Goal: Task Accomplishment & Management: Manage account settings

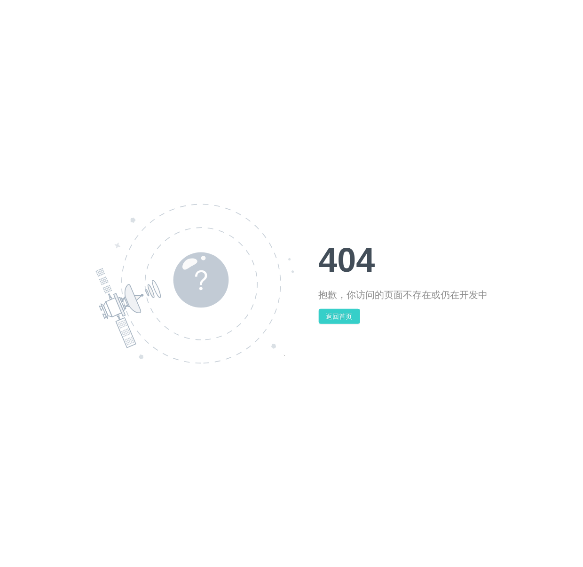
click at [333, 316] on button "返回首页" at bounding box center [339, 316] width 41 height 15
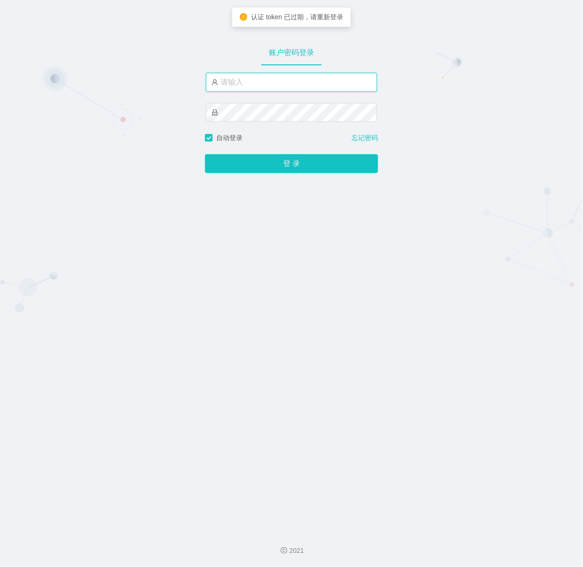
type input "[GEOGRAPHIC_DATA]"
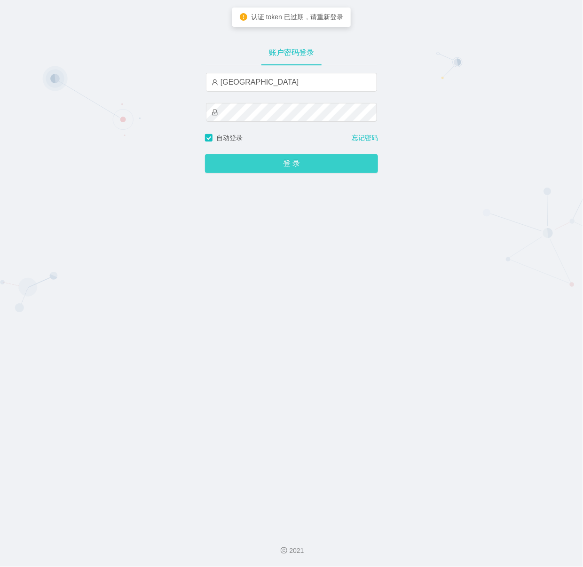
click at [289, 167] on button "登 录" at bounding box center [291, 163] width 173 height 19
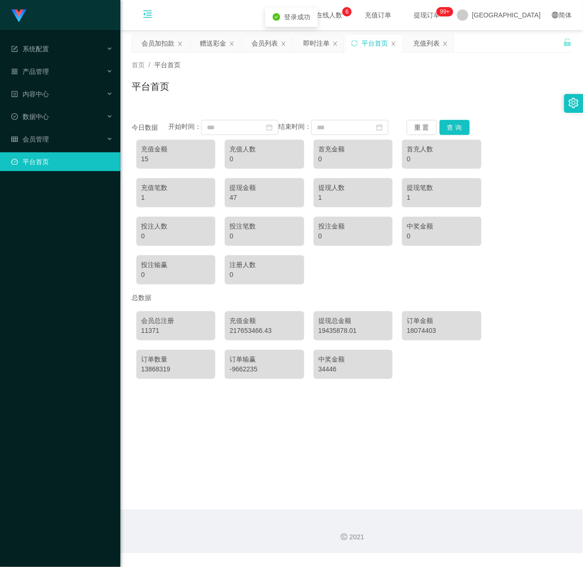
click at [145, 10] on icon "图标: menu-fold" at bounding box center [147, 14] width 8 height 8
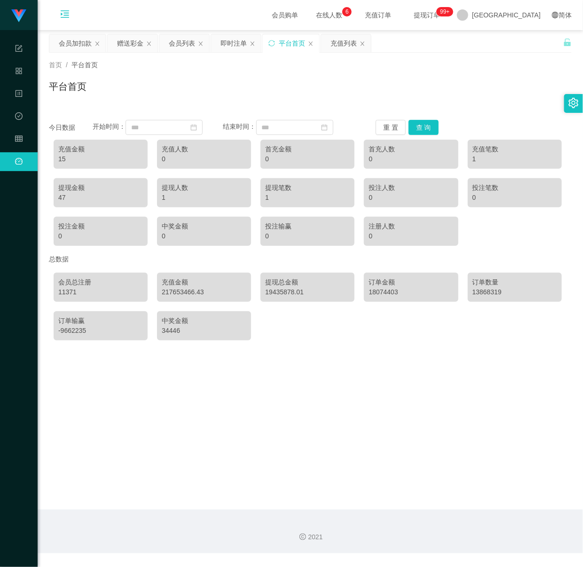
click at [572, 101] on icon "图标: setting" at bounding box center [573, 103] width 10 height 10
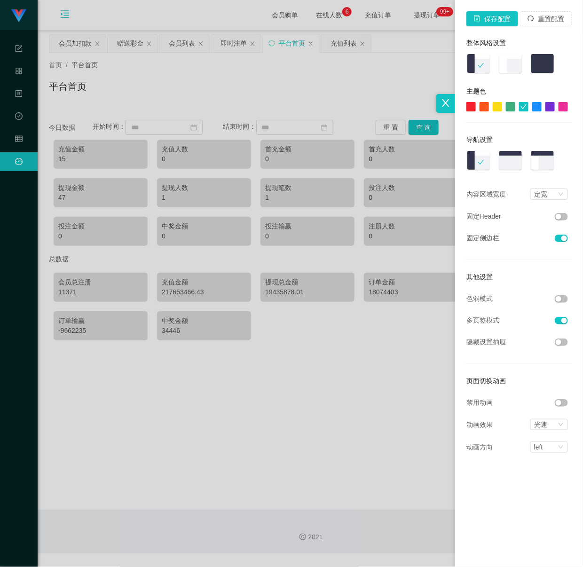
click at [561, 300] on button "button" at bounding box center [560, 299] width 13 height 8
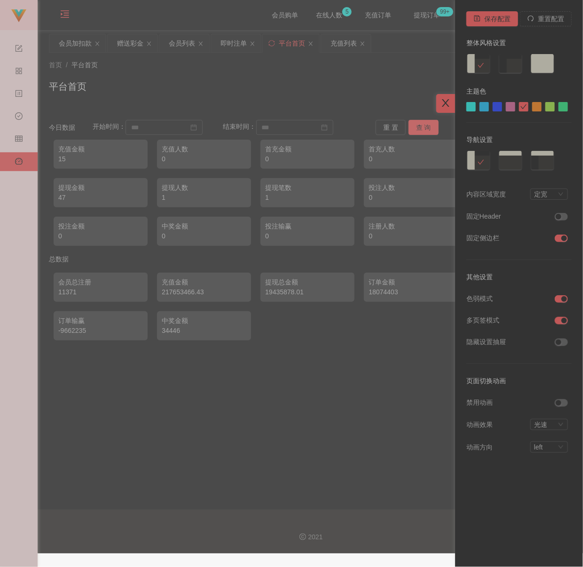
click at [444, 97] on div at bounding box center [445, 103] width 19 height 19
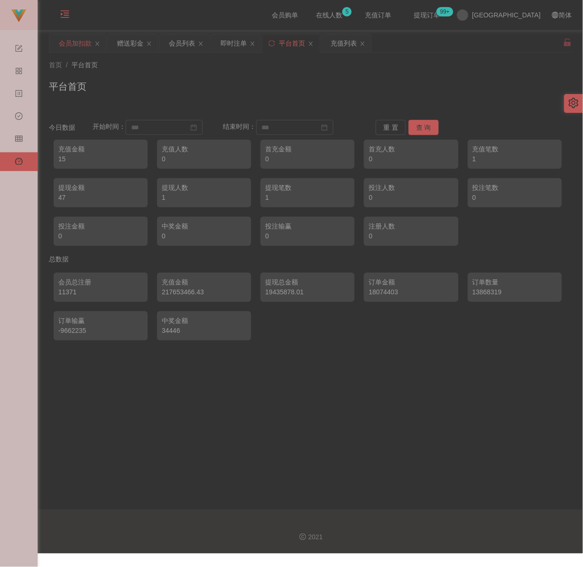
click at [70, 44] on div "会员加扣款" at bounding box center [75, 43] width 33 height 18
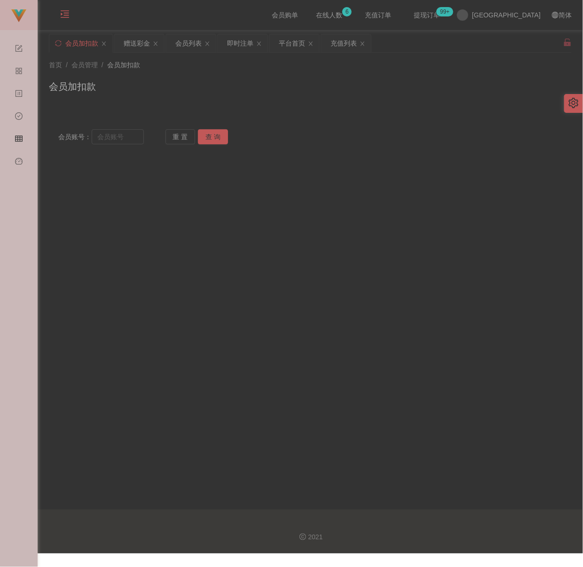
click at [354, 104] on div "首页 / 会员管理 / 会员加扣款 / 会员加扣款" at bounding box center [310, 81] width 545 height 56
click at [129, 137] on input "text" at bounding box center [118, 136] width 52 height 15
paste input "612274099"
type input "612274099"
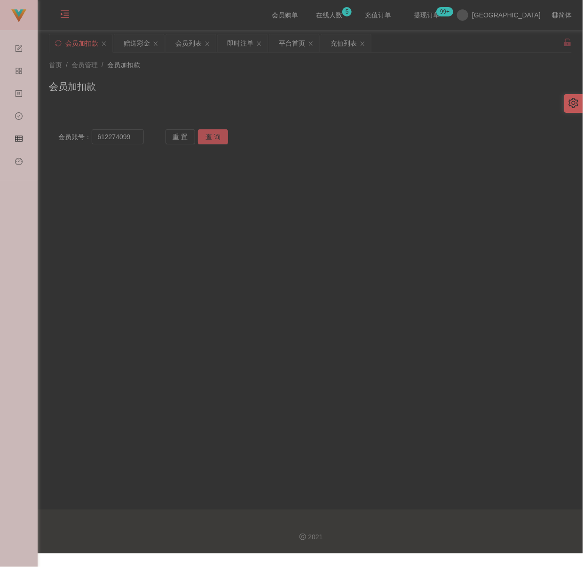
click at [217, 137] on button "查 询" at bounding box center [213, 136] width 30 height 15
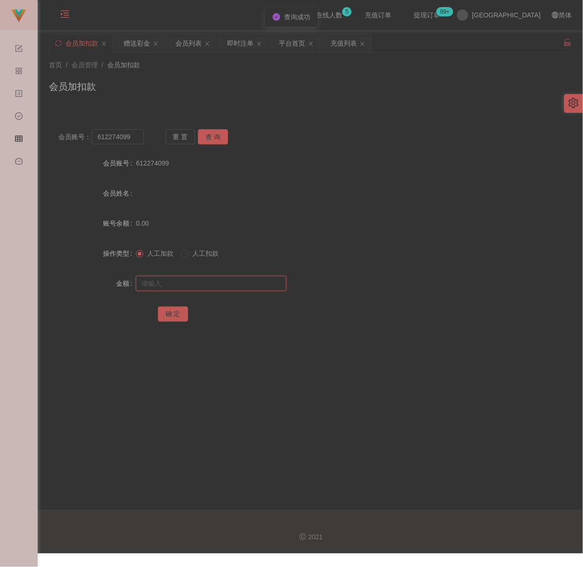
click at [196, 282] on input "text" at bounding box center [211, 283] width 150 height 15
click at [209, 282] on input "text" at bounding box center [211, 283] width 150 height 15
paste input "500"
type input "500"
click at [179, 312] on button "确 定" at bounding box center [173, 313] width 30 height 15
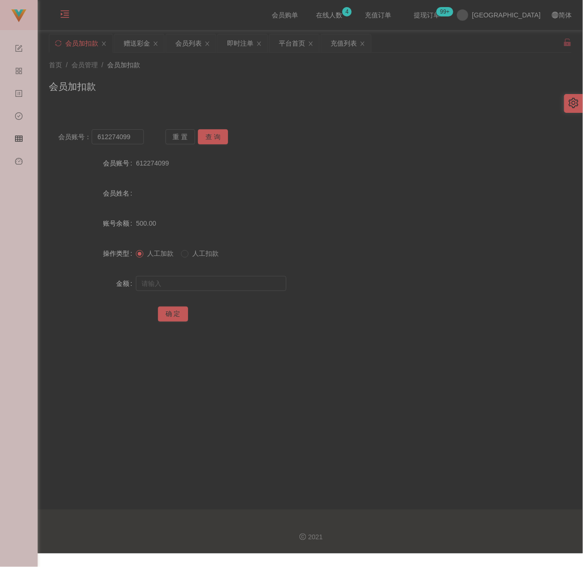
click at [403, 105] on div "首页 / 会员管理 / 会员加扣款 / 会员加扣款" at bounding box center [310, 81] width 545 height 56
click at [130, 139] on input "612274099" at bounding box center [118, 136] width 52 height 15
paste input "shen111"
type input "shen111"
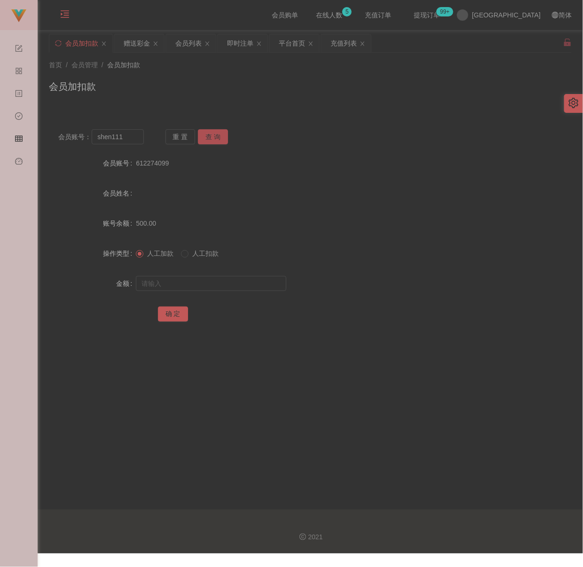
click at [206, 137] on button "查 询" at bounding box center [213, 136] width 30 height 15
click at [216, 282] on input "text" at bounding box center [211, 283] width 150 height 15
click at [223, 285] on input "text" at bounding box center [211, 283] width 150 height 15
paste input "500"
type input "500"
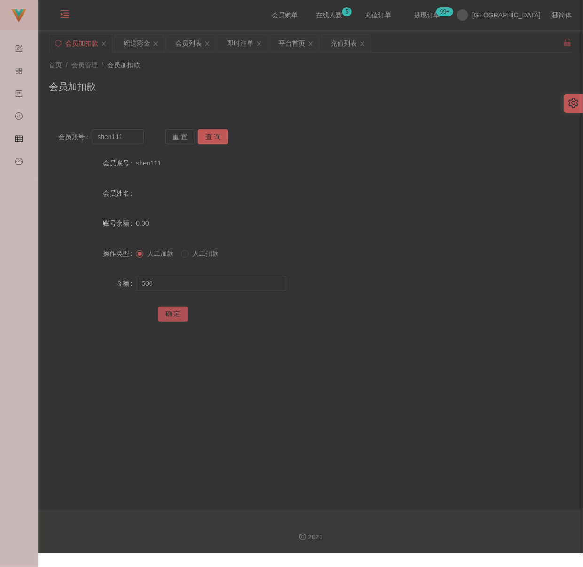
click at [176, 312] on button "确 定" at bounding box center [173, 313] width 30 height 15
click at [125, 137] on input "shen111" at bounding box center [118, 136] width 52 height 15
paste input "owenweng"
type input "owenweng11"
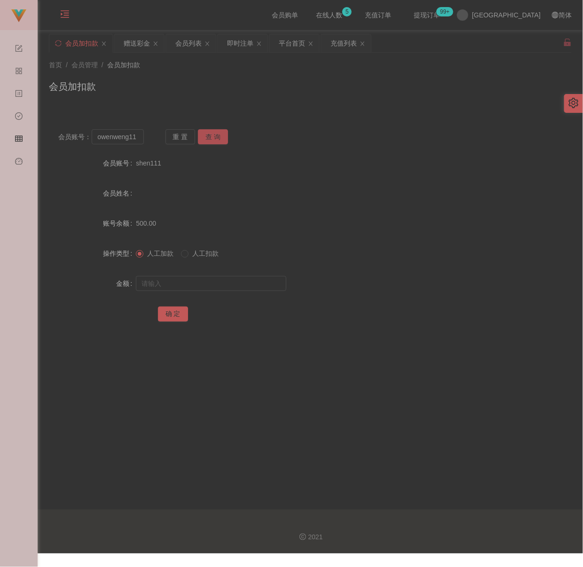
click at [219, 137] on button "查 询" at bounding box center [213, 136] width 30 height 15
click at [220, 283] on input "text" at bounding box center [211, 283] width 150 height 15
type input "500"
click at [175, 315] on button "确 定" at bounding box center [173, 313] width 30 height 15
click at [121, 134] on input "owenweng11" at bounding box center [118, 136] width 52 height 15
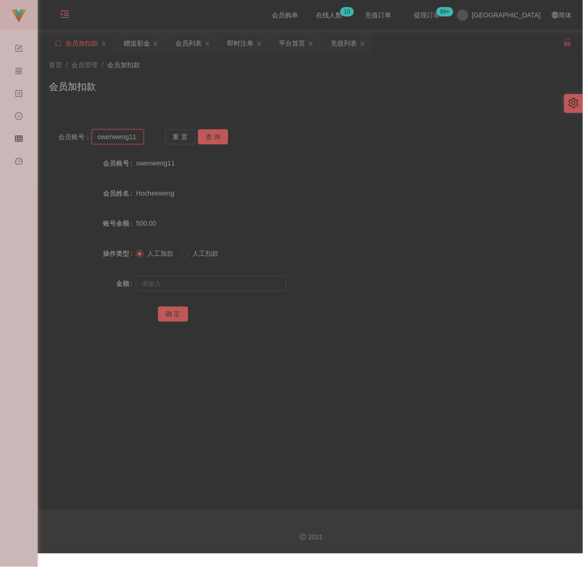
click at [121, 134] on input "owenweng11" at bounding box center [118, 136] width 52 height 15
paste input "Meiteng"
type input "Meiteng"
click at [214, 137] on button "查 询" at bounding box center [213, 136] width 30 height 15
click at [201, 283] on input "text" at bounding box center [211, 283] width 150 height 15
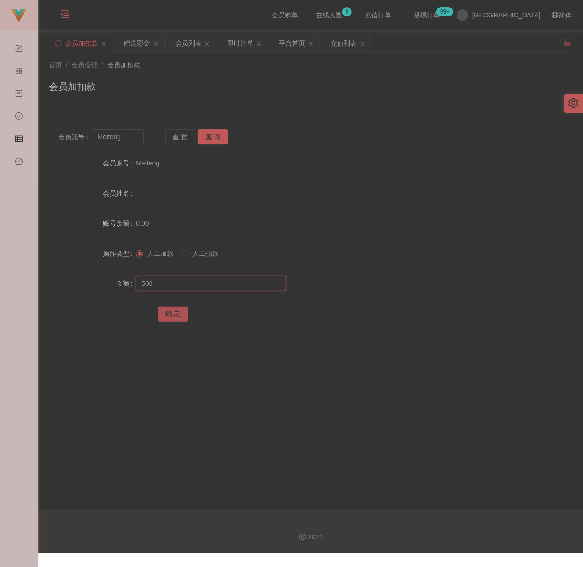
type input "500"
click at [166, 315] on button "确 定" at bounding box center [173, 313] width 30 height 15
click at [139, 139] on input "Meiteng" at bounding box center [118, 136] width 52 height 15
paste input "0175788596"
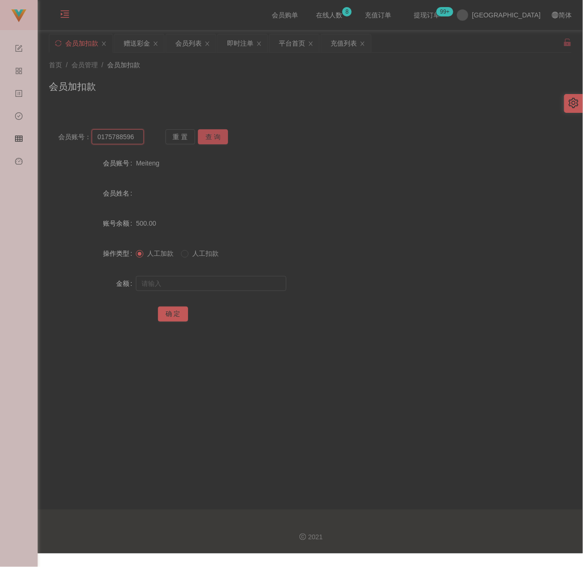
type input "0175788596"
click at [211, 134] on button "查 询" at bounding box center [213, 136] width 30 height 15
click at [238, 283] on input "text" at bounding box center [211, 283] width 150 height 15
click at [234, 275] on div at bounding box center [288, 283] width 305 height 19
click at [232, 279] on input "text" at bounding box center [211, 283] width 150 height 15
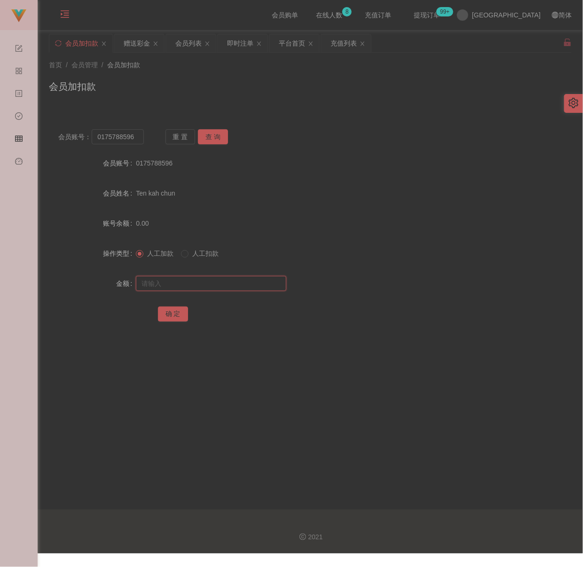
paste input "500"
type input "500"
drag, startPoint x: 169, startPoint y: 312, endPoint x: 178, endPoint y: 311, distance: 8.6
click at [170, 312] on button "确 定" at bounding box center [173, 313] width 30 height 15
click at [131, 134] on input "0175788596" at bounding box center [118, 136] width 52 height 15
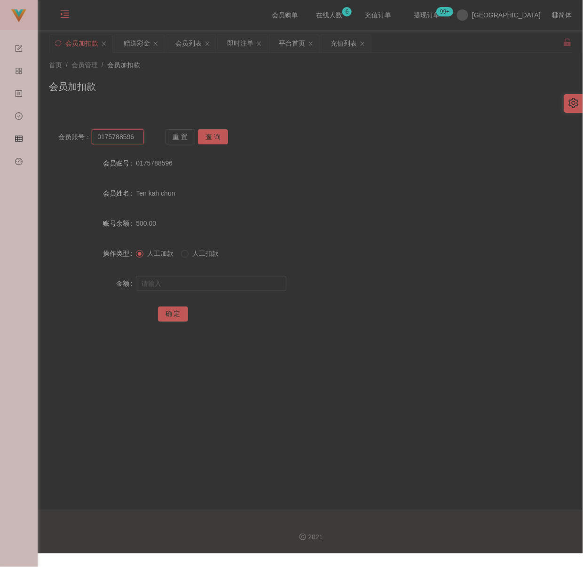
click at [131, 134] on input "0175788596" at bounding box center [118, 136] width 52 height 15
paste input "Granoa87"
type input "Granoa87"
click at [209, 137] on button "查 询" at bounding box center [213, 136] width 30 height 15
click at [220, 283] on input "text" at bounding box center [211, 283] width 150 height 15
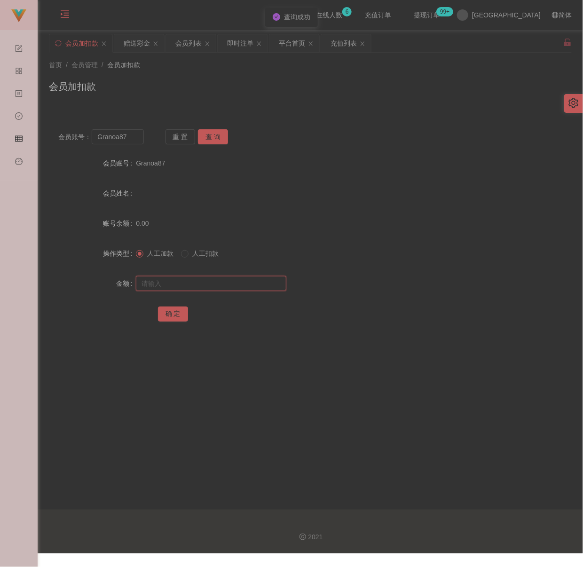
click at [249, 283] on input "text" at bounding box center [211, 283] width 150 height 15
paste input "500"
type input "500"
drag, startPoint x: 179, startPoint y: 312, endPoint x: 195, endPoint y: 312, distance: 15.5
click at [179, 312] on button "确 定" at bounding box center [173, 313] width 30 height 15
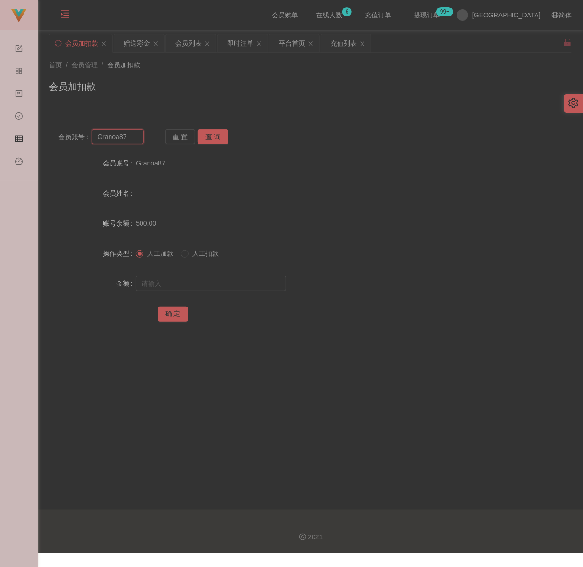
click at [133, 138] on input "Granoa87" at bounding box center [118, 136] width 52 height 15
paste input "017625287"
type input "0176252877"
click at [207, 133] on button "查 询" at bounding box center [213, 136] width 30 height 15
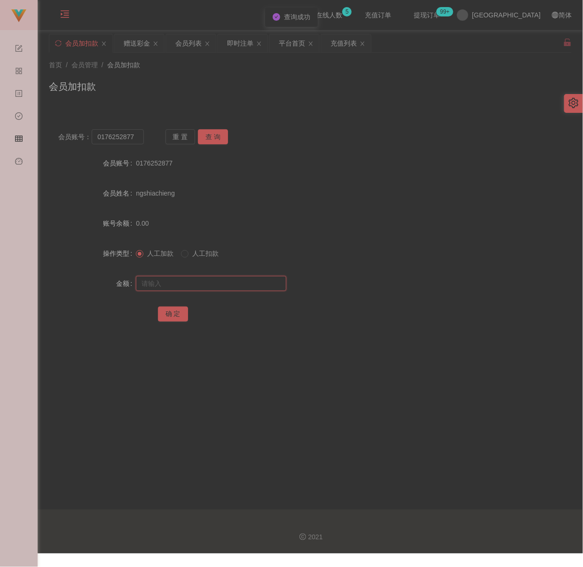
click at [220, 289] on input "text" at bounding box center [211, 283] width 150 height 15
click at [180, 283] on input "text" at bounding box center [211, 283] width 150 height 15
paste input "300"
type input "300"
click at [179, 312] on button "确 定" at bounding box center [173, 313] width 30 height 15
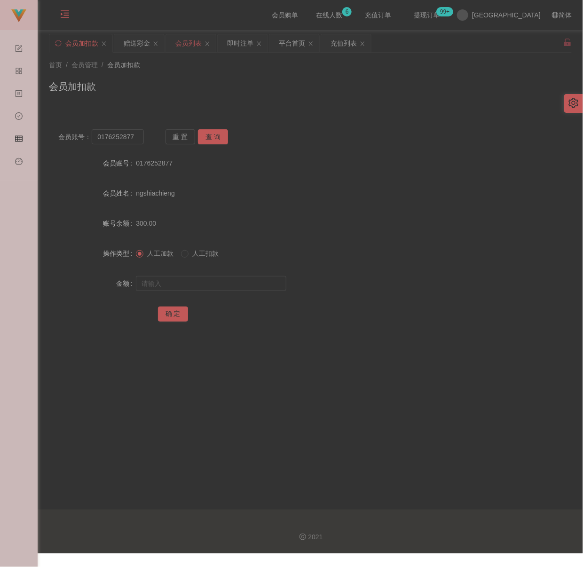
click at [193, 46] on div "会员列表" at bounding box center [188, 43] width 26 height 18
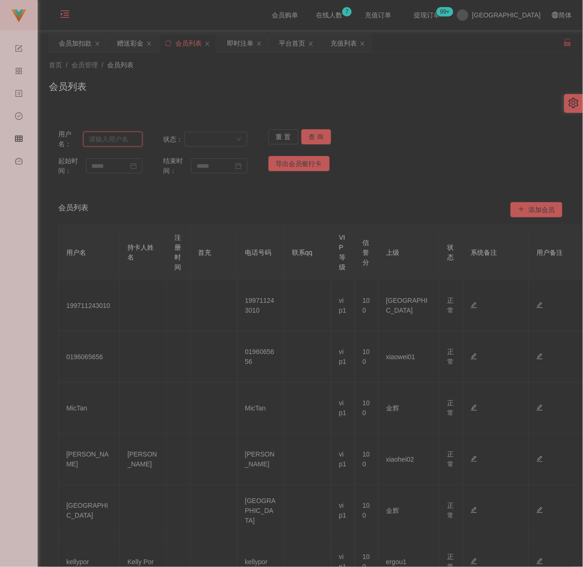
click at [128, 140] on input "text" at bounding box center [112, 139] width 59 height 15
paste input "0175788596"
type input "0175788596"
click at [315, 137] on button "查 询" at bounding box center [316, 136] width 30 height 15
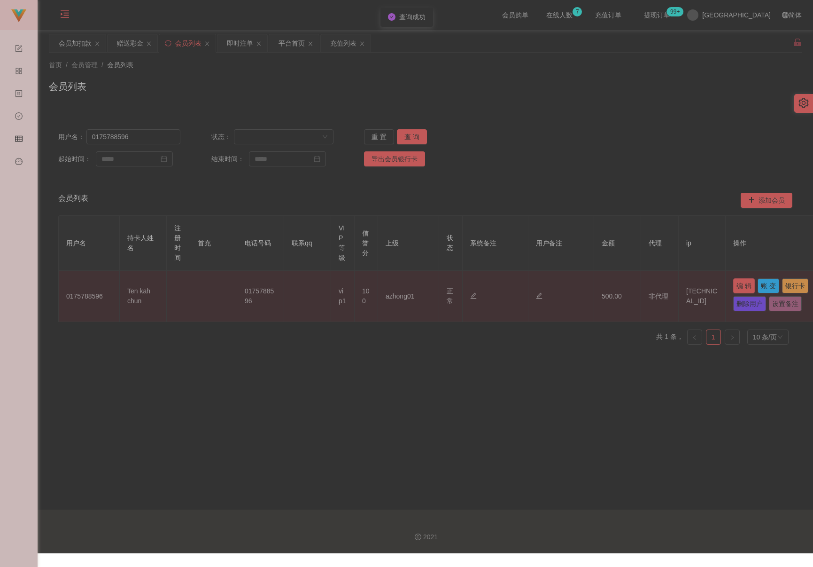
click at [582, 288] on button "编 辑" at bounding box center [744, 285] width 22 height 15
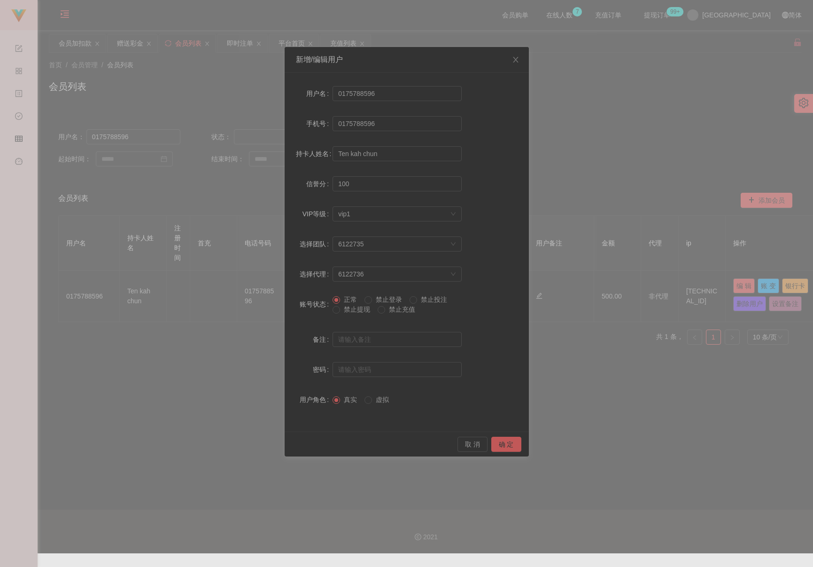
click at [351, 309] on span "禁止提现" at bounding box center [357, 309] width 34 height 8
click at [499, 444] on button "确 定" at bounding box center [506, 444] width 30 height 15
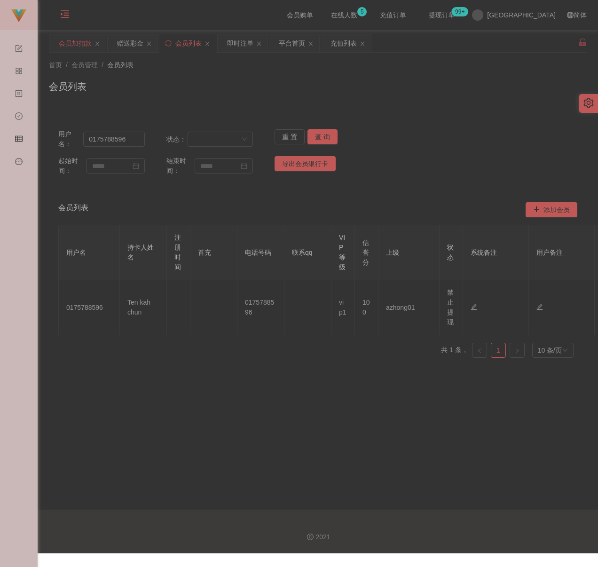
click at [73, 44] on div "会员加扣款" at bounding box center [75, 43] width 33 height 18
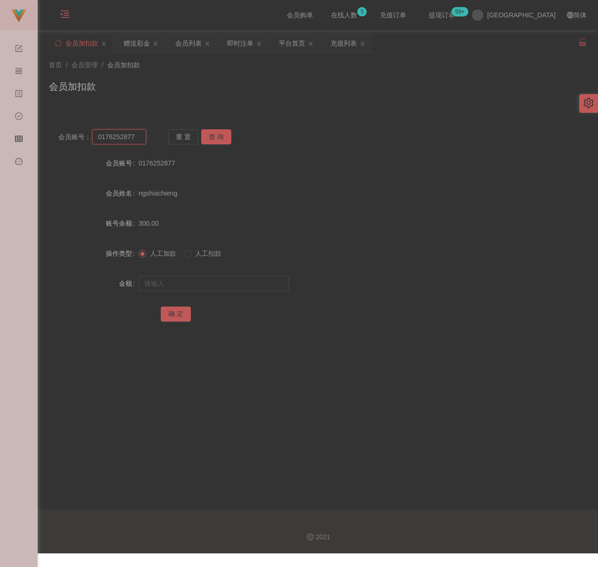
click at [137, 135] on input "0176252877" at bounding box center [119, 136] width 54 height 15
paste input "6016443095"
type input "60164430957"
click at [221, 137] on button "查 询" at bounding box center [216, 136] width 30 height 15
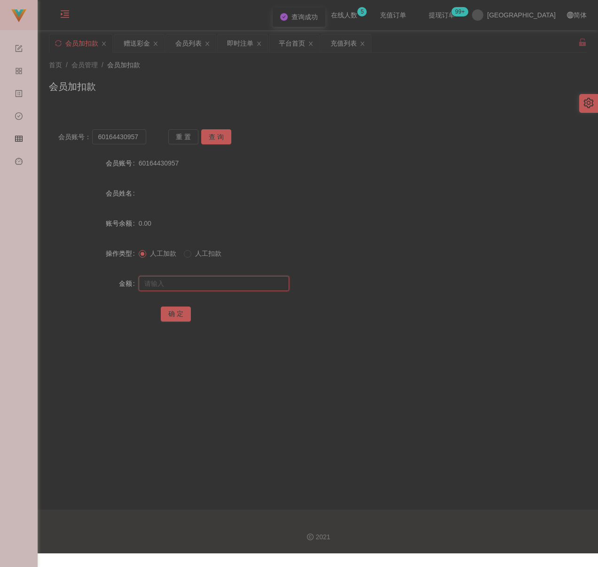
click at [221, 282] on input "text" at bounding box center [214, 283] width 150 height 15
click at [196, 279] on input "text" at bounding box center [214, 283] width 150 height 15
paste input "500"
type input "500"
click at [177, 313] on button "确 定" at bounding box center [176, 313] width 30 height 15
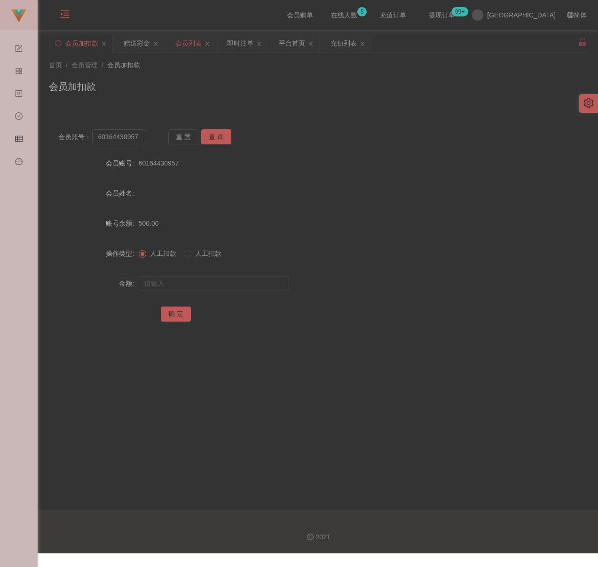
click at [195, 47] on div "会员列表" at bounding box center [188, 43] width 26 height 18
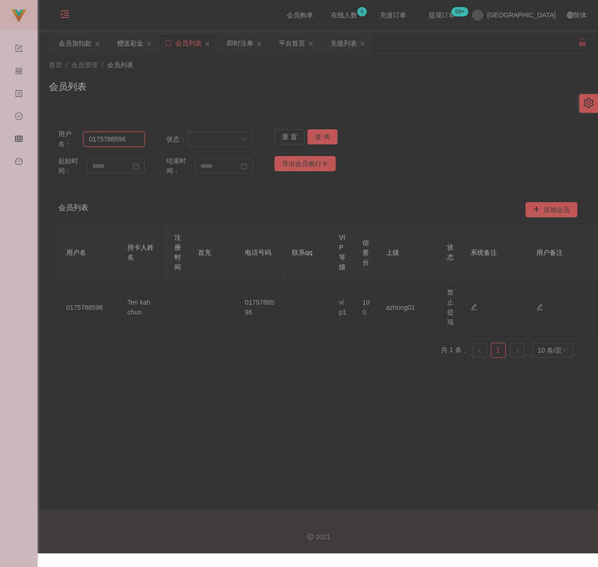
click at [127, 140] on input "0175788596" at bounding box center [114, 139] width 62 height 15
paste input "6252877"
type input "0176252877"
click at [324, 135] on button "查 询" at bounding box center [322, 136] width 30 height 15
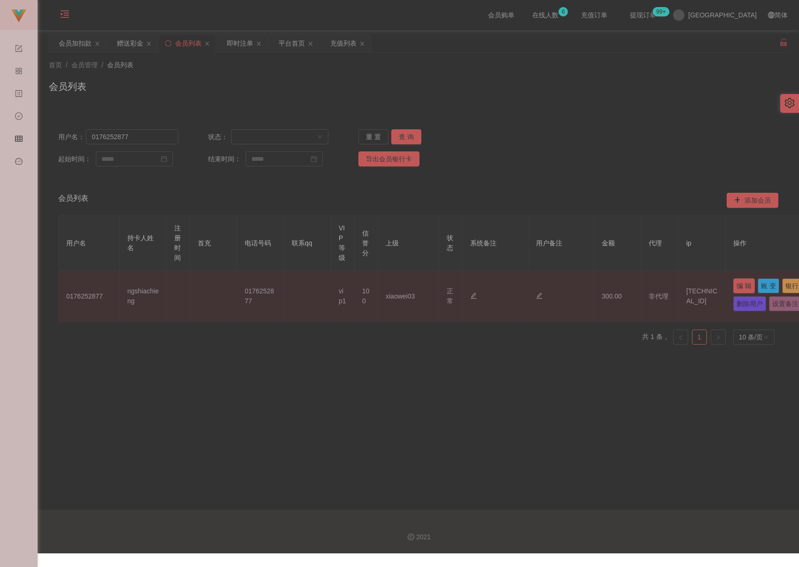
click at [582, 284] on button "编 辑" at bounding box center [744, 285] width 22 height 15
type input "0176252877"
type input "ngshiachieng"
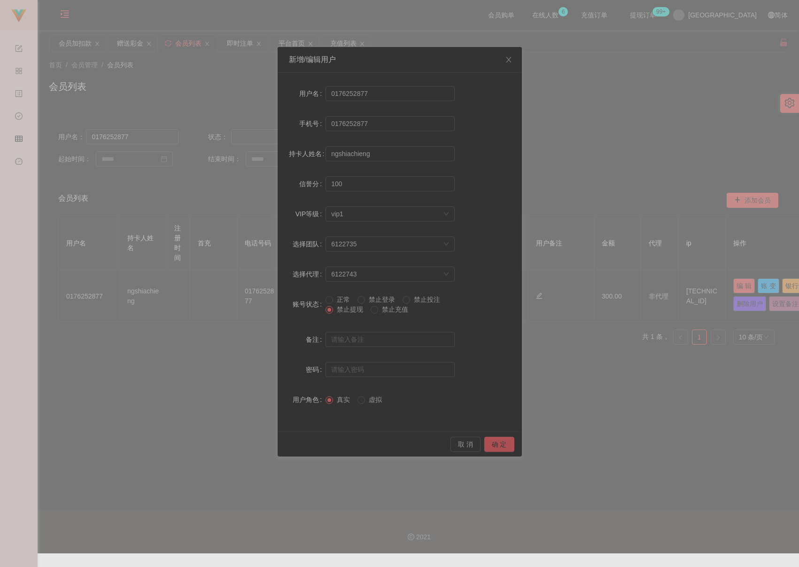
click at [496, 444] on button "确 定" at bounding box center [499, 444] width 30 height 15
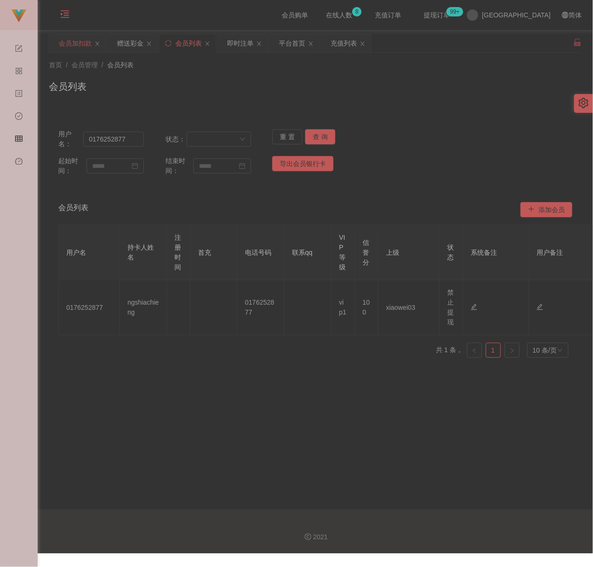
click at [73, 44] on div "会员加扣款" at bounding box center [75, 43] width 33 height 18
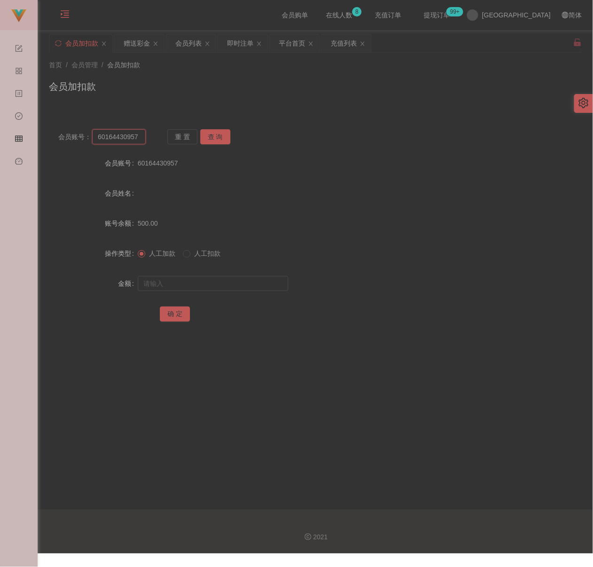
click at [137, 136] on input "60164430957" at bounding box center [118, 136] width 53 height 15
paste input "Kelvinphut"
type input "Kelvinphut"
click at [211, 134] on button "查 询" at bounding box center [215, 136] width 30 height 15
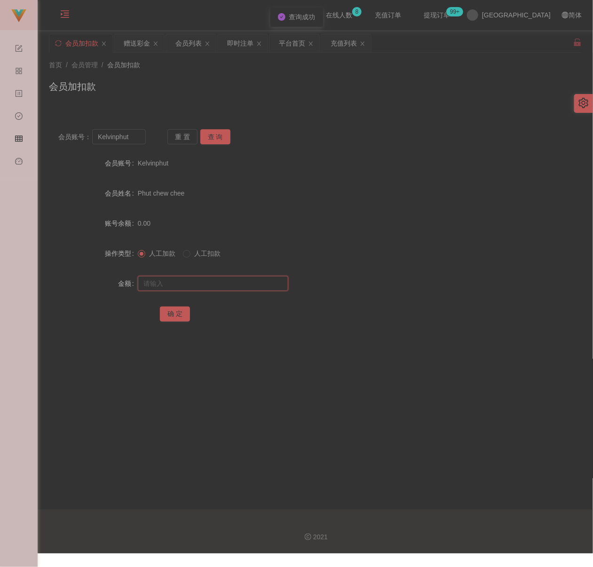
click at [235, 285] on input "text" at bounding box center [213, 283] width 150 height 15
click at [244, 283] on input "text" at bounding box center [213, 283] width 150 height 15
paste input "500"
type input "500"
click at [172, 312] on button "确 定" at bounding box center [175, 313] width 30 height 15
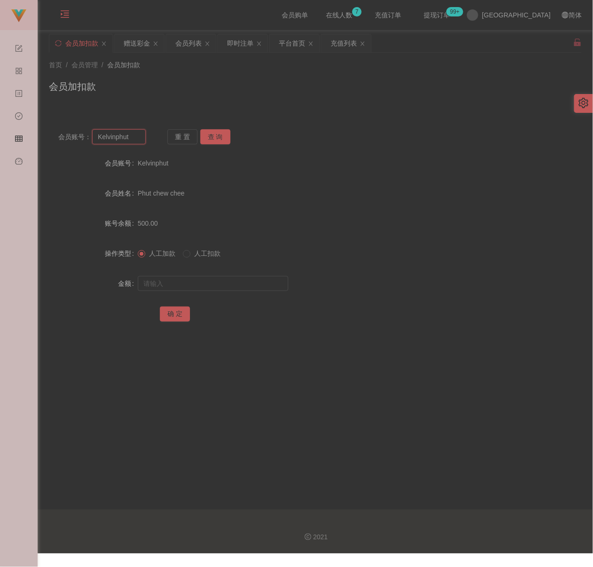
click at [138, 136] on input "Kelvinphut" at bounding box center [118, 136] width 53 height 15
click at [133, 133] on input "Kelvinphut" at bounding box center [118, 136] width 53 height 15
paste input "0169045563"
type input "0169045563"
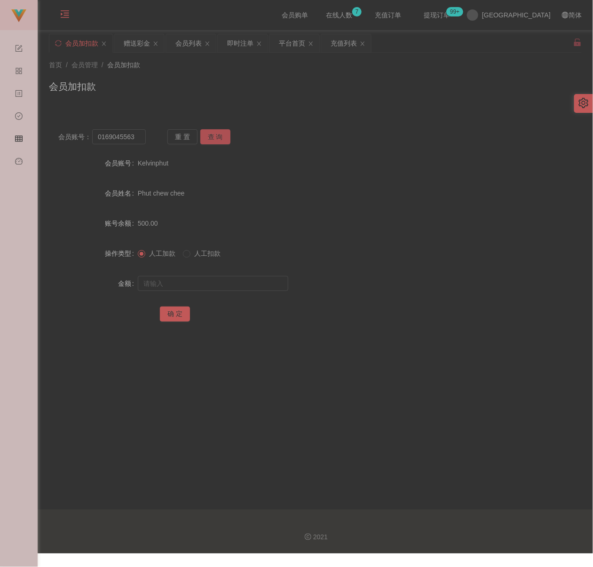
click at [209, 133] on button "查 询" at bounding box center [215, 136] width 30 height 15
click at [203, 280] on input "text" at bounding box center [213, 283] width 150 height 15
click at [234, 279] on input "text" at bounding box center [213, 283] width 150 height 15
paste input "500"
type input "500"
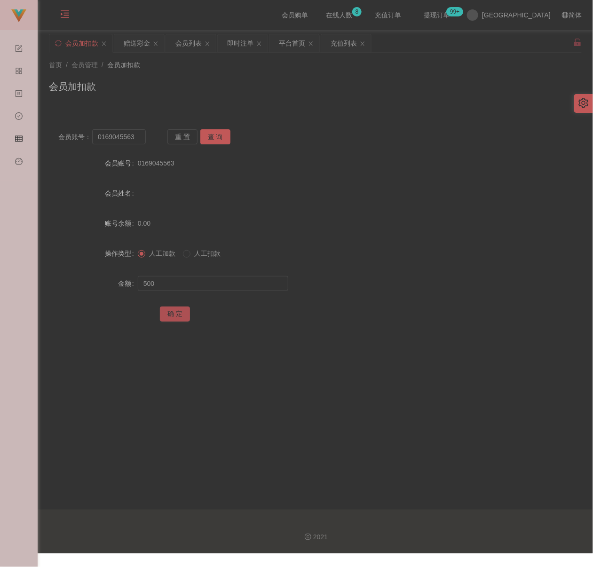
click at [179, 312] on button "确 定" at bounding box center [175, 313] width 30 height 15
click at [134, 136] on input "0169045563" at bounding box center [118, 136] width 53 height 15
paste input "551011"
type input "551011"
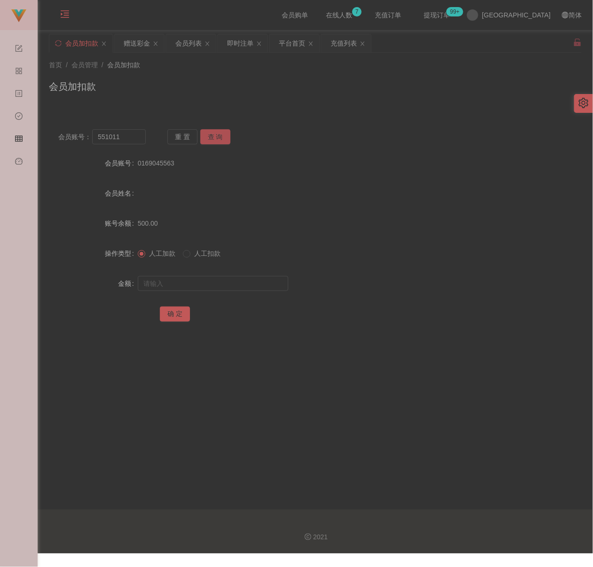
click at [214, 139] on button "查 询" at bounding box center [215, 136] width 30 height 15
click at [223, 284] on input "text" at bounding box center [213, 283] width 150 height 15
click at [235, 276] on input "text" at bounding box center [213, 283] width 150 height 15
paste input "12000"
type input "12000"
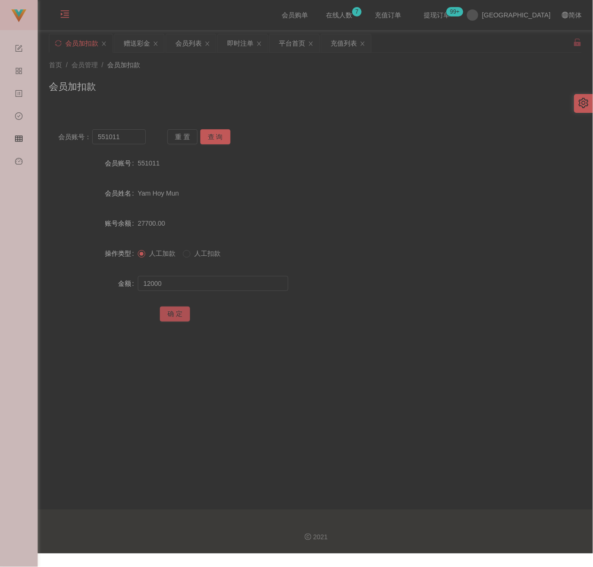
click at [177, 317] on button "确 定" at bounding box center [175, 313] width 30 height 15
click at [195, 44] on div "会员列表" at bounding box center [188, 43] width 26 height 18
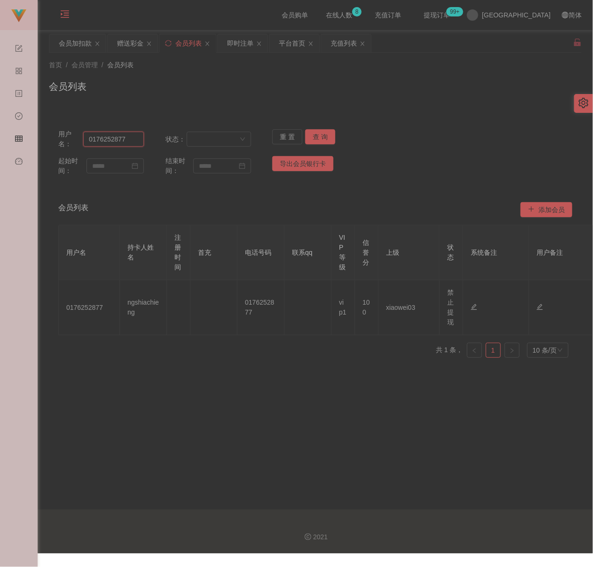
click at [130, 142] on input "0176252877" at bounding box center [113, 139] width 61 height 15
paste input "551011"
type input "551011"
click at [316, 133] on button "查 询" at bounding box center [320, 136] width 30 height 15
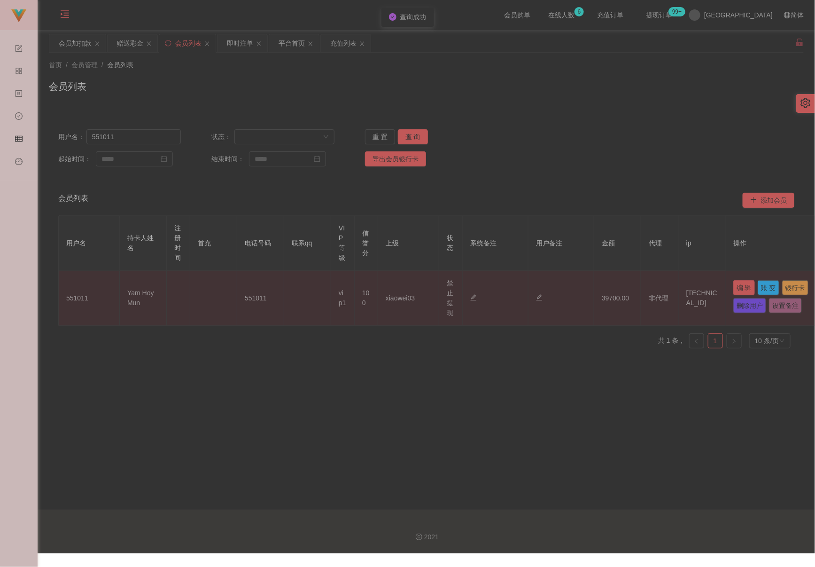
click at [582, 282] on button "编 辑" at bounding box center [744, 287] width 22 height 15
type input "551011"
type input "Yam Hoy Mun"
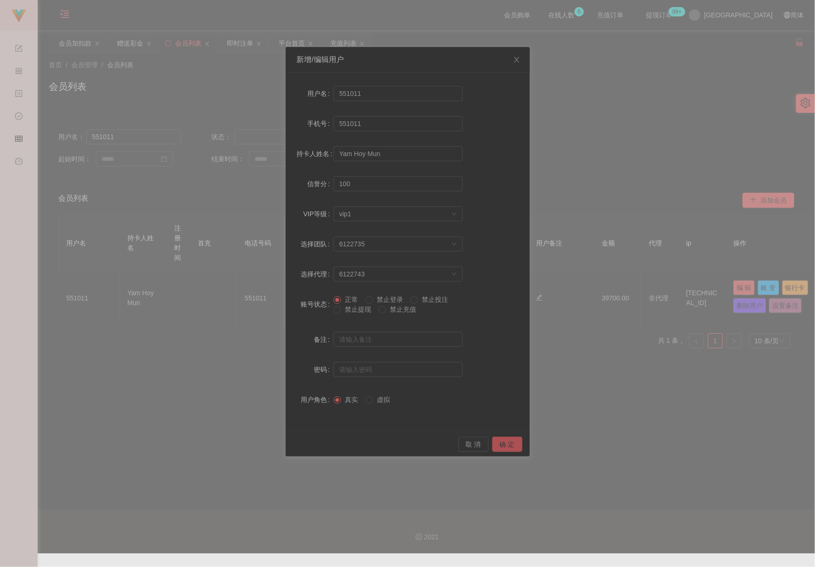
click at [505, 440] on button "确 定" at bounding box center [507, 444] width 30 height 15
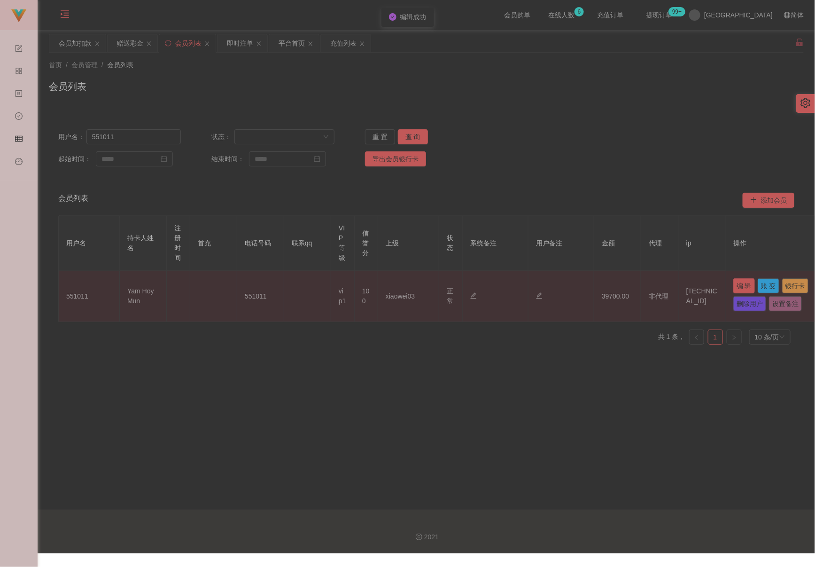
click at [582, 285] on button "编 辑" at bounding box center [744, 285] width 22 height 15
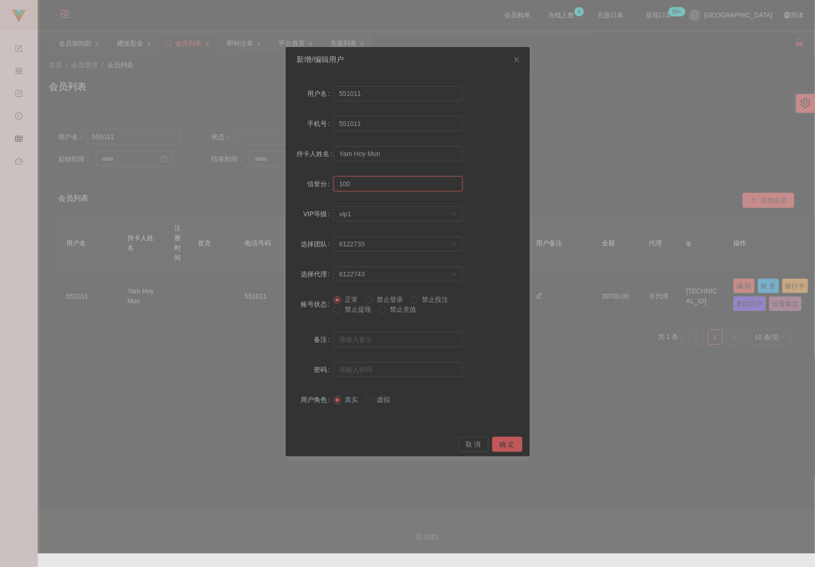
click at [362, 182] on input "100" at bounding box center [398, 183] width 129 height 15
type input "70"
click at [506, 438] on button "确 定" at bounding box center [507, 444] width 30 height 15
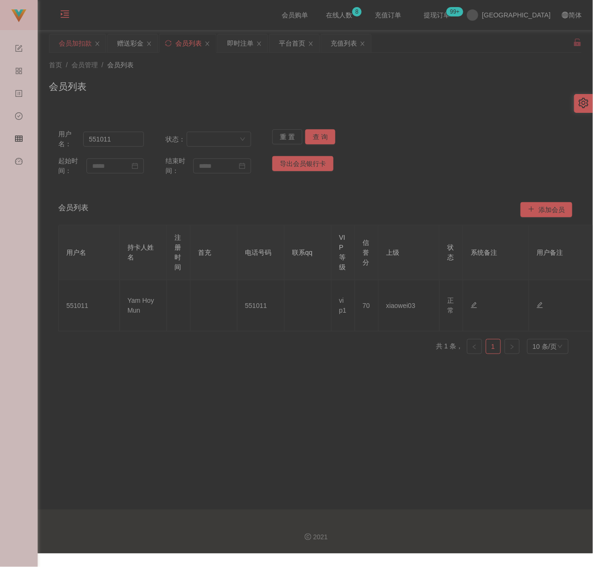
click at [75, 43] on div "会员加扣款" at bounding box center [75, 43] width 33 height 18
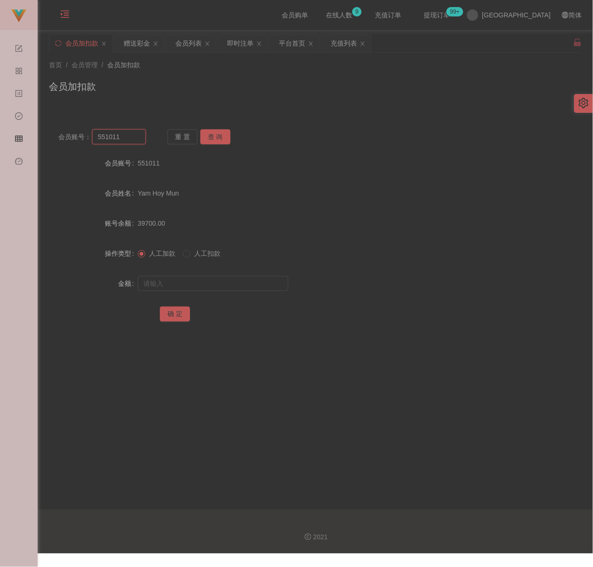
click at [137, 141] on input "551011" at bounding box center [118, 136] width 53 height 15
paste input "weitoo83"
type input "weitoo83"
click at [208, 135] on button "查 询" at bounding box center [215, 136] width 30 height 15
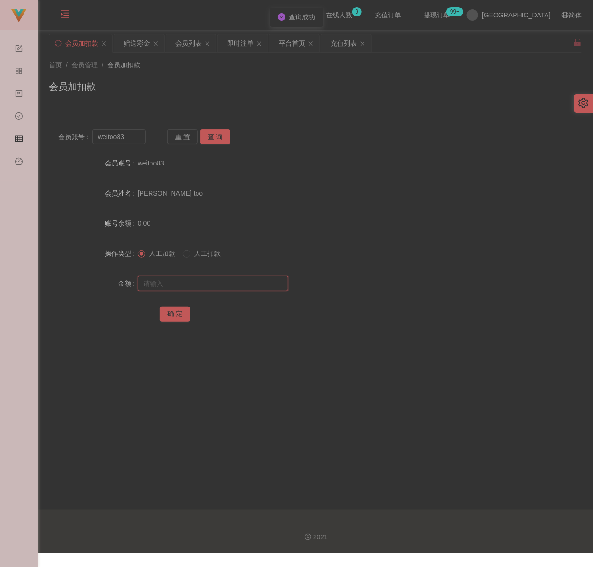
click at [214, 285] on input "text" at bounding box center [213, 283] width 150 height 15
click at [258, 285] on input "text" at bounding box center [213, 283] width 150 height 15
paste input "1200"
type input "1200"
click at [176, 312] on button "确 定" at bounding box center [175, 313] width 30 height 15
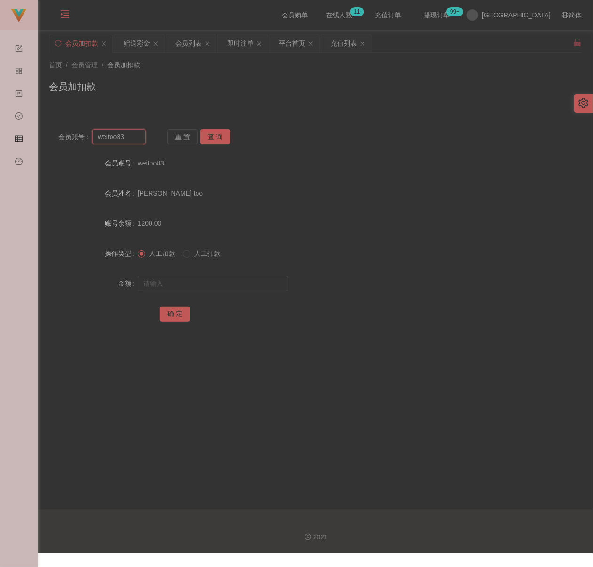
click at [137, 137] on input "weitoo83" at bounding box center [118, 136] width 53 height 15
paste input "0176125278"
type input "0176125278"
click at [209, 138] on button "查 询" at bounding box center [215, 136] width 30 height 15
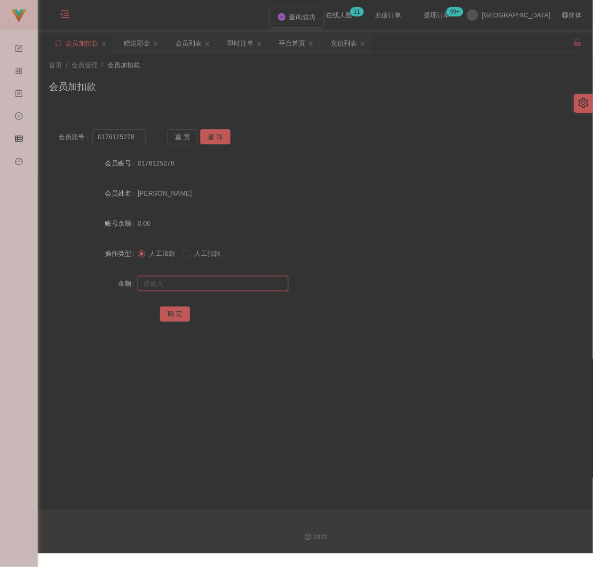
click at [223, 279] on input "text" at bounding box center [213, 283] width 150 height 15
click at [260, 283] on input "text" at bounding box center [213, 283] width 150 height 15
paste input "500"
type input "500"
click at [176, 313] on button "确 定" at bounding box center [175, 313] width 30 height 15
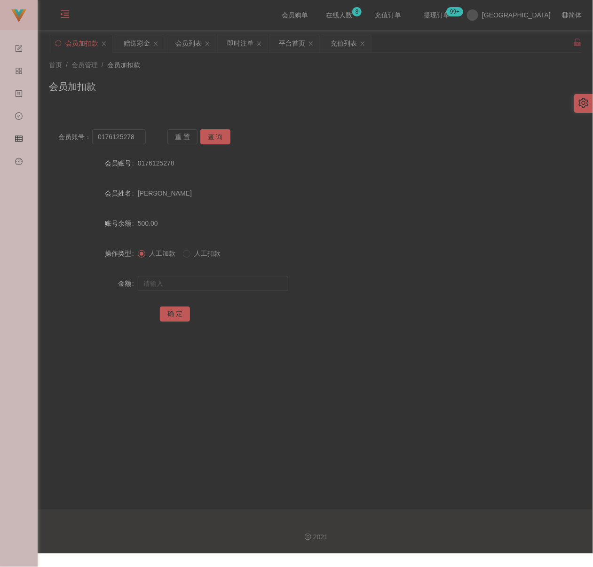
click at [259, 110] on div "会员账号： 0176125278 重 置 查 询 会员账号 0176125278 会员姓名 Zain Muhammad 账号余额 500.00 操作类型 人工…" at bounding box center [315, 226] width 532 height 235
click at [137, 142] on input "0176125278" at bounding box center [118, 136] width 53 height 15
paste input "Yap1234"
type input "Yap1234"
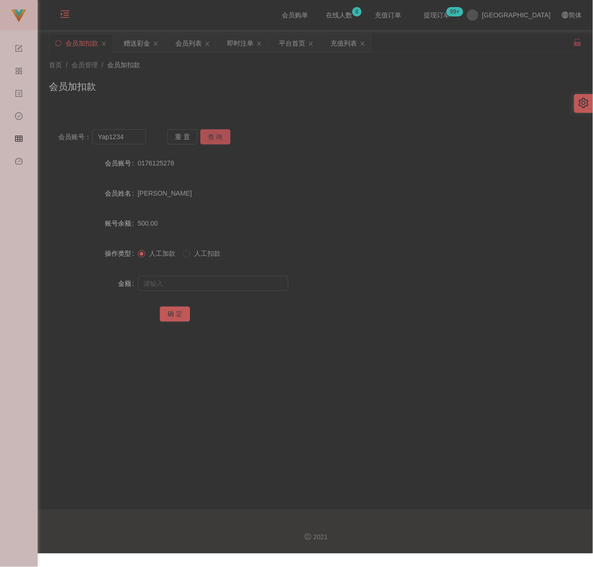
click at [208, 140] on button "查 询" at bounding box center [215, 136] width 30 height 15
click at [223, 289] on input "text" at bounding box center [213, 283] width 150 height 15
click at [250, 282] on input "text" at bounding box center [213, 283] width 150 height 15
paste input "500"
type input "500"
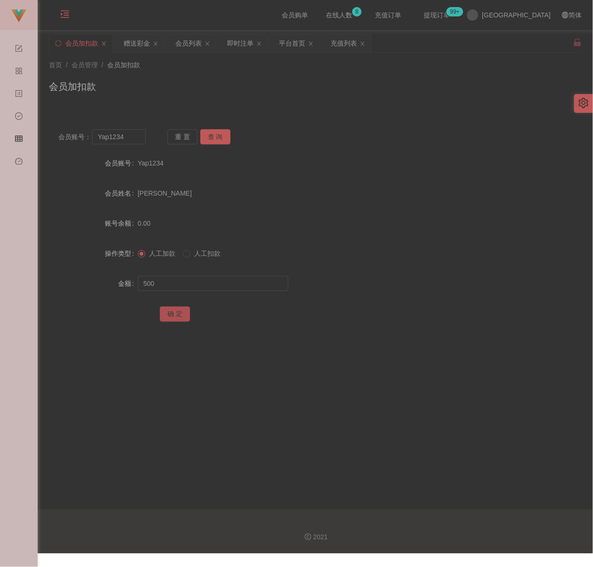
click at [183, 313] on button "确 定" at bounding box center [175, 313] width 30 height 15
click at [271, 95] on div "会员加扣款" at bounding box center [315, 90] width 532 height 22
click at [126, 142] on input "Yap1234" at bounding box center [118, 136] width 53 height 15
paste input "Chewwah"
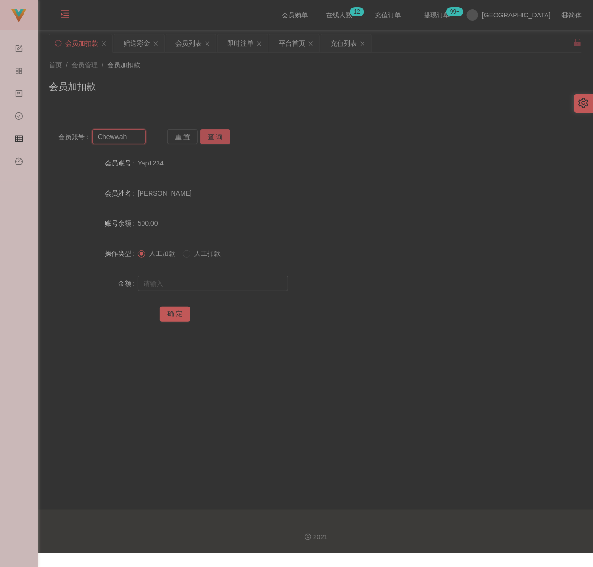
type input "Chewwah"
click at [211, 131] on button "查 询" at bounding box center [215, 136] width 30 height 15
click at [206, 276] on input "text" at bounding box center [213, 283] width 150 height 15
click at [261, 283] on input "text" at bounding box center [213, 283] width 150 height 15
paste input "500"
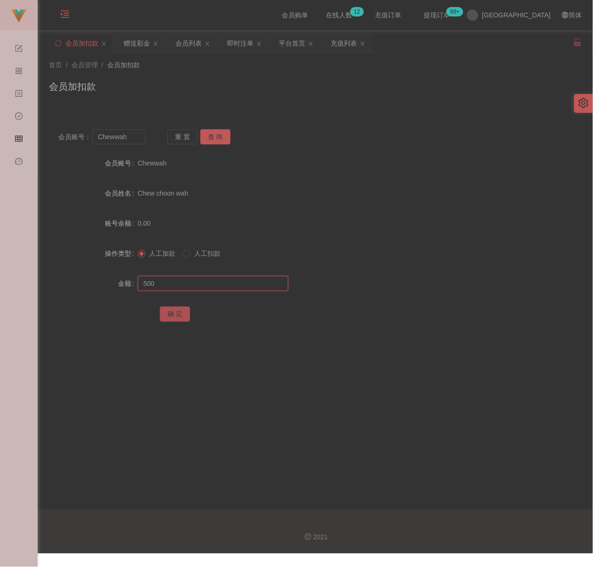
type input "500"
click at [172, 315] on button "确 定" at bounding box center [175, 313] width 30 height 15
click at [364, 110] on div "会员账号： Chewwah 重 置 查 询 会员账号 Chewwah 会员姓名 Chew choon wah 账号余额 500.00 操作类型 人工加款 人工…" at bounding box center [315, 226] width 532 height 235
click at [137, 134] on input "Chewwah" at bounding box center [118, 136] width 53 height 15
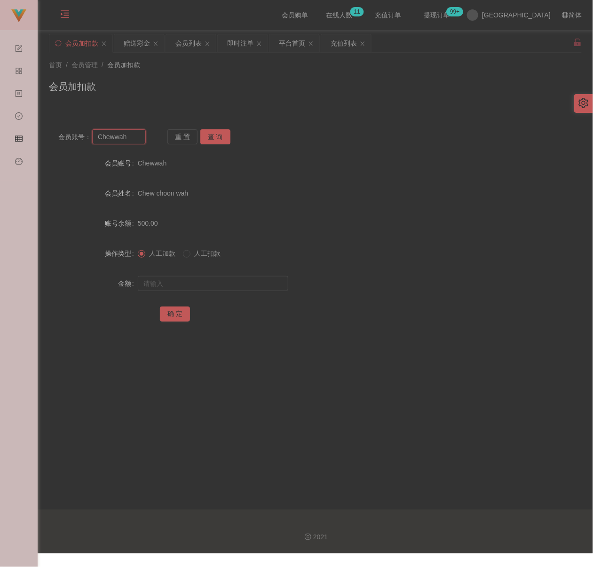
paste input "jun2113"
type input "jun2113"
click at [215, 140] on button "查 询" at bounding box center [215, 136] width 30 height 15
click at [205, 278] on input "text" at bounding box center [213, 283] width 150 height 15
click at [227, 286] on input "text" at bounding box center [213, 283] width 150 height 15
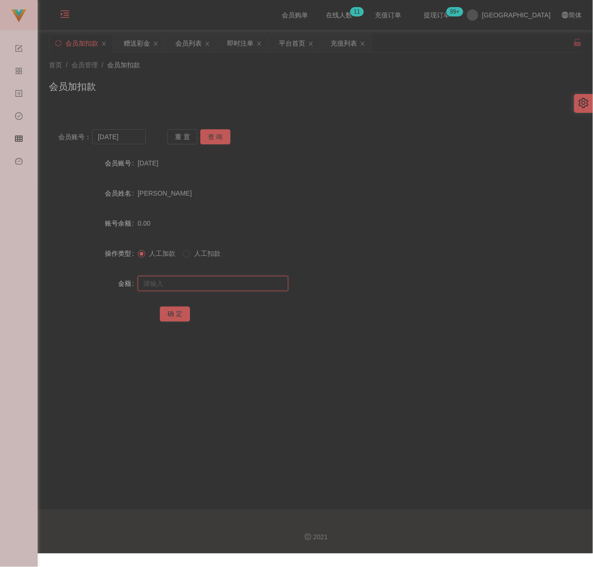
paste input "500"
type input "500"
click at [171, 312] on button "确 定" at bounding box center [175, 313] width 30 height 15
click at [135, 141] on input "jun2113" at bounding box center [118, 136] width 53 height 15
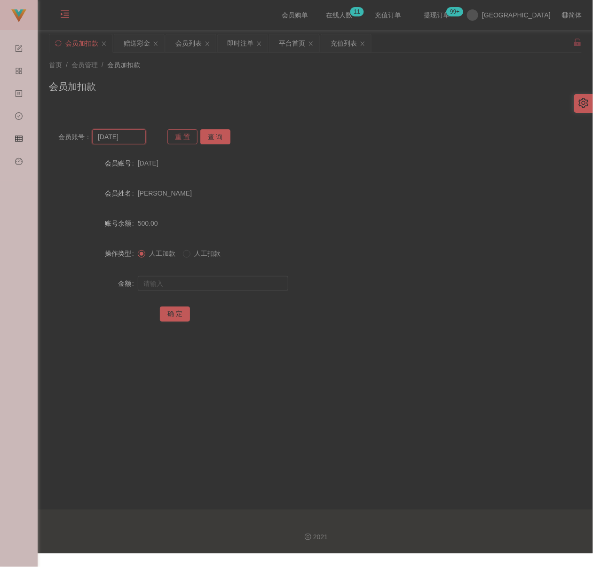
paste input "kongyongfook"
type input "kongyongfook"
click at [208, 137] on button "查 询" at bounding box center [215, 136] width 30 height 15
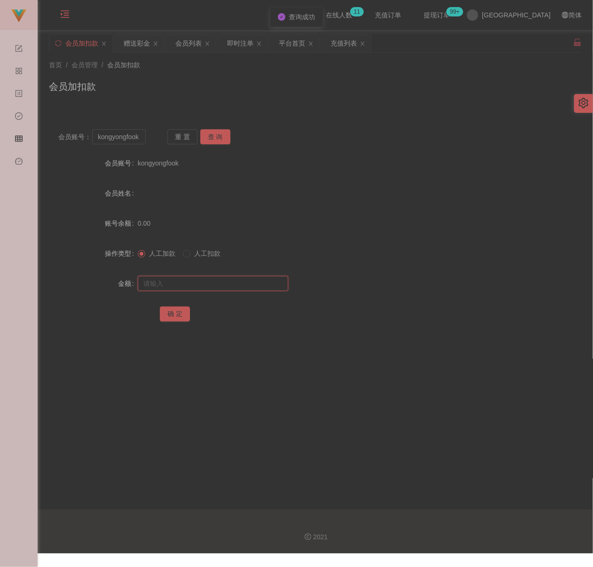
click at [208, 278] on input "text" at bounding box center [213, 283] width 150 height 15
click at [228, 285] on input "text" at bounding box center [213, 283] width 150 height 15
paste input "400"
type input "400"
click at [171, 313] on button "确 定" at bounding box center [175, 313] width 30 height 15
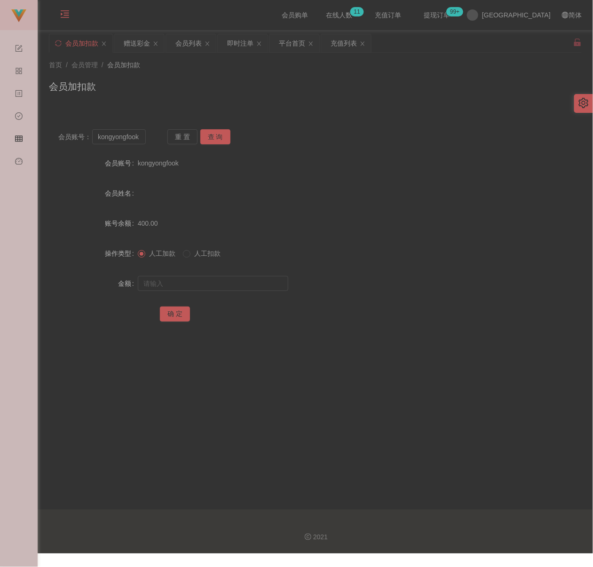
click at [275, 102] on div "首页 / 会员管理 / 会员加扣款 / 会员加扣款" at bounding box center [315, 81] width 555 height 56
click at [140, 139] on input "kongyongfook" at bounding box center [118, 136] width 53 height 15
paste input "151794381657"
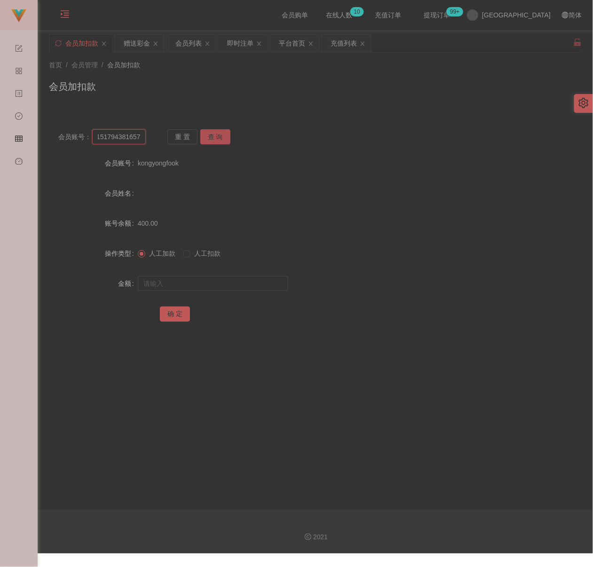
type input "151794381657"
click at [218, 133] on button "查 询" at bounding box center [215, 136] width 30 height 15
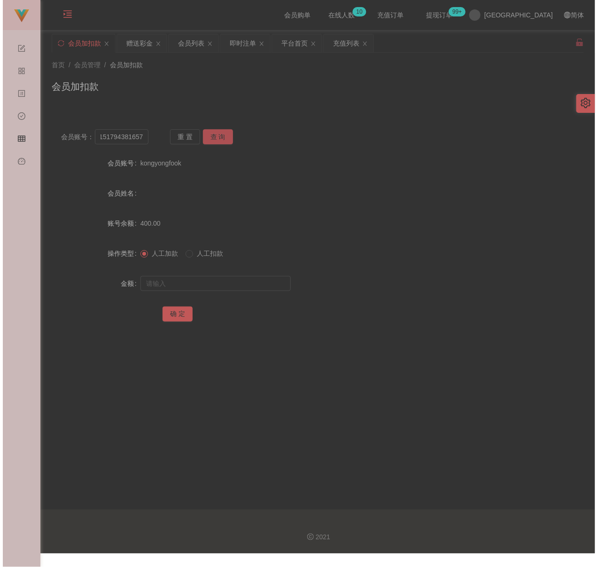
scroll to position [0, 0]
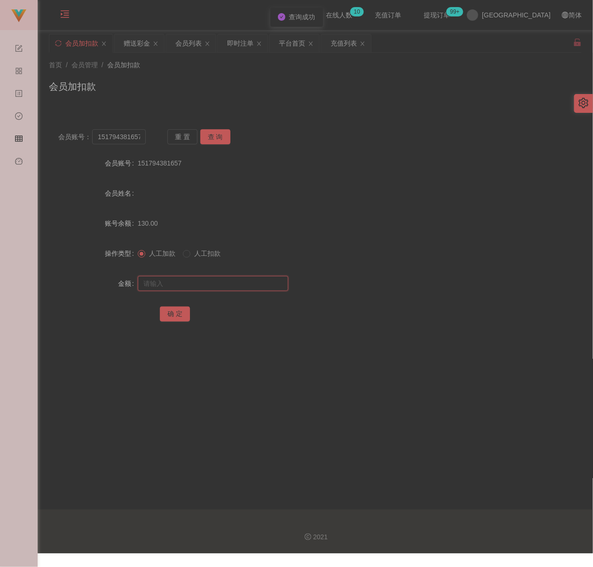
click at [213, 281] on input "text" at bounding box center [213, 283] width 150 height 15
click at [258, 284] on input "text" at bounding box center [213, 283] width 150 height 15
paste input "500"
type input "500"
click at [177, 312] on button "确 定" at bounding box center [175, 313] width 30 height 15
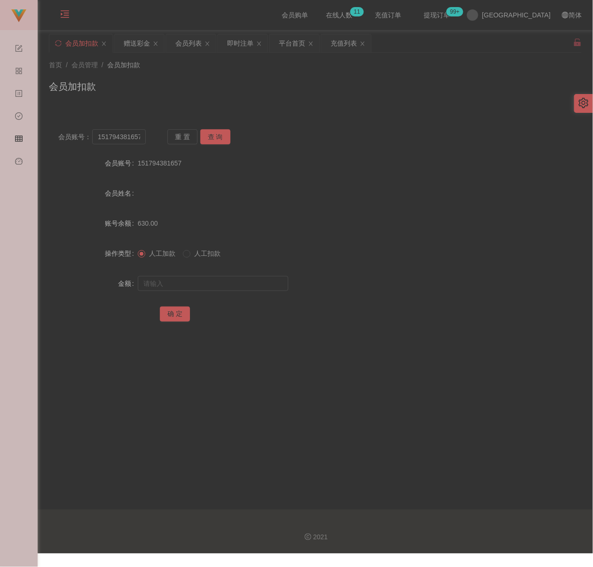
click at [252, 102] on div "首页 / 会员管理 / 会员加扣款 / 会员加扣款" at bounding box center [315, 81] width 555 height 56
click at [192, 40] on div "会员列表" at bounding box center [188, 43] width 26 height 18
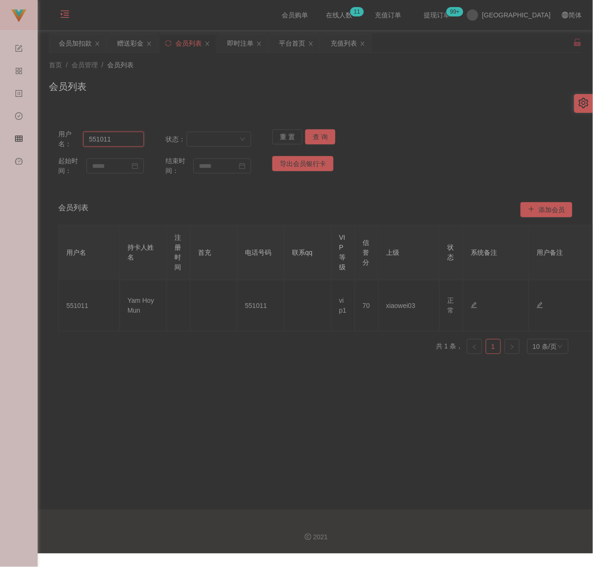
click at [123, 144] on input "551011" at bounding box center [113, 139] width 61 height 15
paste input "weitoo83"
type input "weitoo83"
click at [323, 131] on button "查 询" at bounding box center [320, 136] width 30 height 15
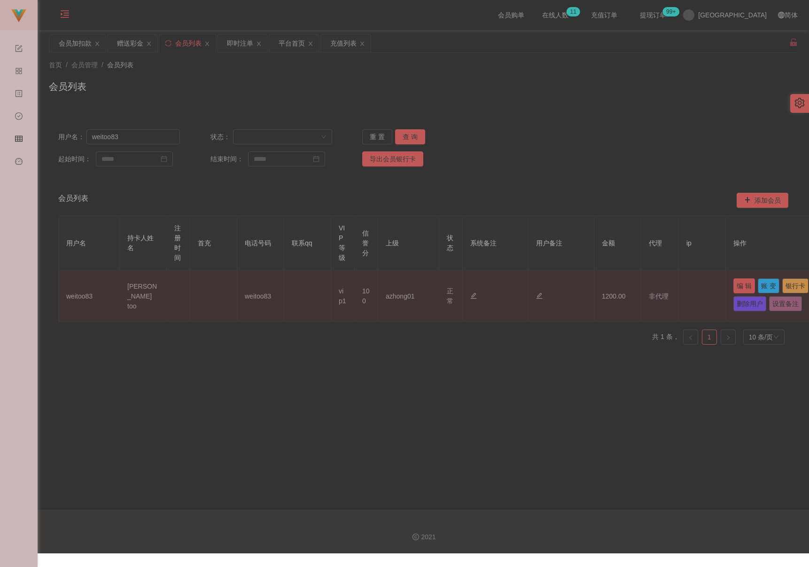
click at [582, 284] on button "编 辑" at bounding box center [744, 285] width 22 height 15
type input "weitoo83"
type input "Thong wei too"
type input "100"
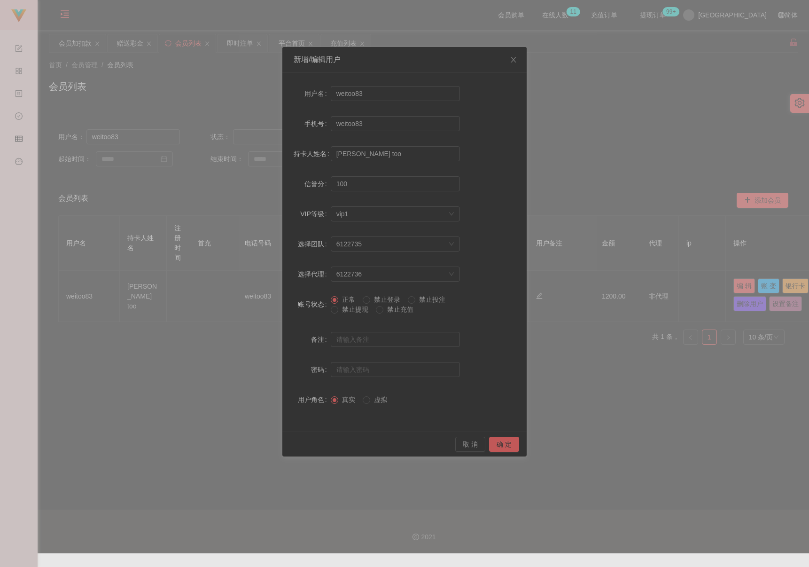
click at [354, 309] on span "禁止提现" at bounding box center [355, 309] width 34 height 8
click at [498, 446] on button "确 定" at bounding box center [504, 444] width 30 height 15
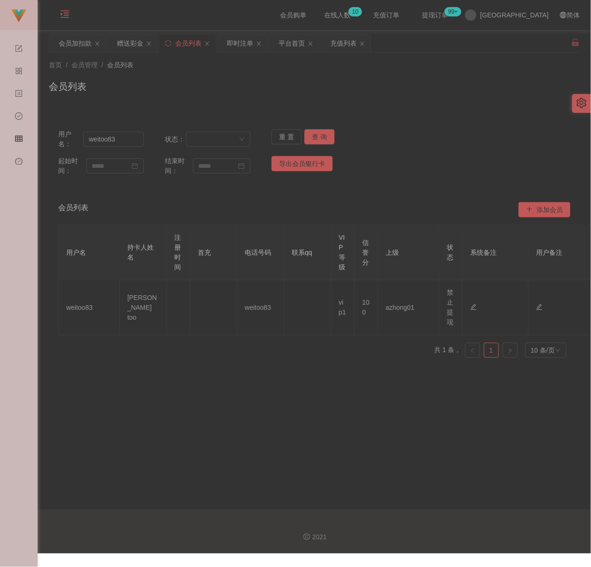
click at [308, 94] on div "会员列表" at bounding box center [314, 90] width 531 height 22
click at [123, 140] on input "weitoo83" at bounding box center [113, 139] width 61 height 15
paste input "owenweng11"
type input "owenweng11"
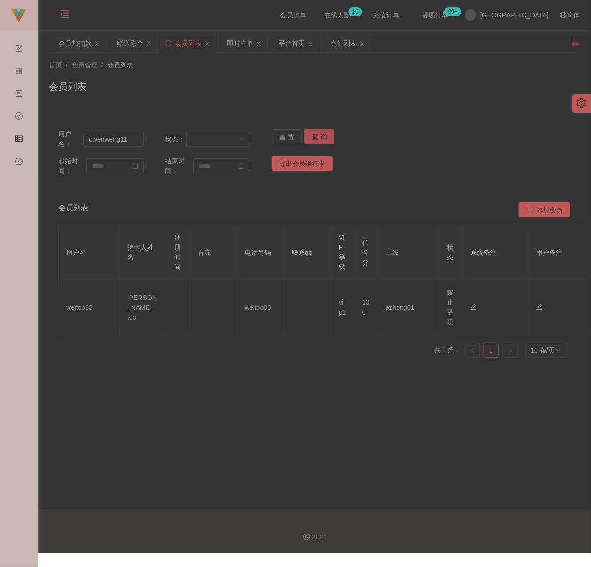
click at [313, 130] on button "查 询" at bounding box center [319, 136] width 30 height 15
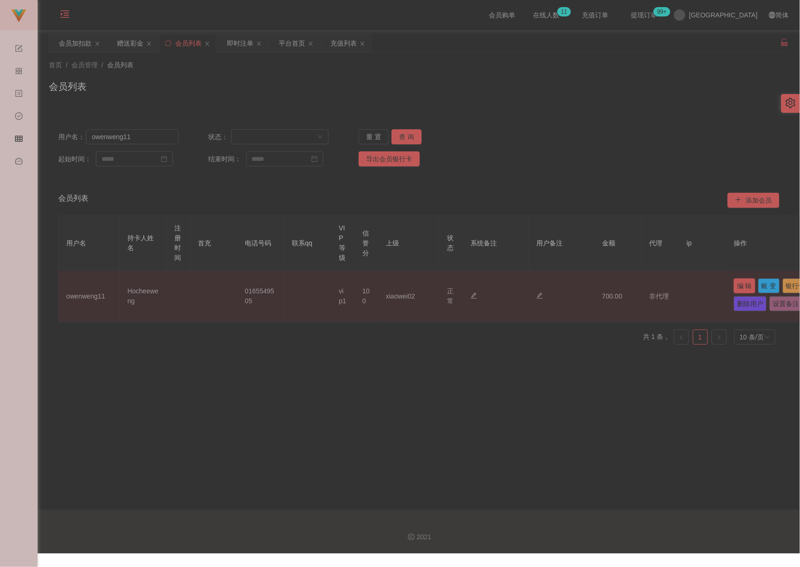
click at [582, 282] on button "编 辑" at bounding box center [744, 285] width 22 height 15
type input "owenweng11"
type input "0165549505"
type input "Hocheeweng"
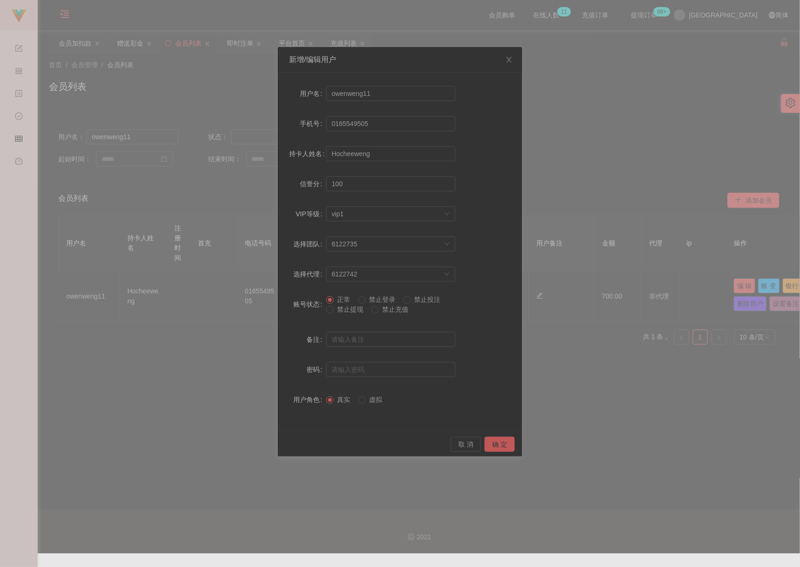
click at [351, 311] on span "禁止提现" at bounding box center [351, 309] width 34 height 8
click at [498, 441] on button "确 定" at bounding box center [499, 444] width 30 height 15
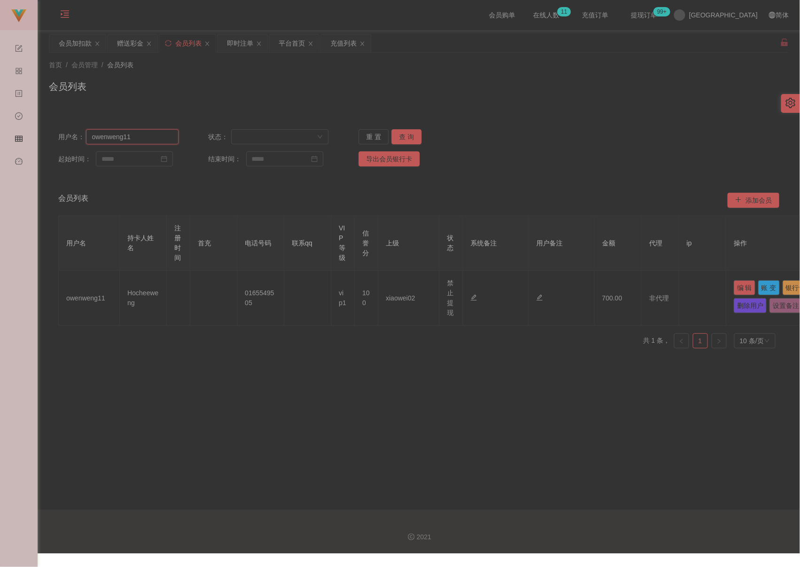
click at [140, 137] on input "owenweng11" at bounding box center [132, 136] width 92 height 15
paste input "0176125278"
type input "0176125278"
click at [402, 137] on button "查 询" at bounding box center [406, 136] width 30 height 15
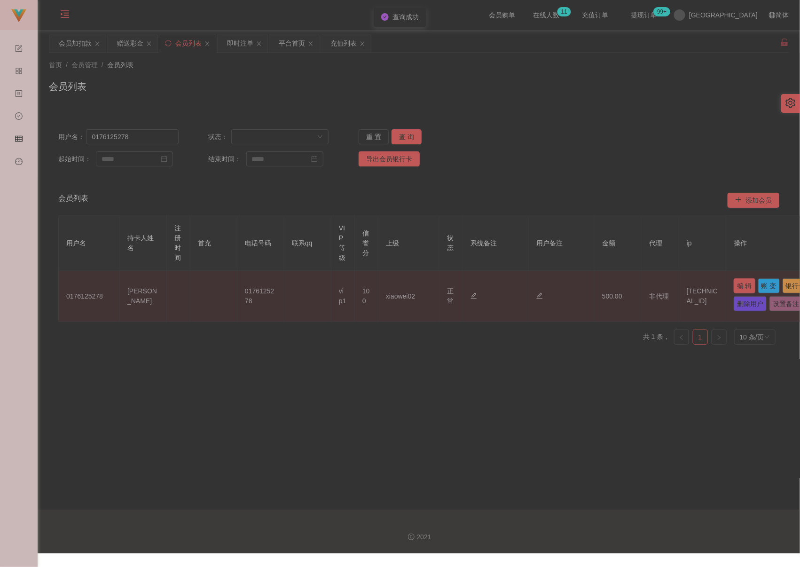
click at [582, 288] on button "编 辑" at bounding box center [744, 285] width 22 height 15
type input "0176125278"
type input "Zain Muhammad"
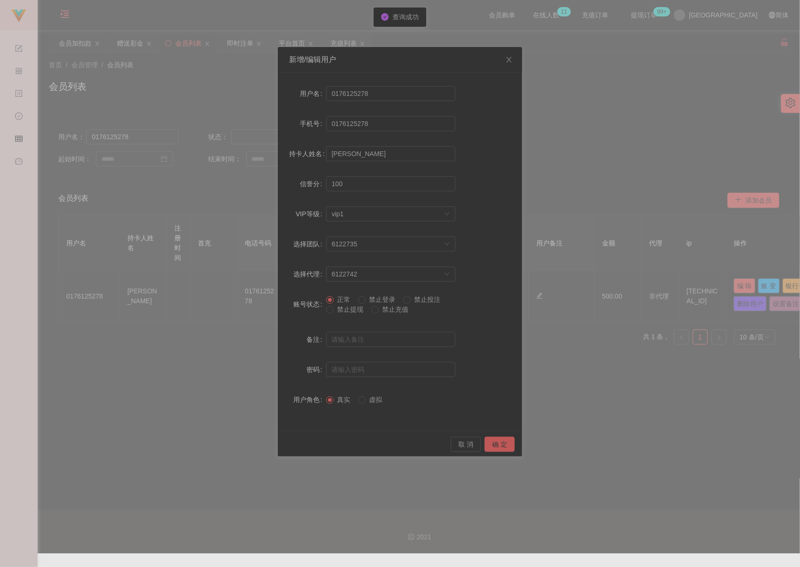
click at [359, 312] on span "禁止提现" at bounding box center [351, 309] width 34 height 8
click at [492, 442] on button "确 定" at bounding box center [499, 444] width 30 height 15
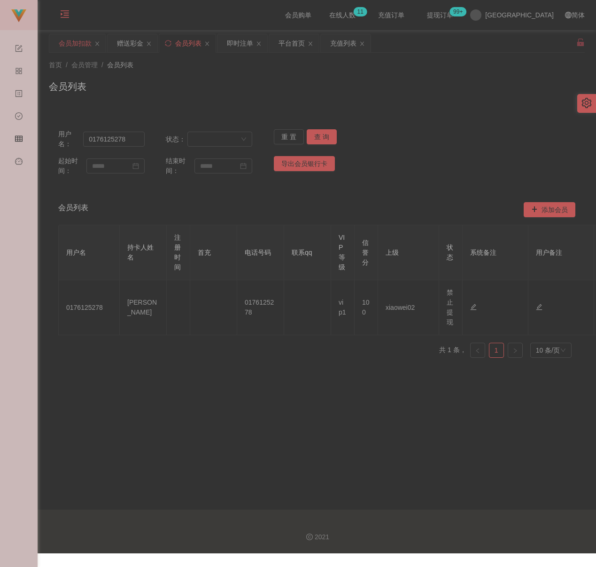
click at [67, 45] on div "会员加扣款" at bounding box center [75, 43] width 33 height 18
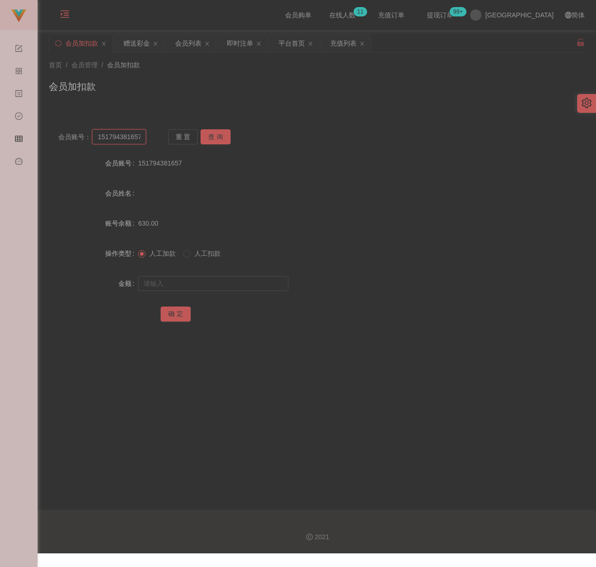
click at [137, 140] on input "151794381657" at bounding box center [119, 136] width 54 height 15
paste input "Angel999"
type input "Angel999"
click at [213, 137] on button "查 询" at bounding box center [216, 136] width 30 height 15
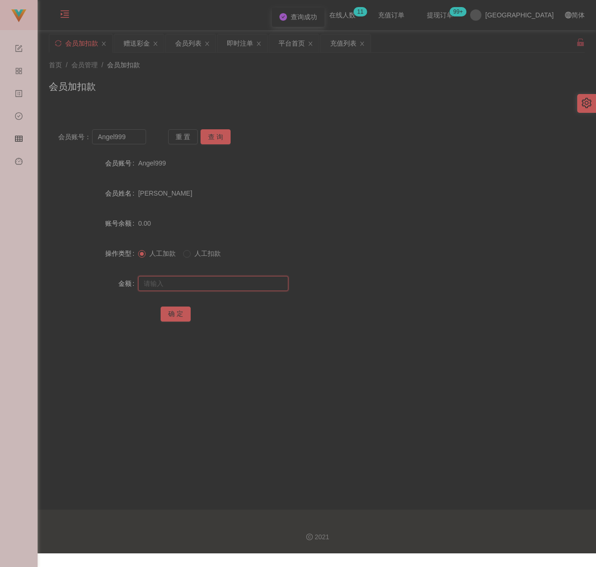
drag, startPoint x: 211, startPoint y: 288, endPoint x: 226, endPoint y: 289, distance: 14.2
click at [211, 288] on input "text" at bounding box center [213, 283] width 150 height 15
click at [227, 284] on input "text" at bounding box center [213, 283] width 150 height 15
paste input "500"
type input "500"
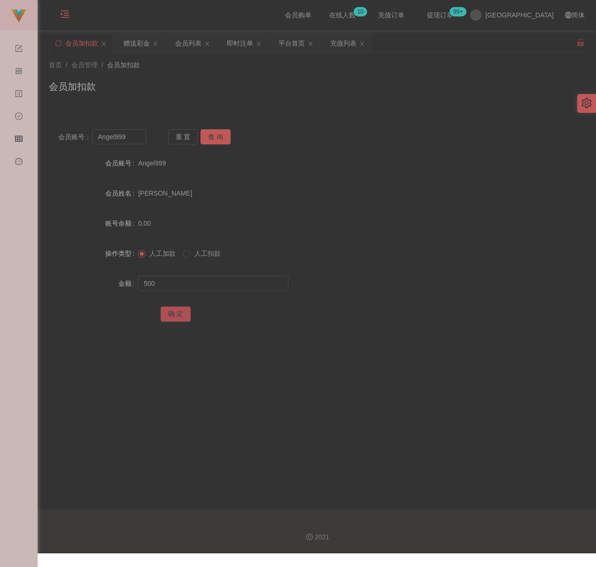
click at [178, 309] on button "确 定" at bounding box center [176, 313] width 30 height 15
click at [259, 113] on div "会员账号： Angel999 重 置 查 询 会员账号 Angel999 会员姓名 TAN SHEE CHIN 账号余额 500.00 操作类型 人工加款 人…" at bounding box center [317, 226] width 536 height 235
click at [192, 40] on div "会员列表" at bounding box center [188, 43] width 26 height 18
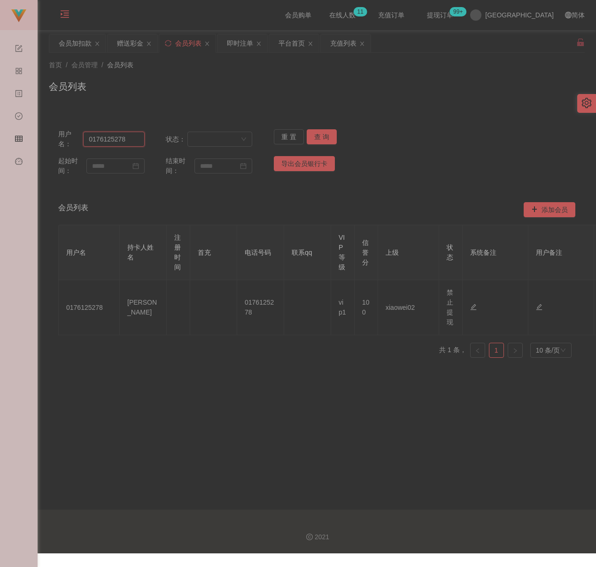
click at [133, 137] on input "0176125278" at bounding box center [113, 139] width 61 height 15
paste input "Angel999"
type input "Angel999"
click at [316, 136] on button "查 询" at bounding box center [322, 136] width 30 height 15
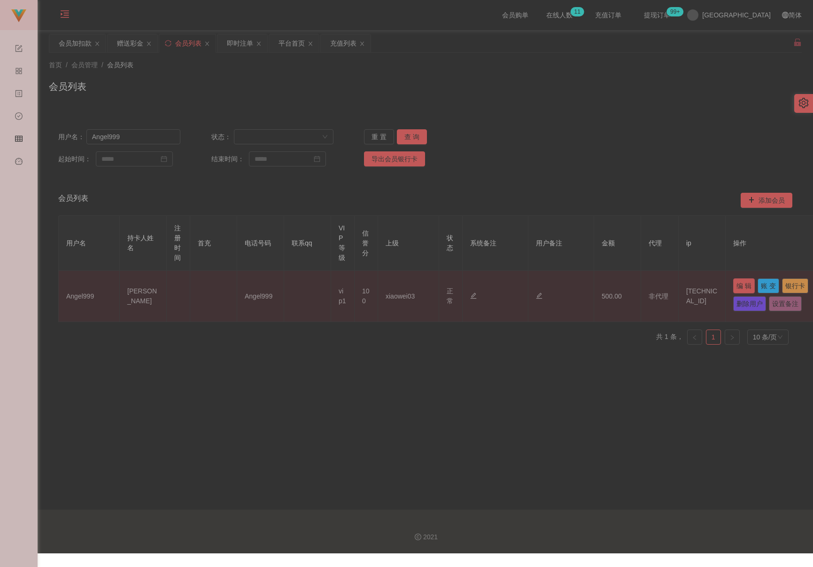
click at [582, 283] on button "编 辑" at bounding box center [744, 285] width 22 height 15
type input "Angel999"
type input "TAN SHEE CHIN"
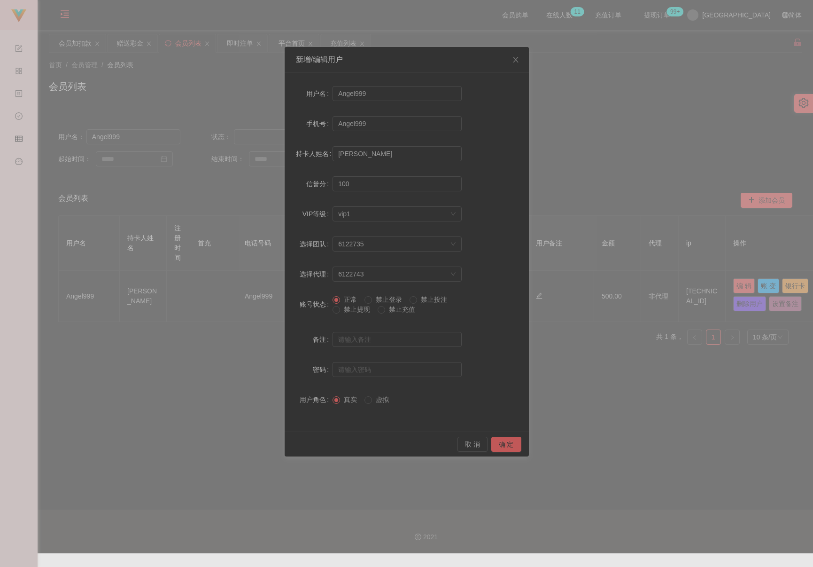
click at [357, 311] on span "禁止提现" at bounding box center [357, 309] width 34 height 8
click at [505, 440] on button "确 定" at bounding box center [506, 444] width 30 height 15
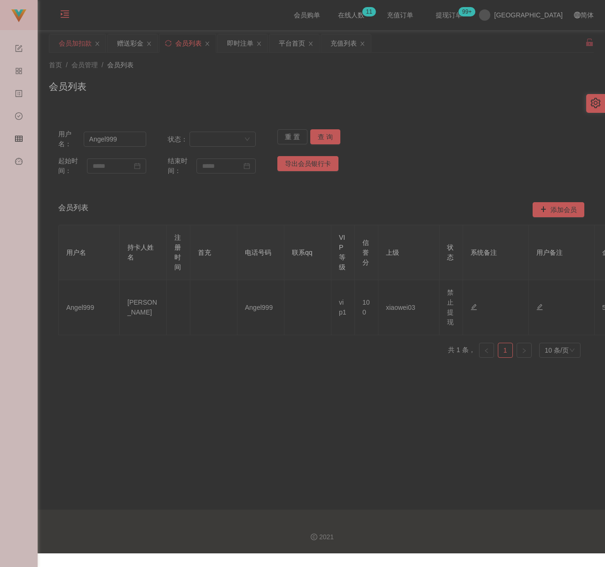
click at [70, 39] on div "会员加扣款" at bounding box center [75, 43] width 33 height 18
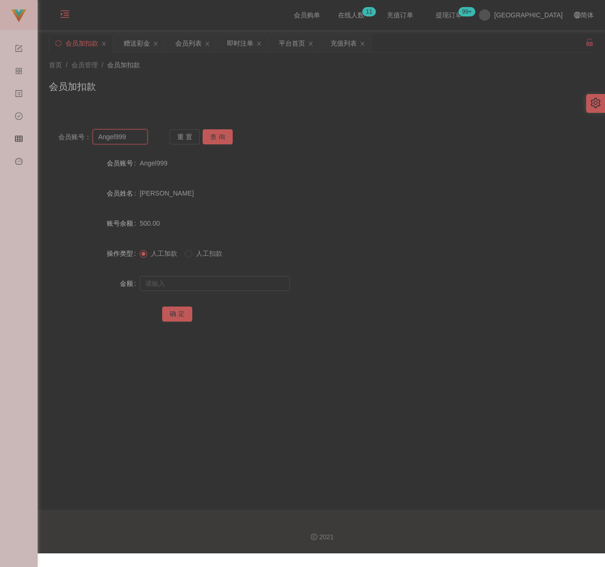
click at [133, 136] on input "Angel999" at bounding box center [120, 136] width 55 height 15
paste input "960904"
type input "960904"
click at [211, 138] on button "查 询" at bounding box center [218, 136] width 30 height 15
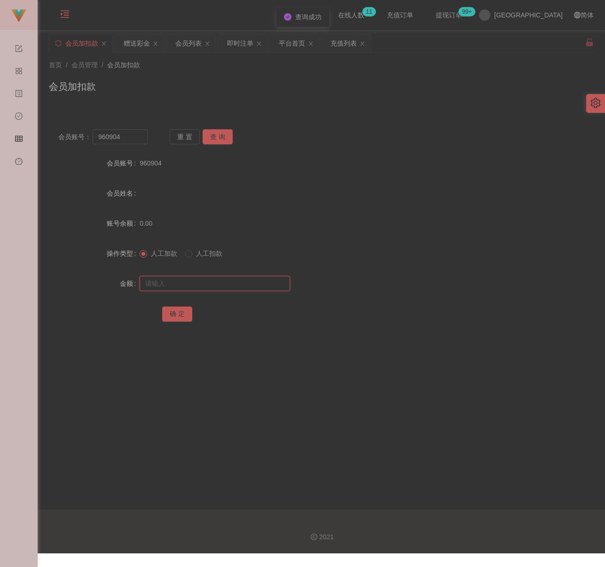
click at [221, 281] on input "text" at bounding box center [215, 283] width 150 height 15
click at [240, 285] on input "text" at bounding box center [215, 283] width 150 height 15
paste input "500"
type input "500"
click at [181, 313] on button "确 定" at bounding box center [177, 313] width 30 height 15
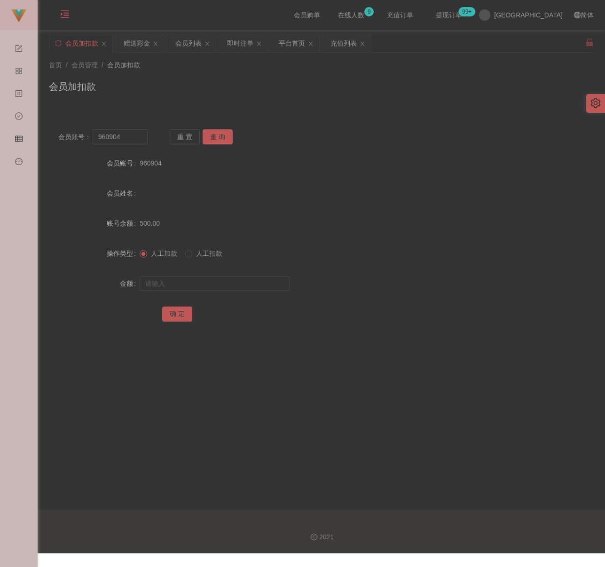
click at [288, 120] on div "会员账号： 960904 重 置 查 询 会员账号 960904 会员姓名 账号余额 500.00 操作类型 人工加款 人工扣款 金额 确 定" at bounding box center [321, 232] width 545 height 224
click at [187, 47] on div "会员列表" at bounding box center [188, 43] width 26 height 18
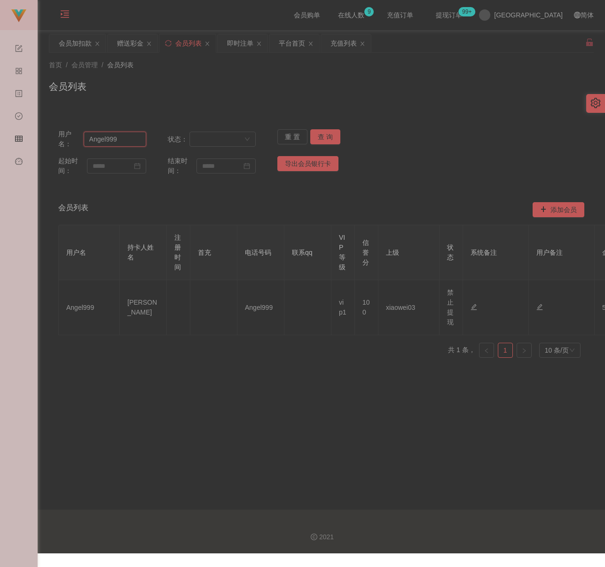
click at [123, 141] on input "Angel999" at bounding box center [115, 139] width 62 height 15
paste input "551011"
type input "551011"
click at [313, 133] on button "查 询" at bounding box center [325, 136] width 30 height 15
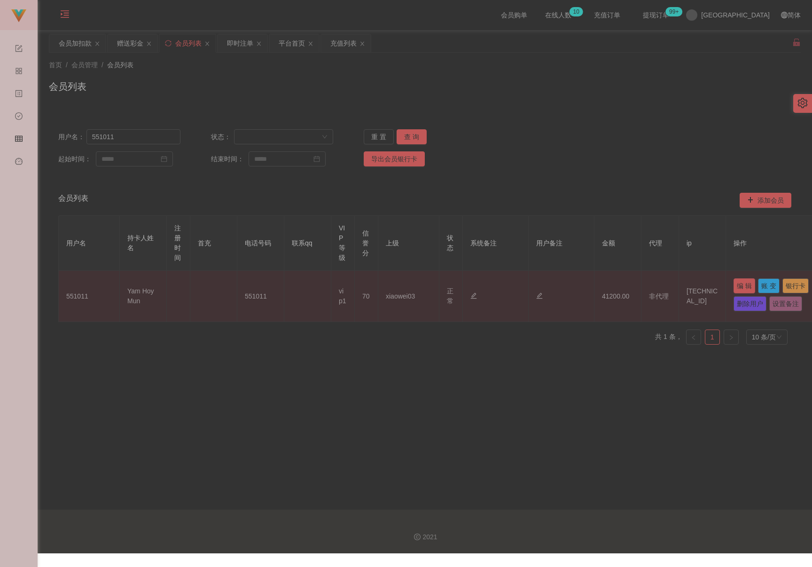
click at [582, 287] on button "编 辑" at bounding box center [744, 285] width 22 height 15
type input "551011"
type input "Yam Hoy Mun"
type input "70"
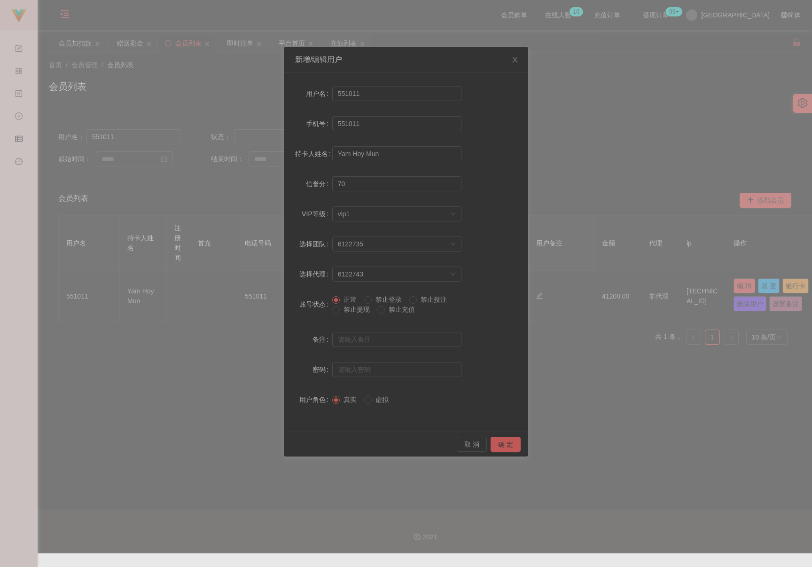
click at [359, 309] on span "禁止提现" at bounding box center [357, 309] width 34 height 8
click at [505, 444] on button "确 定" at bounding box center [506, 444] width 30 height 15
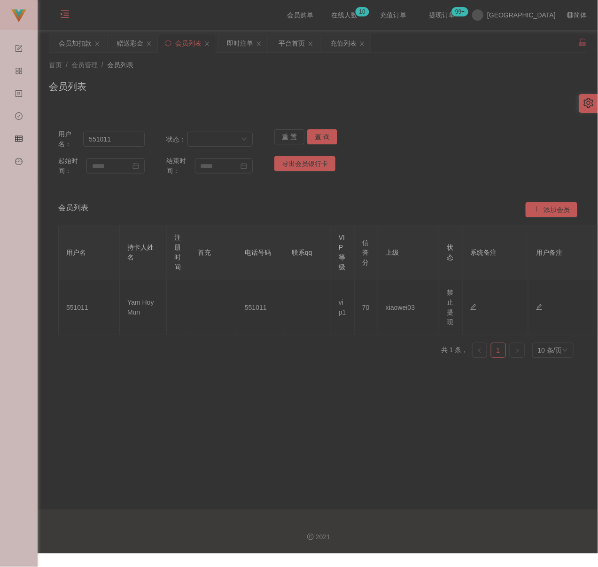
click at [264, 81] on div "会员列表" at bounding box center [318, 90] width 538 height 22
click at [76, 48] on div "会员加扣款" at bounding box center [75, 43] width 33 height 18
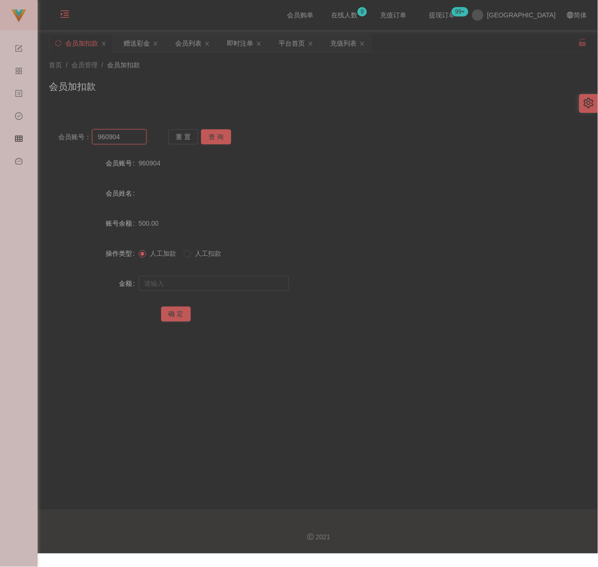
click at [127, 138] on input "960904" at bounding box center [119, 136] width 54 height 15
paste input "0175788596"
type input "0175788596"
click at [211, 138] on button "查 询" at bounding box center [216, 136] width 30 height 15
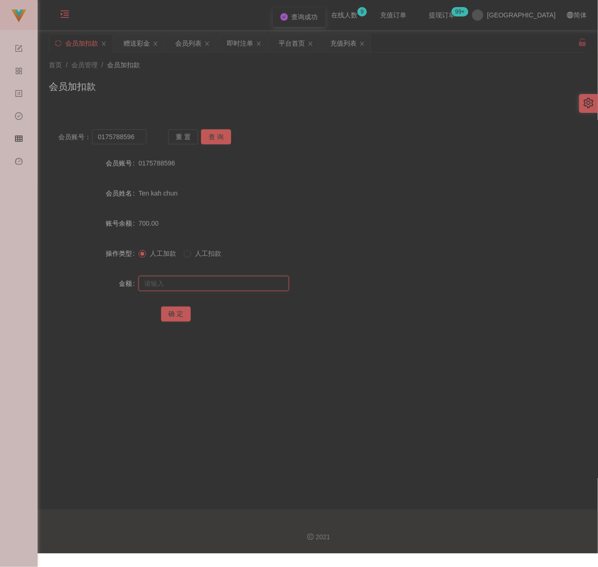
click at [213, 287] on input "text" at bounding box center [214, 283] width 150 height 15
click at [226, 282] on input "text" at bounding box center [214, 283] width 150 height 15
paste input "2000"
type input "2000"
click at [181, 313] on button "确 定" at bounding box center [176, 313] width 30 height 15
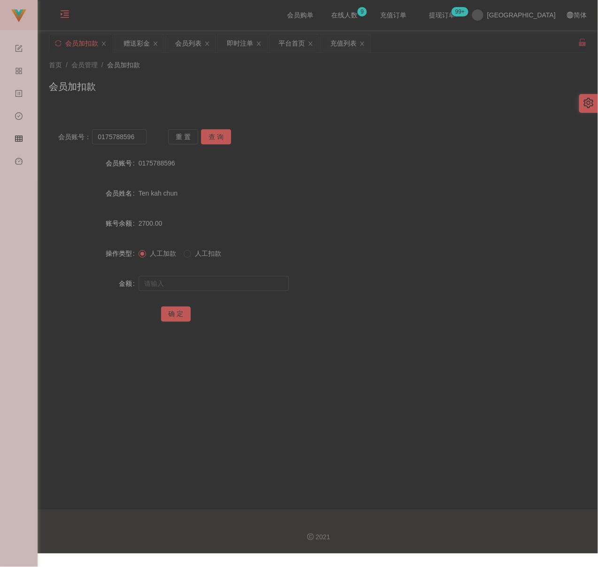
click at [314, 97] on div "会员加扣款" at bounding box center [318, 90] width 538 height 22
click at [140, 141] on input "0175788596" at bounding box center [119, 136] width 54 height 15
paste input "weitoo83"
type input "weitoo83"
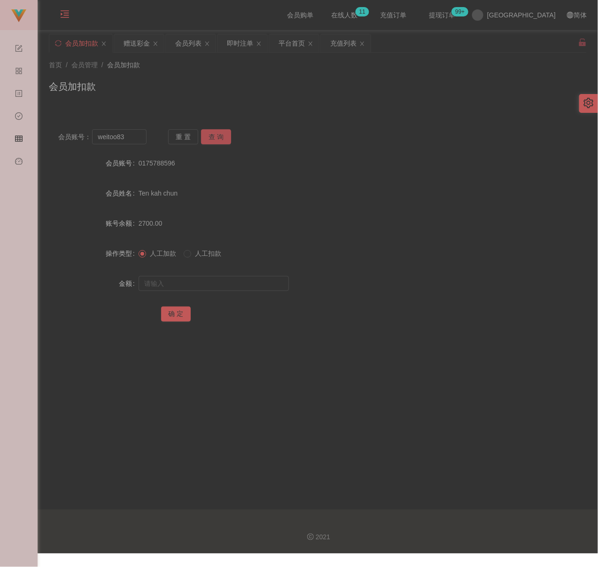
click at [212, 133] on button "查 询" at bounding box center [216, 136] width 30 height 15
click at [200, 281] on input "text" at bounding box center [214, 283] width 150 height 15
click at [237, 284] on input "text" at bounding box center [214, 283] width 150 height 15
paste input "1400"
type input "1400"
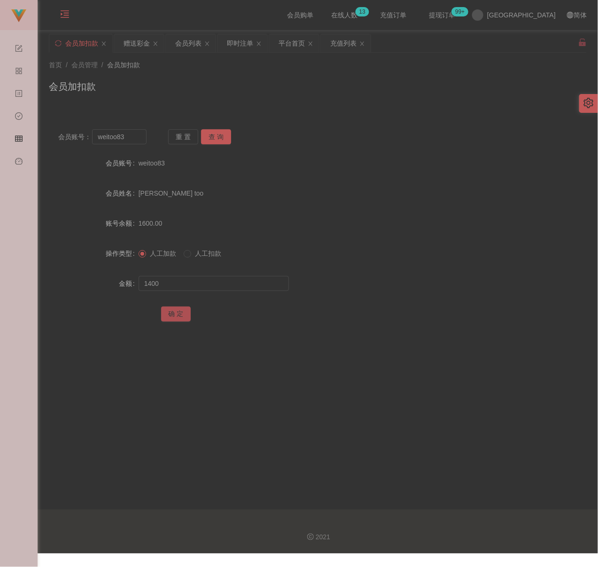
click at [175, 312] on button "确 定" at bounding box center [176, 313] width 30 height 15
click at [127, 137] on input "weitoo83" at bounding box center [119, 136] width 54 height 15
paste input "Cheonghongwai61"
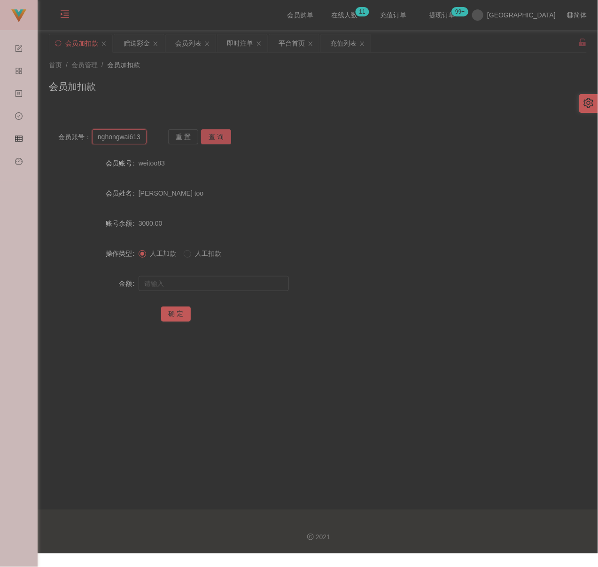
type input "Cheonghongwai613"
click at [221, 134] on button "查 询" at bounding box center [216, 136] width 30 height 15
click at [192, 283] on input "text" at bounding box center [214, 283] width 150 height 15
click at [237, 286] on input "text" at bounding box center [214, 283] width 150 height 15
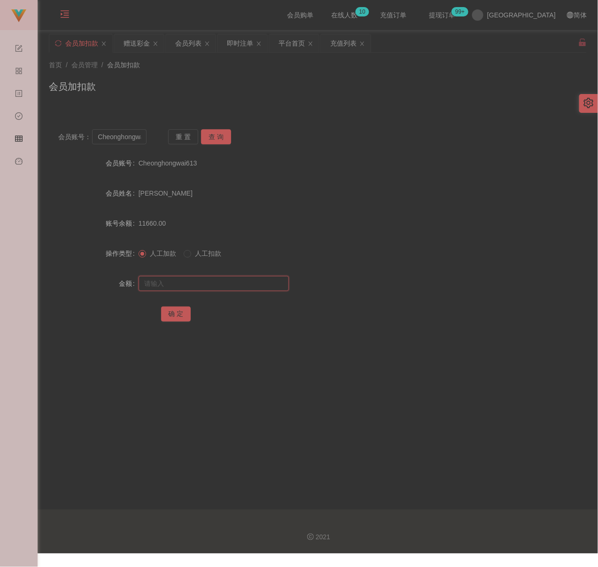
paste input "10000"
type input "10000"
click at [171, 317] on button "确 定" at bounding box center [176, 313] width 30 height 15
click at [220, 75] on div "首页 / 会员管理 / 会员加扣款 / 会员加扣款" at bounding box center [318, 80] width 538 height 41
click at [196, 44] on div "会员列表" at bounding box center [188, 43] width 26 height 18
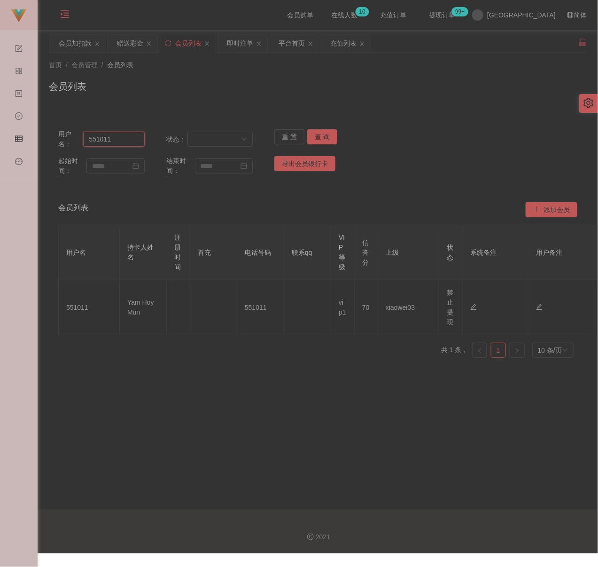
click at [123, 140] on input "551011" at bounding box center [114, 139] width 62 height 15
paste input "Cheonghongwai613"
type input "Cheonghongwai613"
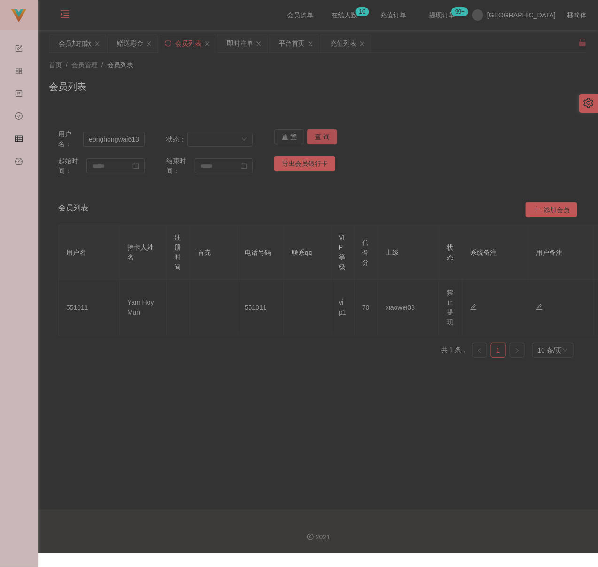
click at [319, 134] on button "查 询" at bounding box center [322, 136] width 30 height 15
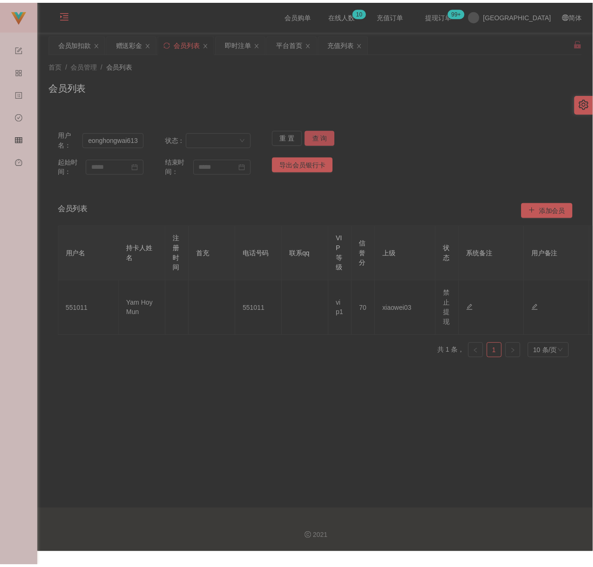
scroll to position [0, 0]
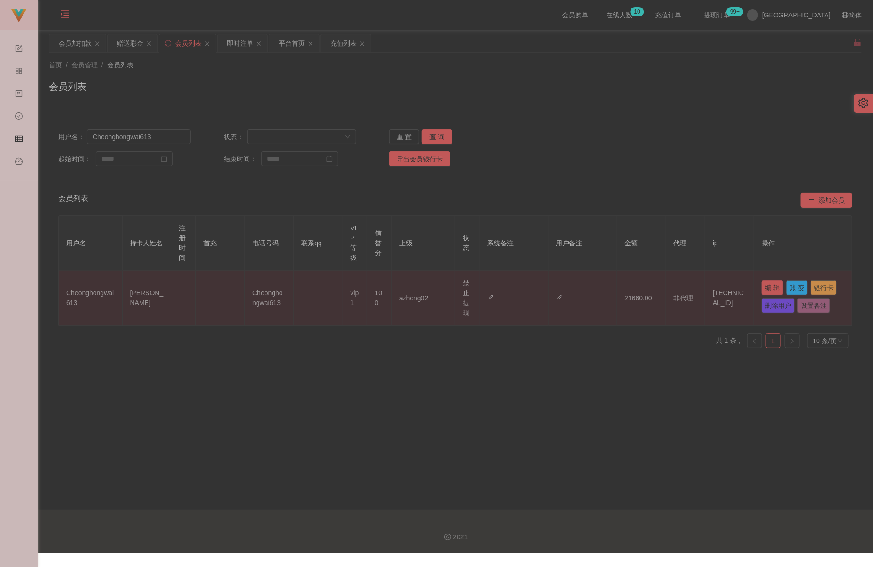
click at [582, 287] on button "编 辑" at bounding box center [773, 287] width 22 height 15
type input "Cheonghongwai613"
type input "Cheong hong wai"
type input "100"
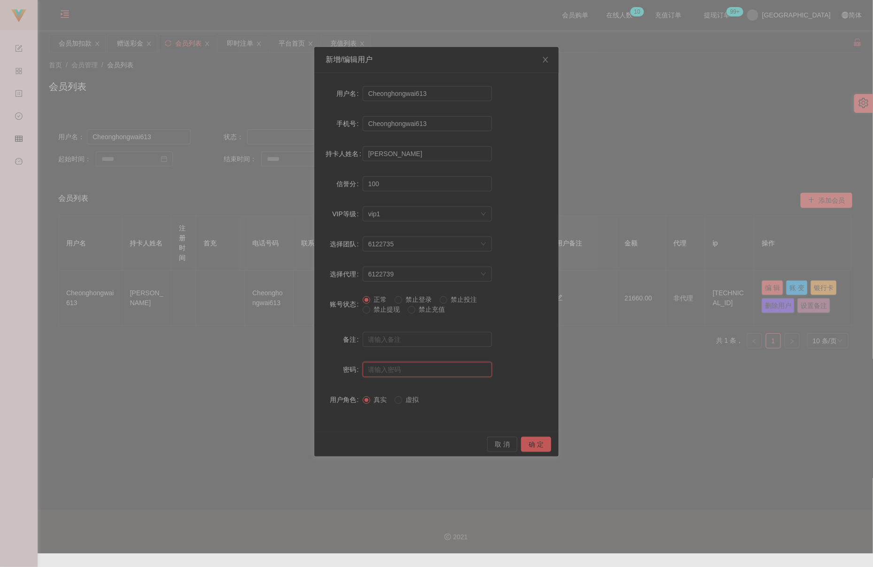
click at [451, 373] on input "text" at bounding box center [427, 369] width 129 height 15
type input "123456"
click at [533, 440] on button "确 定" at bounding box center [536, 444] width 30 height 15
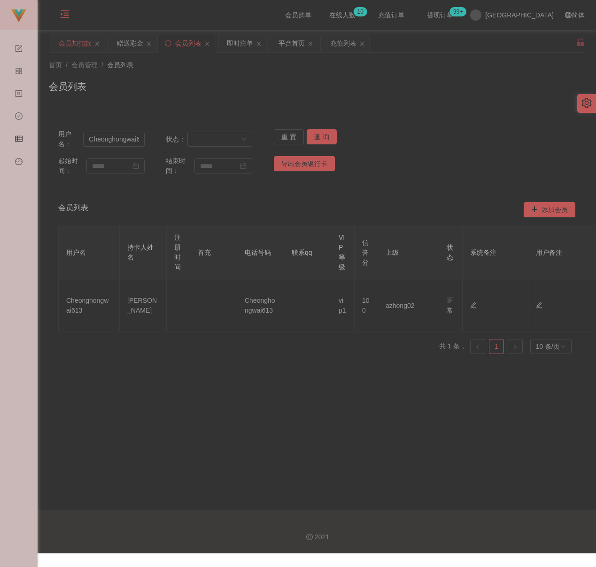
click at [65, 44] on div "会员加扣款" at bounding box center [75, 43] width 33 height 18
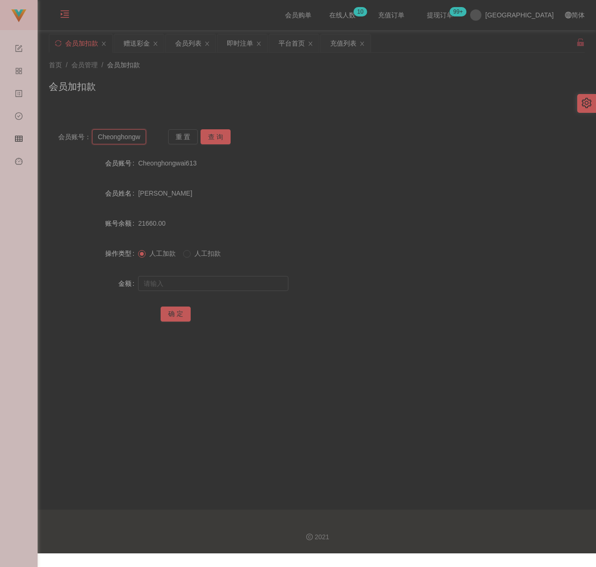
click at [135, 139] on input "Cheonghongwai613" at bounding box center [119, 136] width 54 height 15
paste input "0175788596"
type input "0175788596"
click at [226, 140] on button "查 询" at bounding box center [216, 136] width 30 height 15
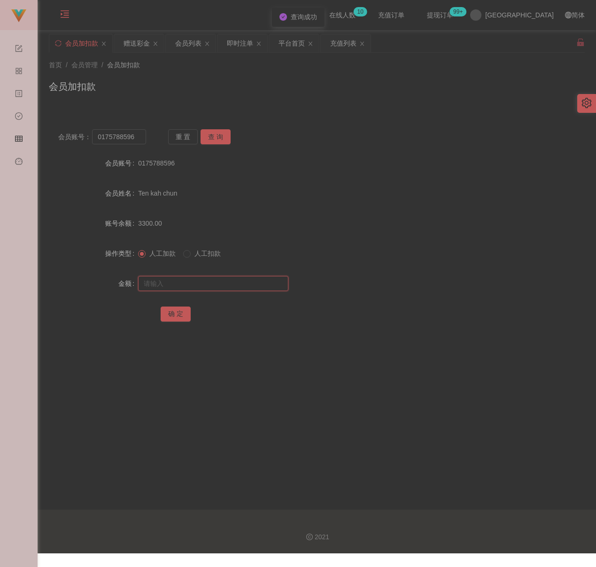
click at [224, 278] on input "text" at bounding box center [213, 283] width 150 height 15
click at [249, 283] on input "text" at bounding box center [213, 283] width 150 height 15
paste input "2500"
type input "2500"
click at [182, 312] on button "确 定" at bounding box center [176, 313] width 30 height 15
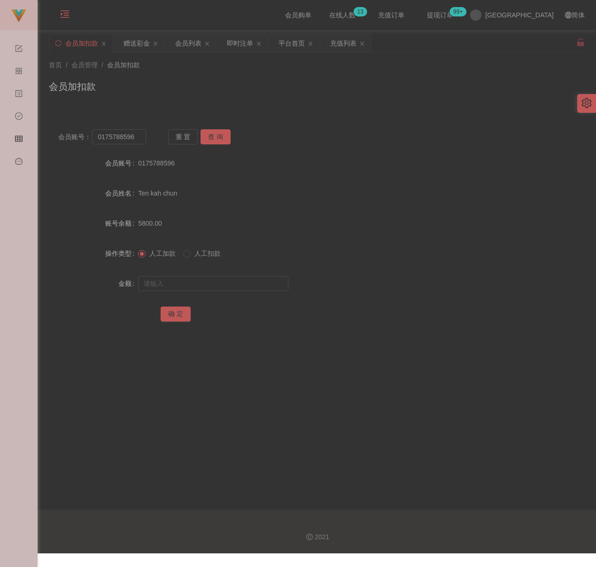
click at [258, 117] on div "会员账号： 0175788596 重 置 查 询 会员账号 0175788596 会员姓名 Ten kah chun 账号余额 5800.00 操作类型 人工…" at bounding box center [317, 226] width 536 height 235
click at [195, 48] on div "会员列表" at bounding box center [188, 43] width 26 height 18
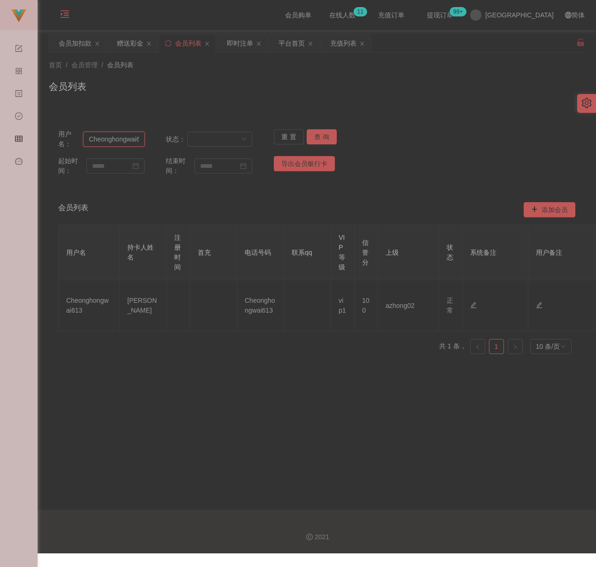
click at [140, 137] on input "Cheonghongwai613" at bounding box center [113, 139] width 61 height 15
paste input "Kelvinphut"
type input "Kelvinphut"
click at [316, 134] on button "查 询" at bounding box center [322, 136] width 30 height 15
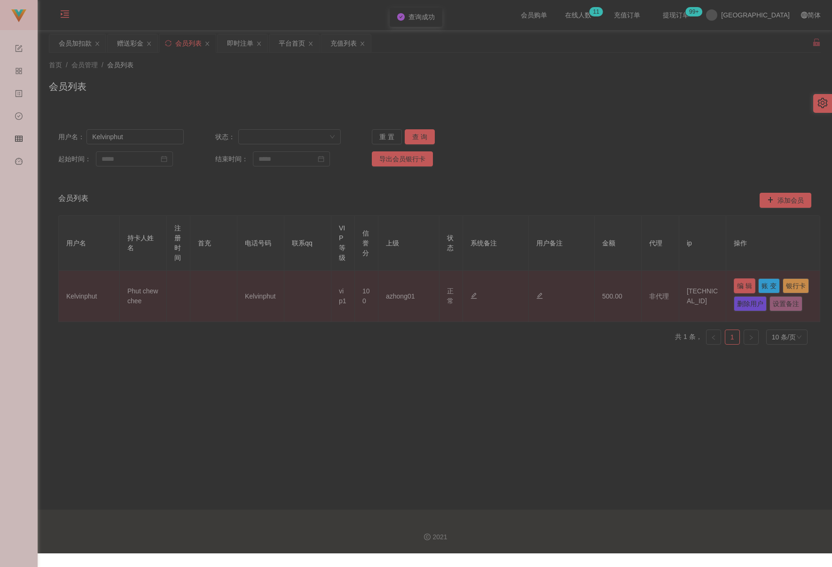
click at [582, 288] on button "编 辑" at bounding box center [744, 285] width 22 height 15
type input "Kelvinphut"
type input "Phut chew chee"
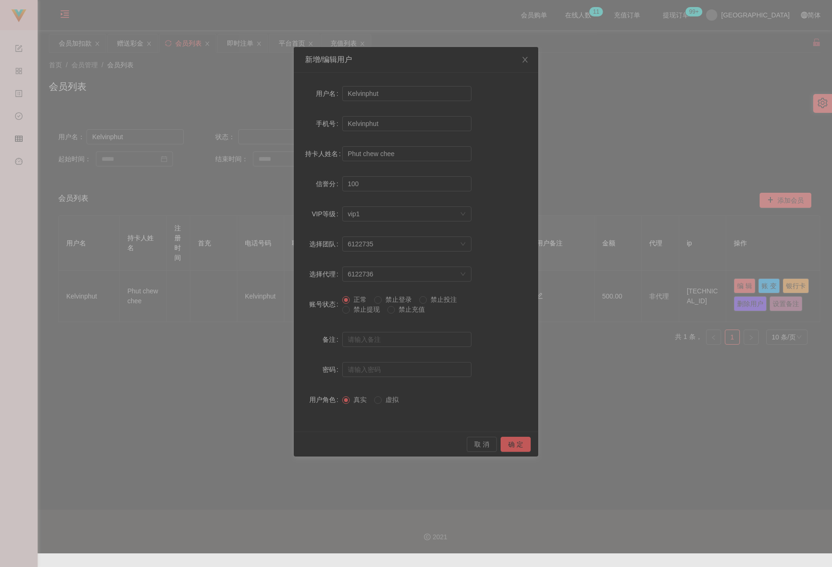
click at [361, 309] on span "禁止提现" at bounding box center [367, 309] width 34 height 8
click at [511, 440] on button "确 定" at bounding box center [515, 444] width 30 height 15
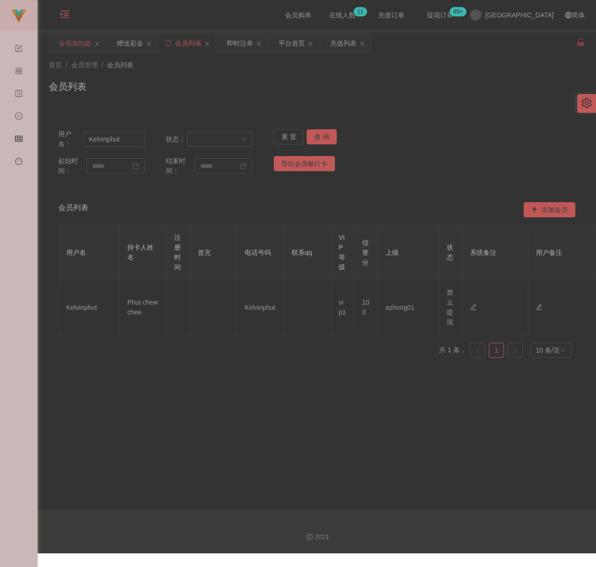
click at [70, 46] on div "会员加扣款" at bounding box center [75, 43] width 33 height 18
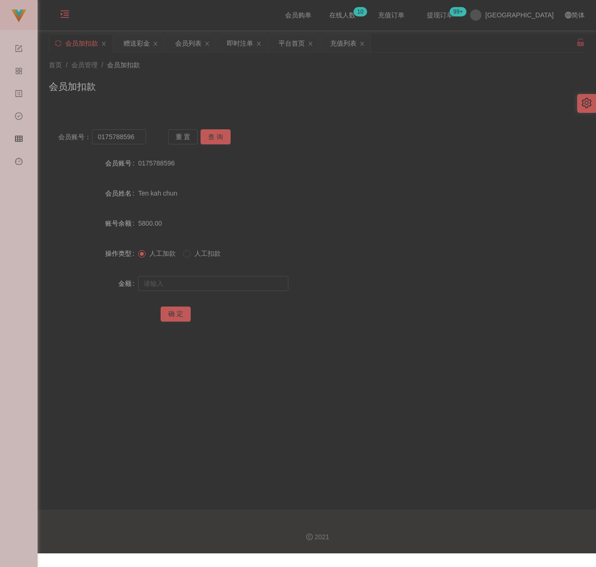
drag, startPoint x: 268, startPoint y: 118, endPoint x: 240, endPoint y: 103, distance: 31.5
click at [267, 113] on div "会员账号： 0175788596 重 置 查 询 会员账号 0175788596 会员姓名 Ten kah chun 账号余额 5800.00 操作类型 人工…" at bounding box center [317, 226] width 536 height 235
click at [189, 44] on div "会员列表" at bounding box center [188, 43] width 26 height 18
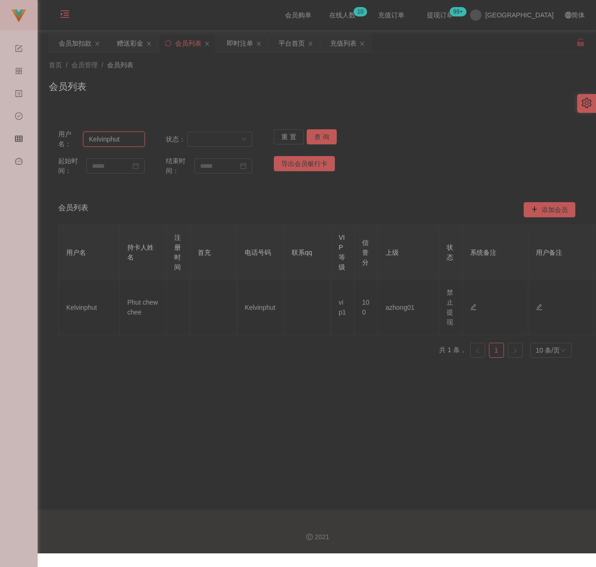
click at [124, 137] on input "Kelvinphut" at bounding box center [113, 139] width 61 height 15
paste input "151794381657"
type input "151794381657"
click at [323, 134] on button "查 询" at bounding box center [322, 136] width 30 height 15
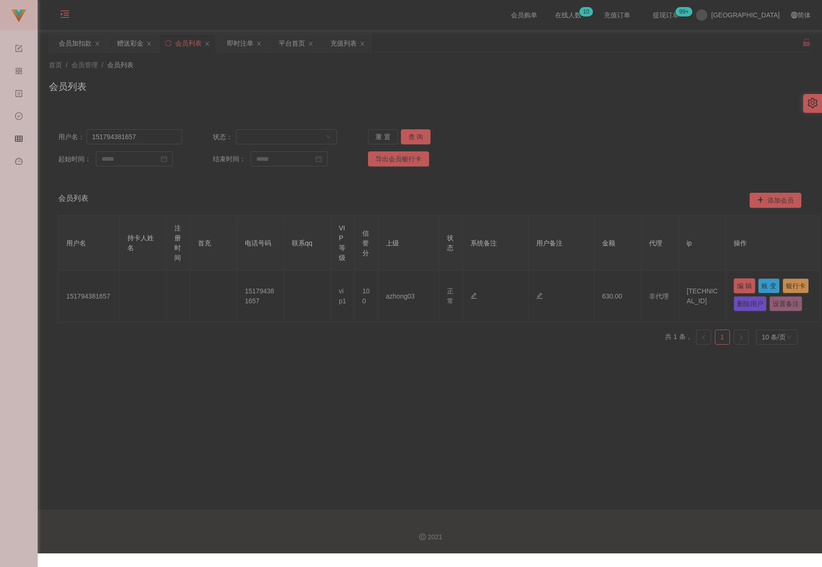
drag, startPoint x: 749, startPoint y: 286, endPoint x: 741, endPoint y: 287, distance: 8.5
click at [582, 286] on button "编 辑" at bounding box center [744, 285] width 22 height 15
type input "151794381657"
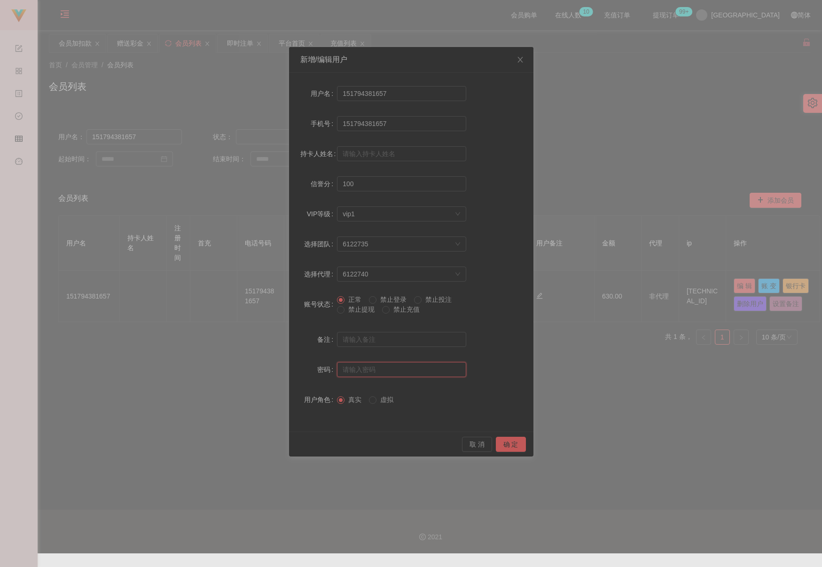
click at [385, 369] on input "text" at bounding box center [401, 369] width 129 height 15
type input "aaa123"
click at [503, 444] on button "确 定" at bounding box center [511, 444] width 30 height 15
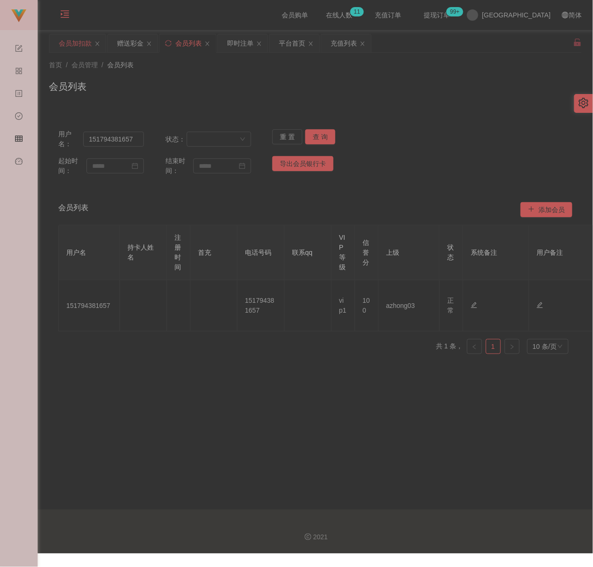
click at [78, 46] on div "会员加扣款" at bounding box center [75, 43] width 33 height 18
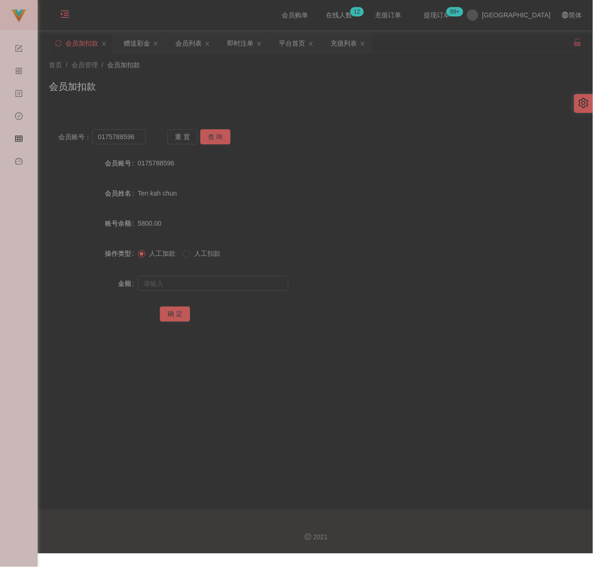
click at [295, 94] on div "会员加扣款" at bounding box center [315, 90] width 532 height 22
click at [137, 140] on input "0175788596" at bounding box center [118, 136] width 53 height 15
paste input "qq123"
type input "qq123"
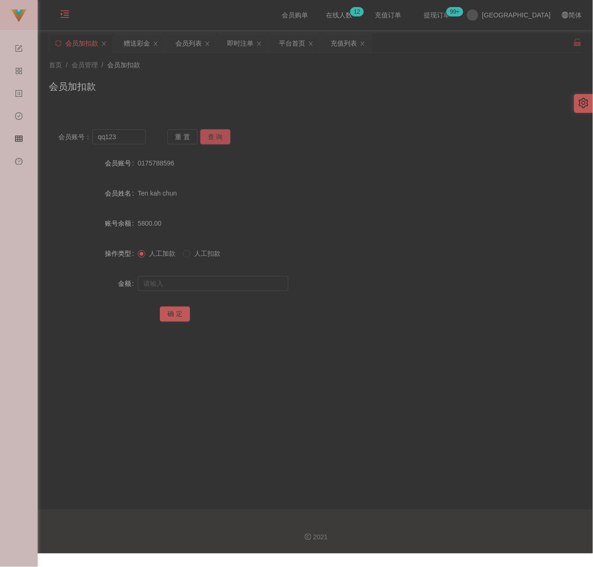
click at [210, 140] on button "查 询" at bounding box center [215, 136] width 30 height 15
click at [196, 282] on input "text" at bounding box center [213, 283] width 150 height 15
click at [253, 283] on input "text" at bounding box center [213, 283] width 150 height 15
paste input "30"
type input "30"
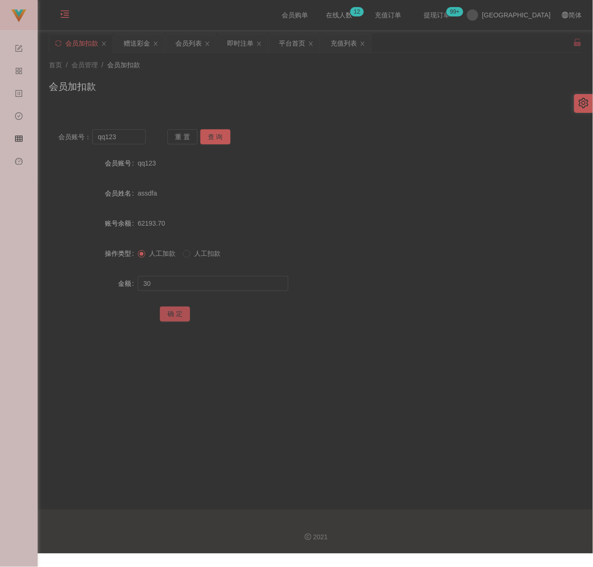
drag, startPoint x: 174, startPoint y: 313, endPoint x: 178, endPoint y: 319, distance: 6.8
click at [174, 313] on button "确 定" at bounding box center [175, 313] width 30 height 15
drag, startPoint x: 176, startPoint y: 75, endPoint x: 166, endPoint y: 79, distance: 10.6
click at [176, 75] on div "首页 / 会员管理 / 会员加扣款 / 会员加扣款" at bounding box center [315, 80] width 532 height 41
click at [131, 136] on input "qq123" at bounding box center [118, 136] width 53 height 15
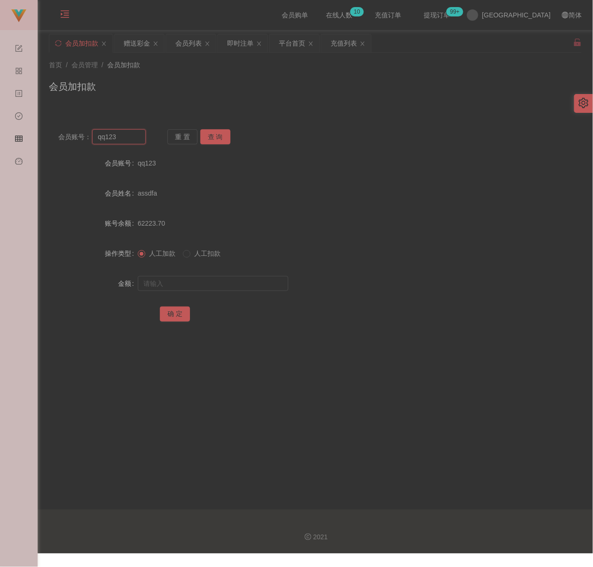
click at [131, 136] on input "qq123" at bounding box center [118, 136] width 53 height 15
paste input "Jimmyhoo"
type input "Jimmyhoo"
click at [213, 139] on button "查 询" at bounding box center [215, 136] width 30 height 15
click at [208, 278] on input "text" at bounding box center [213, 283] width 150 height 15
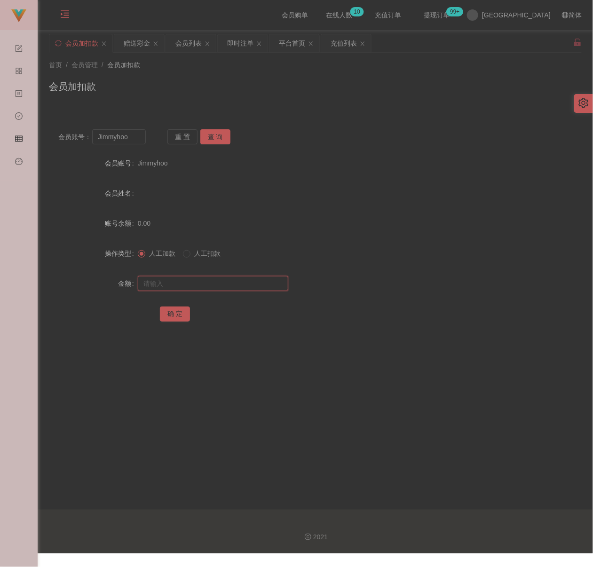
click at [249, 285] on input "text" at bounding box center [213, 283] width 150 height 15
paste input "30"
type input "30"
click at [182, 312] on button "确 定" at bounding box center [175, 313] width 30 height 15
click at [127, 134] on input "Jimmyhoo" at bounding box center [118, 136] width 53 height 15
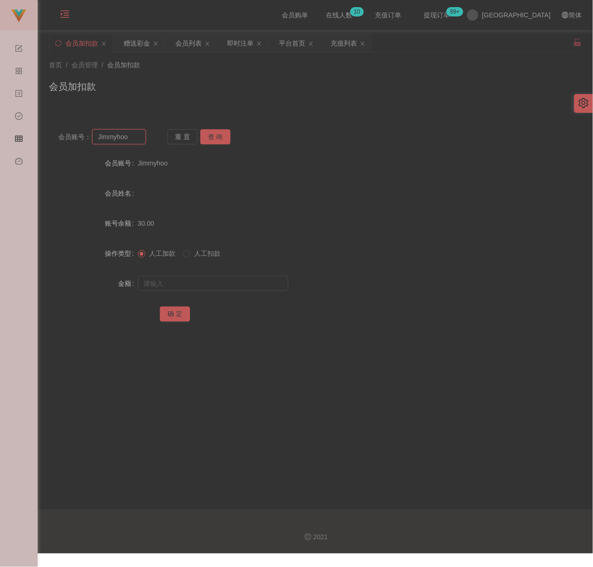
click at [127, 134] on input "Jimmyhoo" at bounding box center [118, 136] width 53 height 15
paste input "yplow9813"
type input "yplow9813"
click at [212, 134] on button "查 询" at bounding box center [215, 136] width 30 height 15
drag, startPoint x: 211, startPoint y: 286, endPoint x: 220, endPoint y: 287, distance: 8.9
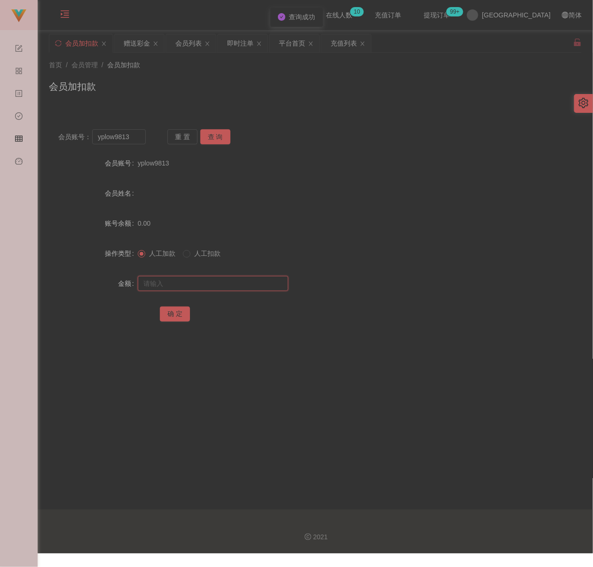
click at [211, 286] on input "text" at bounding box center [213, 283] width 150 height 15
click at [264, 285] on input "text" at bounding box center [213, 283] width 150 height 15
paste input "30"
type input "30"
drag, startPoint x: 168, startPoint y: 308, endPoint x: 189, endPoint y: 313, distance: 21.9
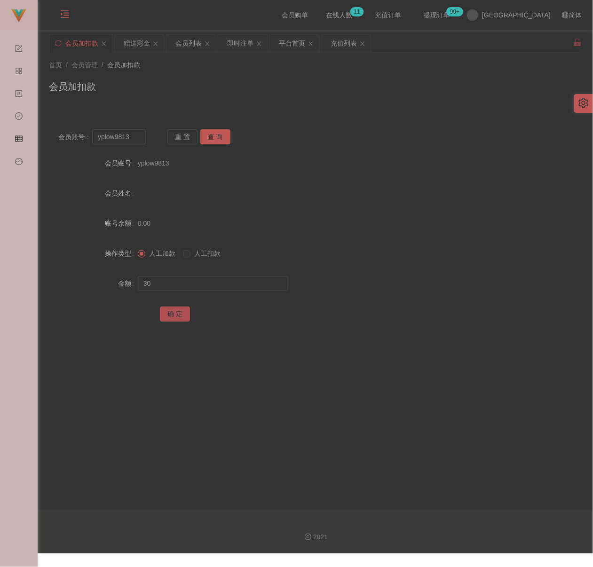
click at [168, 308] on button "确 定" at bounding box center [175, 313] width 30 height 15
click at [206, 86] on div "会员加扣款" at bounding box center [315, 90] width 532 height 22
click at [138, 137] on input "yplow9813" at bounding box center [118, 136] width 53 height 15
paste input "cckiang"
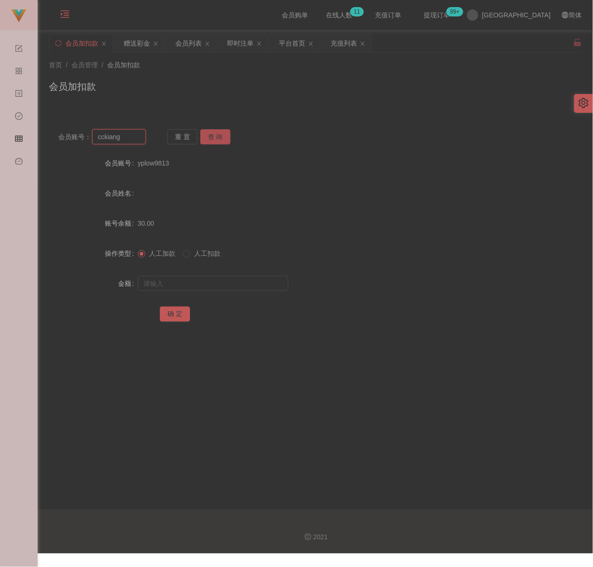
type input "cckiang"
click at [213, 133] on button "查 询" at bounding box center [215, 136] width 30 height 15
drag, startPoint x: 220, startPoint y: 278, endPoint x: 256, endPoint y: 282, distance: 35.5
click at [220, 278] on input "text" at bounding box center [213, 283] width 150 height 15
click at [226, 284] on input "text" at bounding box center [213, 283] width 150 height 15
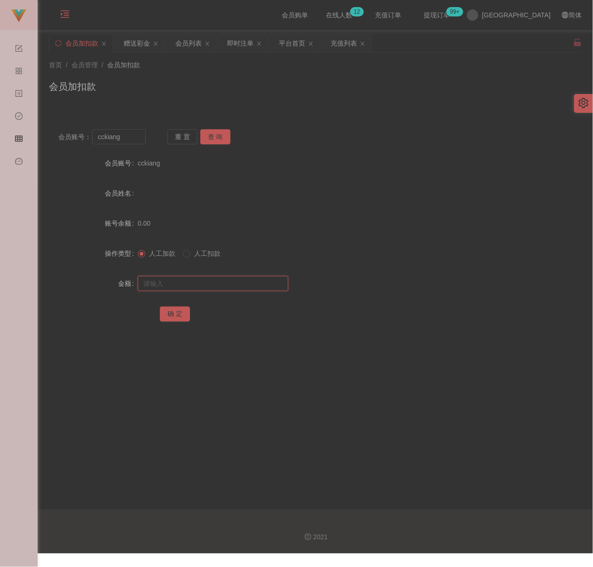
paste input "30"
type input "30"
click at [173, 314] on button "确 定" at bounding box center [175, 313] width 30 height 15
drag, startPoint x: 244, startPoint y: 108, endPoint x: 204, endPoint y: 117, distance: 40.6
click at [244, 108] on div "首页 / 会员管理 / 会员加扣款 / 会员加扣款" at bounding box center [315, 81] width 555 height 56
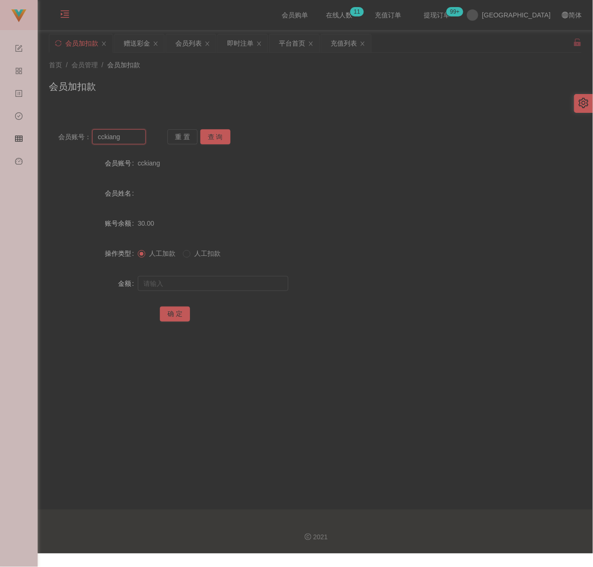
click at [120, 140] on input "cckiang" at bounding box center [118, 136] width 53 height 15
paste input "942010"
type input "942010"
click at [204, 140] on button "查 询" at bounding box center [215, 136] width 30 height 15
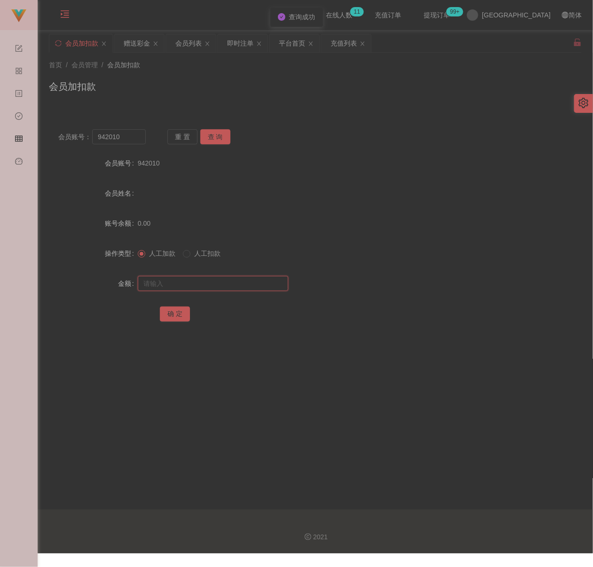
click at [185, 286] on input "text" at bounding box center [213, 283] width 150 height 15
click at [249, 278] on input "text" at bounding box center [213, 283] width 150 height 15
paste input "30"
type input "30"
click at [179, 314] on button "确 定" at bounding box center [175, 313] width 30 height 15
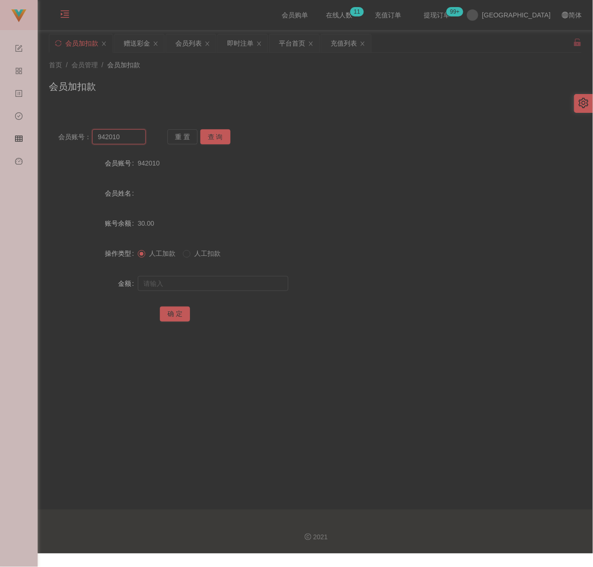
click at [130, 135] on input "942010" at bounding box center [118, 136] width 53 height 15
paste input "Jerrywee"
type input "Jerrywee"
click at [213, 134] on button "查 询" at bounding box center [215, 136] width 30 height 15
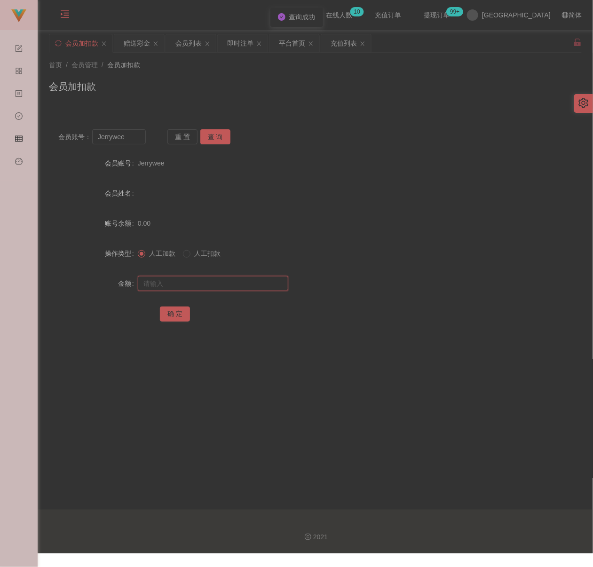
click at [205, 281] on input "text" at bounding box center [213, 283] width 150 height 15
type input "30"
click at [179, 310] on button "确 定" at bounding box center [175, 313] width 30 height 15
click at [127, 137] on input "Jerrywee" at bounding box center [118, 136] width 53 height 15
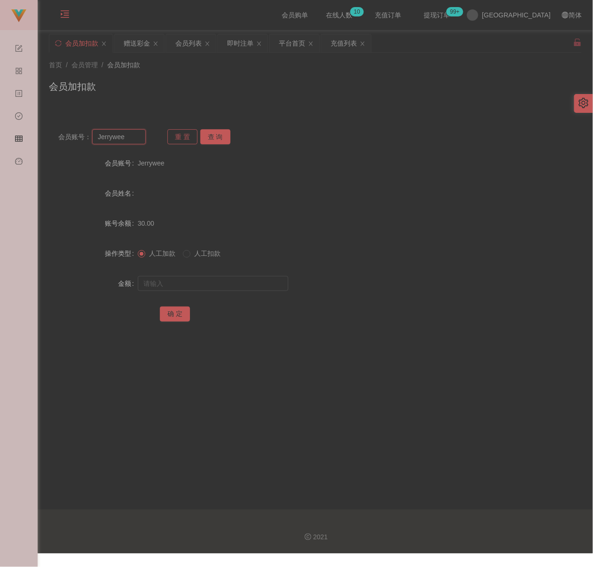
paste input "231212"
type input "231212"
click at [207, 134] on button "查 询" at bounding box center [215, 136] width 30 height 15
click at [225, 284] on input "text" at bounding box center [213, 283] width 150 height 15
type input "30"
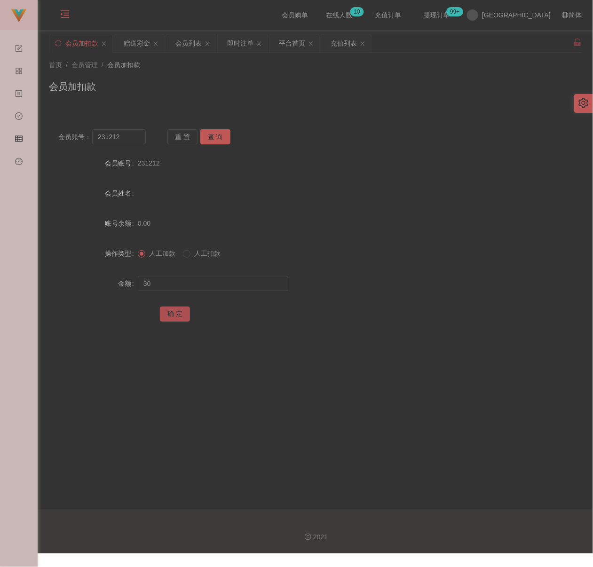
click at [175, 312] on button "确 定" at bounding box center [175, 313] width 30 height 15
drag, startPoint x: 269, startPoint y: 75, endPoint x: 240, endPoint y: 82, distance: 30.4
click at [269, 75] on div "首页 / 会员管理 / 会员加扣款 / 会员加扣款" at bounding box center [315, 80] width 532 height 41
click at [125, 131] on input "231212" at bounding box center [118, 136] width 53 height 15
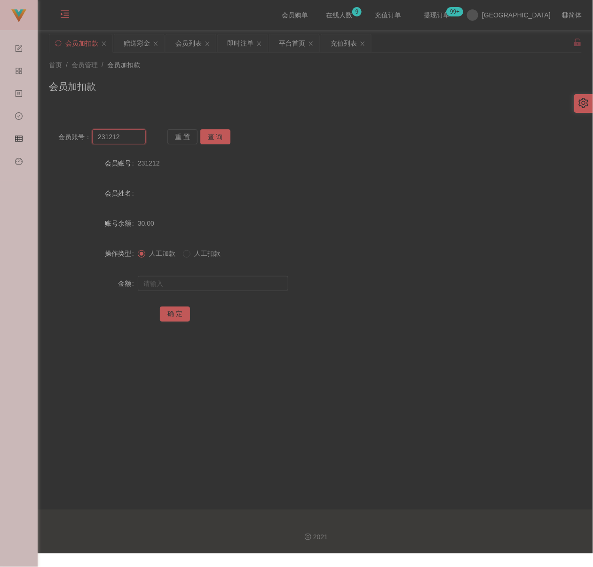
paste input "alexandrawong7797"
type input "alexandrawong7797"
click at [211, 137] on button "查 询" at bounding box center [215, 136] width 30 height 15
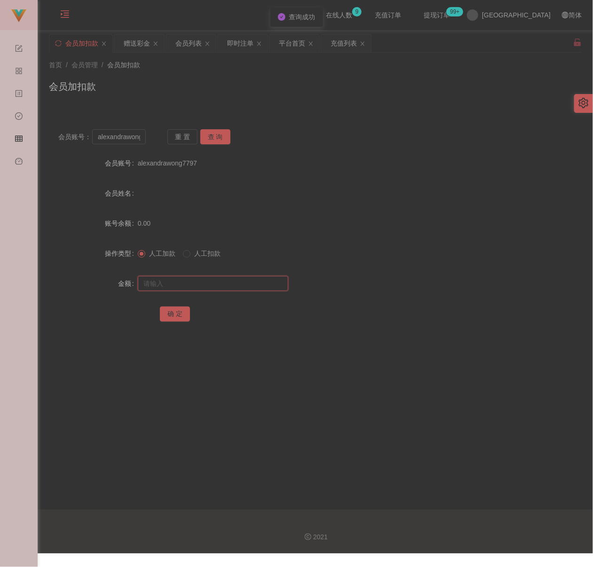
click at [225, 285] on input "text" at bounding box center [213, 283] width 150 height 15
click at [199, 288] on input "text" at bounding box center [213, 283] width 150 height 15
paste input "30"
type input "30"
click at [174, 316] on button "确 定" at bounding box center [175, 313] width 30 height 15
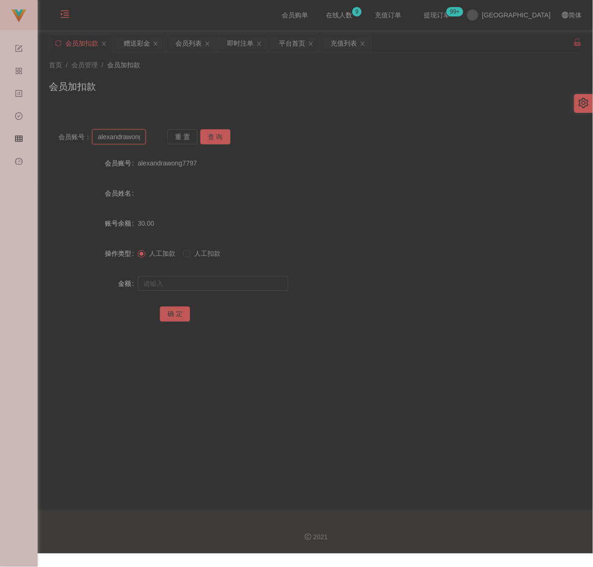
click at [116, 141] on input "alexandrawong7797" at bounding box center [118, 136] width 53 height 15
paste input "323326"
type input "323326"
click at [219, 133] on button "查 询" at bounding box center [215, 136] width 30 height 15
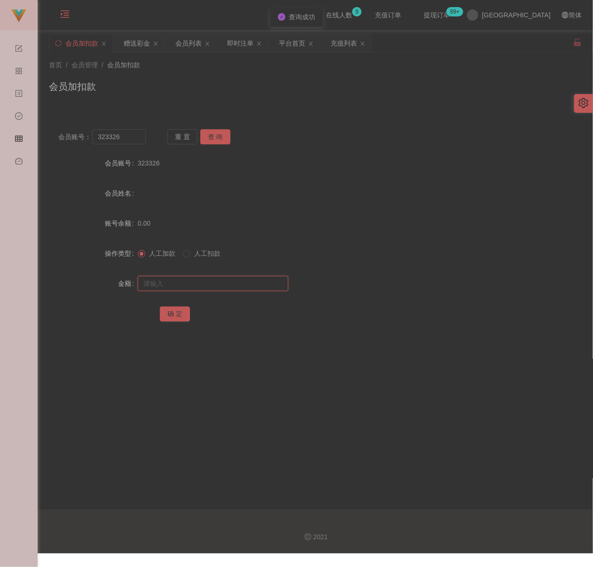
click at [195, 289] on input "text" at bounding box center [213, 283] width 150 height 15
type input "30"
click at [177, 314] on button "确 定" at bounding box center [175, 313] width 30 height 15
click at [133, 141] on input "323326" at bounding box center [118, 136] width 53 height 15
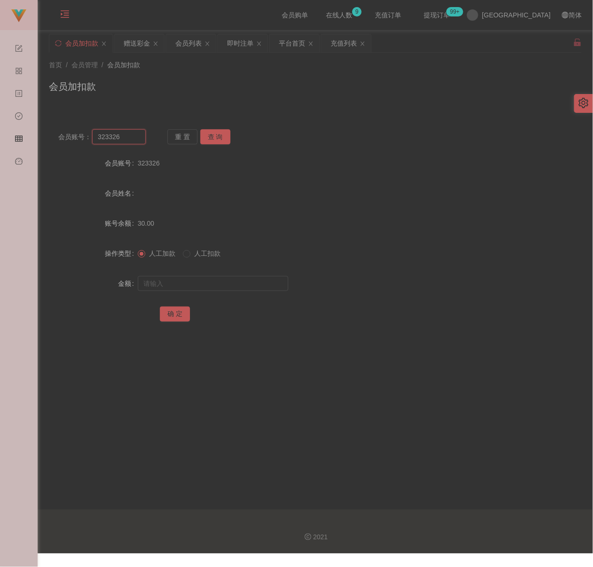
paste input "yt8711"
type input "yt8711"
click at [218, 137] on button "查 询" at bounding box center [215, 136] width 30 height 15
click at [195, 285] on input "text" at bounding box center [213, 283] width 150 height 15
click at [255, 287] on input "text" at bounding box center [213, 283] width 150 height 15
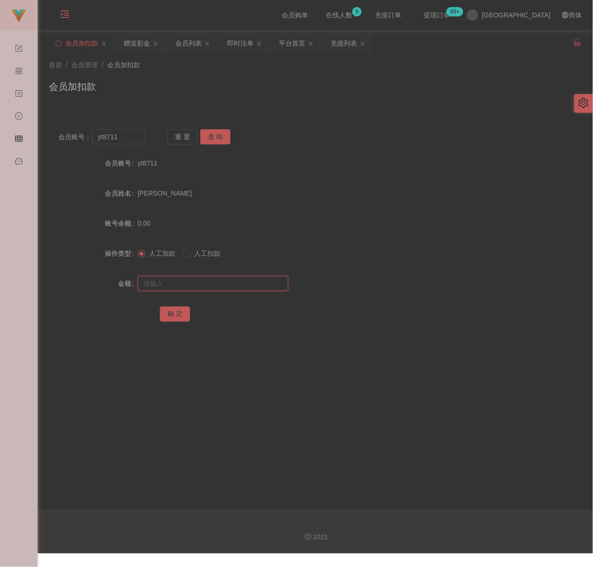
paste input "30"
type input "30"
drag, startPoint x: 174, startPoint y: 309, endPoint x: 190, endPoint y: 313, distance: 17.0
click at [174, 309] on button "确 定" at bounding box center [175, 313] width 30 height 15
click at [220, 106] on div "首页 / 会员管理 / 会员加扣款 / 会员加扣款" at bounding box center [315, 81] width 555 height 56
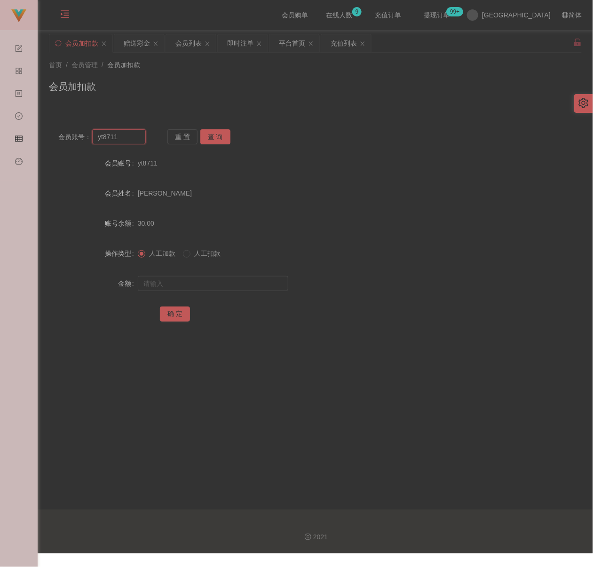
click at [140, 137] on input "yt8711" at bounding box center [118, 136] width 53 height 15
paste input "JamesL98"
type input "JamesL98"
click at [216, 140] on button "查 询" at bounding box center [215, 136] width 30 height 15
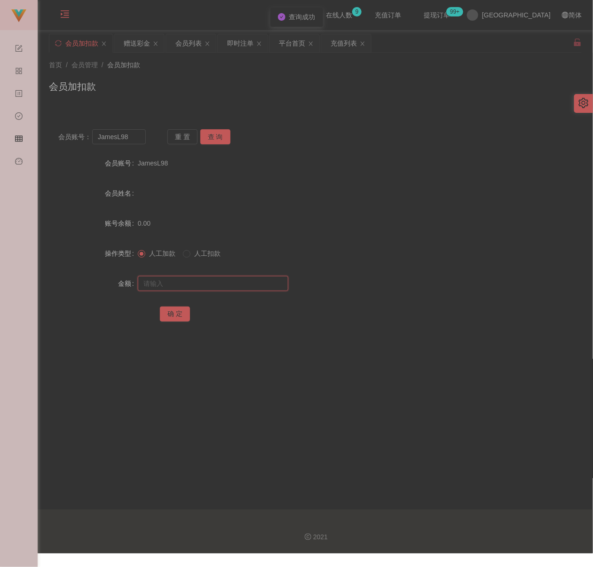
click at [203, 278] on input "text" at bounding box center [213, 283] width 150 height 15
drag, startPoint x: 265, startPoint y: 283, endPoint x: 258, endPoint y: 283, distance: 6.6
click at [265, 283] on input "text" at bounding box center [213, 283] width 150 height 15
paste input "30"
type input "30"
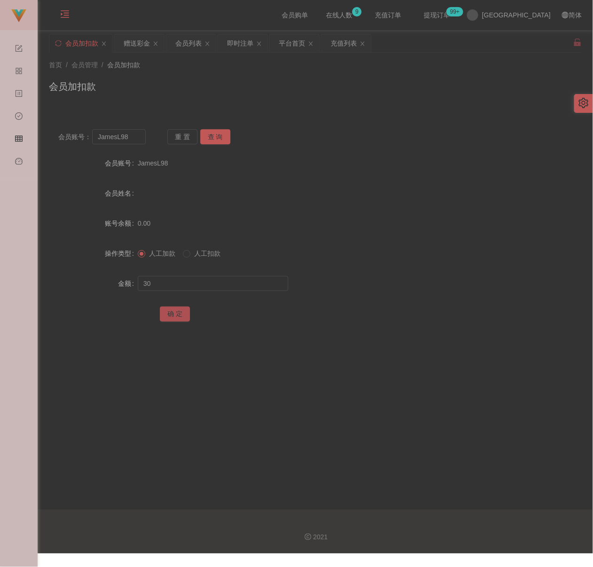
drag, startPoint x: 177, startPoint y: 311, endPoint x: 182, endPoint y: 311, distance: 5.6
click at [177, 311] on button "确 定" at bounding box center [175, 313] width 30 height 15
click at [206, 100] on div "会员加扣款" at bounding box center [315, 90] width 532 height 22
click at [133, 140] on input "JamesL98" at bounding box center [118, 136] width 53 height 15
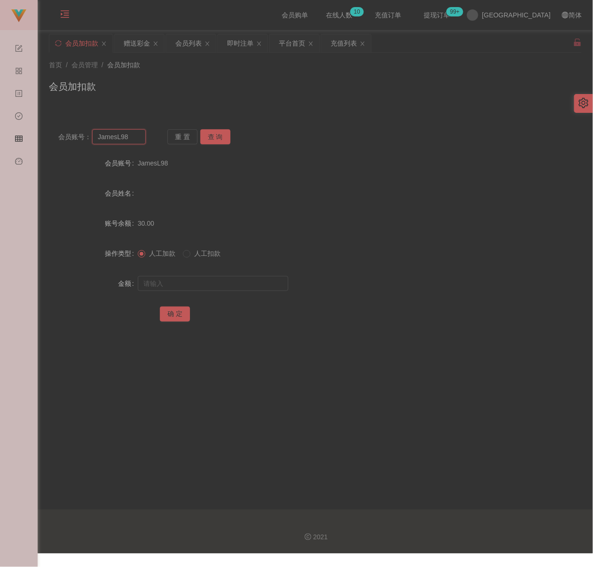
paste input "018466984"
type input "0184669848"
click at [204, 140] on button "查 询" at bounding box center [215, 136] width 30 height 15
click at [202, 284] on input "text" at bounding box center [213, 283] width 150 height 15
type input "30"
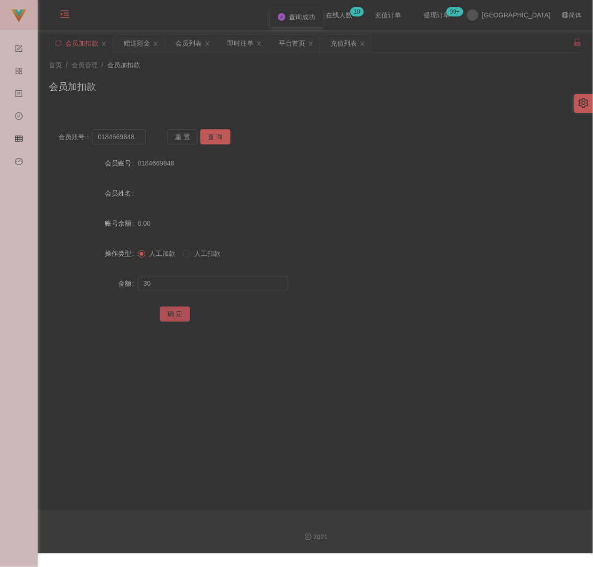
click at [173, 313] on button "确 定" at bounding box center [175, 313] width 30 height 15
click at [140, 136] on input "0184669848" at bounding box center [118, 136] width 53 height 15
paste input "yuki0505"
type input "yuki0505"
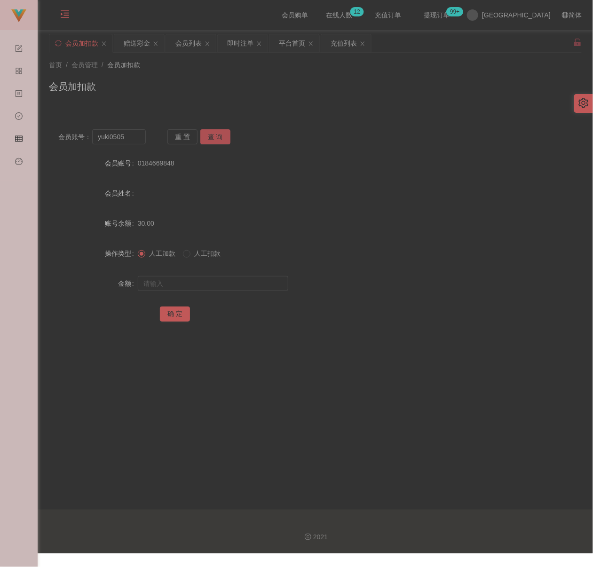
click at [212, 135] on button "查 询" at bounding box center [215, 136] width 30 height 15
click at [206, 280] on input "text" at bounding box center [213, 283] width 150 height 15
click at [189, 282] on input "text" at bounding box center [213, 283] width 150 height 15
paste input "30"
type input "30"
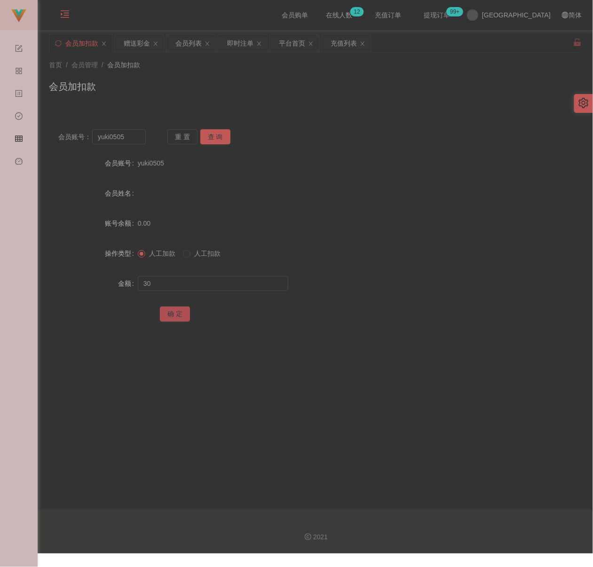
click at [172, 312] on button "确 定" at bounding box center [175, 313] width 30 height 15
click at [134, 137] on input "yuki0505" at bounding box center [118, 136] width 53 height 15
paste input "Ty"
type input "Ty"
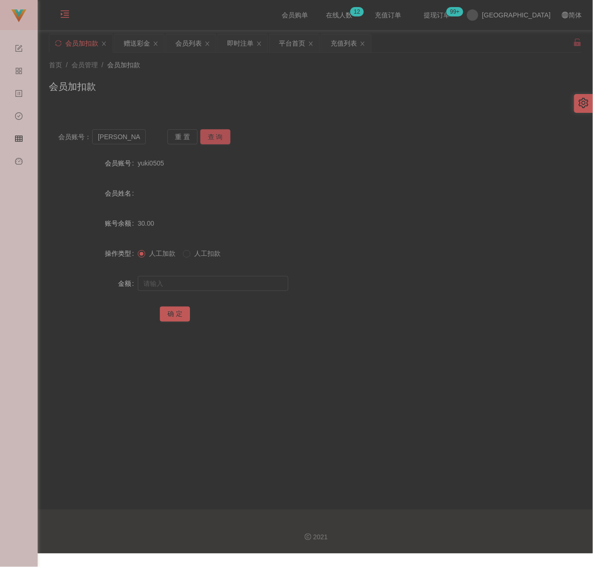
click at [220, 136] on button "查 询" at bounding box center [215, 136] width 30 height 15
click at [196, 278] on input "text" at bounding box center [213, 283] width 150 height 15
type input "30"
click at [176, 317] on button "确 定" at bounding box center [175, 313] width 30 height 15
click at [133, 135] on input "Ty" at bounding box center [118, 136] width 53 height 15
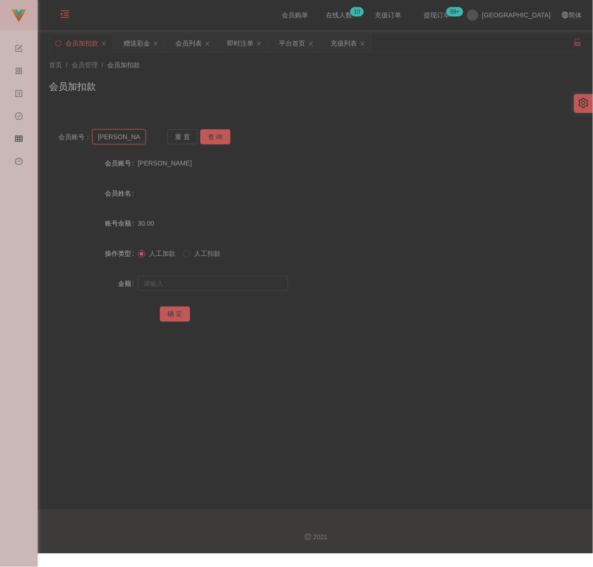
click at [133, 135] on input "Ty" at bounding box center [118, 136] width 53 height 15
paste input "kinochin00"
type input "kinochin00"
click at [208, 133] on button "查 询" at bounding box center [215, 136] width 30 height 15
click at [216, 280] on input "text" at bounding box center [213, 283] width 150 height 15
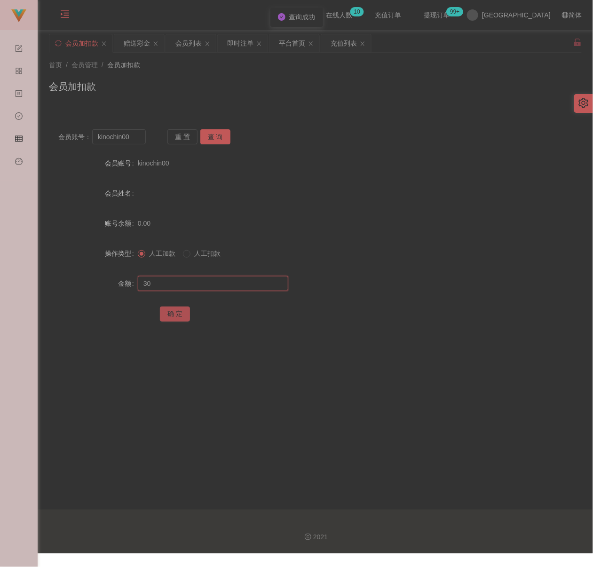
type input "30"
click at [172, 310] on button "确 定" at bounding box center [175, 313] width 30 height 15
click at [136, 137] on input "kinochin00" at bounding box center [118, 136] width 53 height 15
paste input "zenus31"
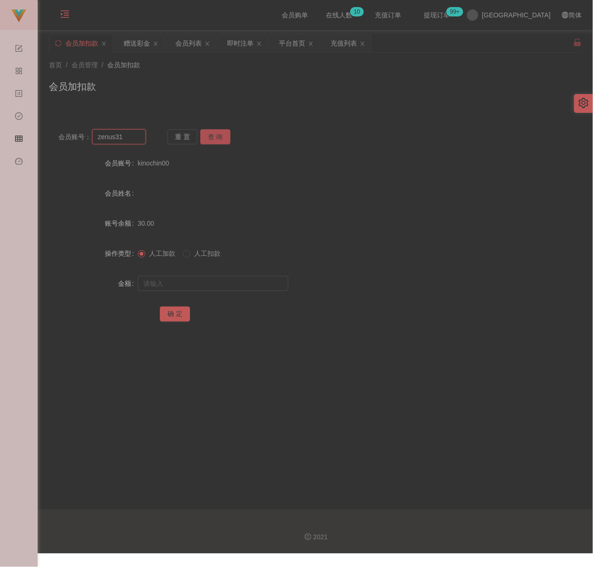
type input "zenus31"
click at [210, 134] on button "查 询" at bounding box center [215, 136] width 30 height 15
click at [219, 282] on input "text" at bounding box center [213, 283] width 150 height 15
type input "30"
click at [163, 314] on button "确 定" at bounding box center [175, 313] width 30 height 15
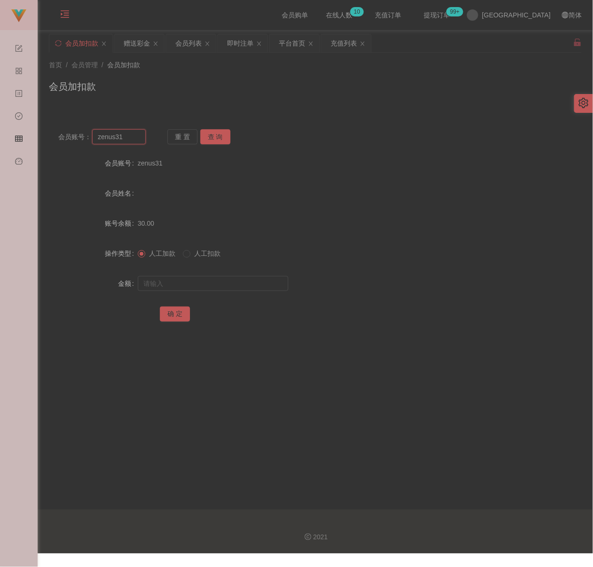
click at [125, 134] on input "zenus31" at bounding box center [118, 136] width 53 height 15
paste input "teemun"
type input "teemun"
click at [219, 137] on button "查 询" at bounding box center [215, 136] width 30 height 15
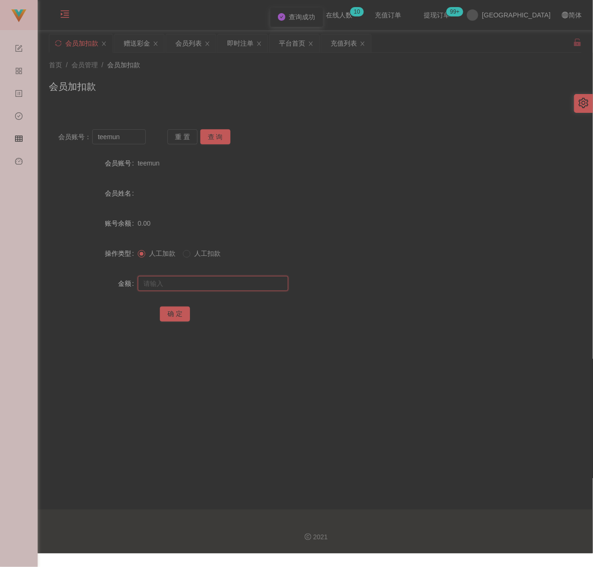
click at [219, 281] on input "text" at bounding box center [213, 283] width 150 height 15
type input "30"
click at [178, 313] on button "确 定" at bounding box center [175, 313] width 30 height 15
click at [126, 133] on input "teemun" at bounding box center [118, 136] width 53 height 15
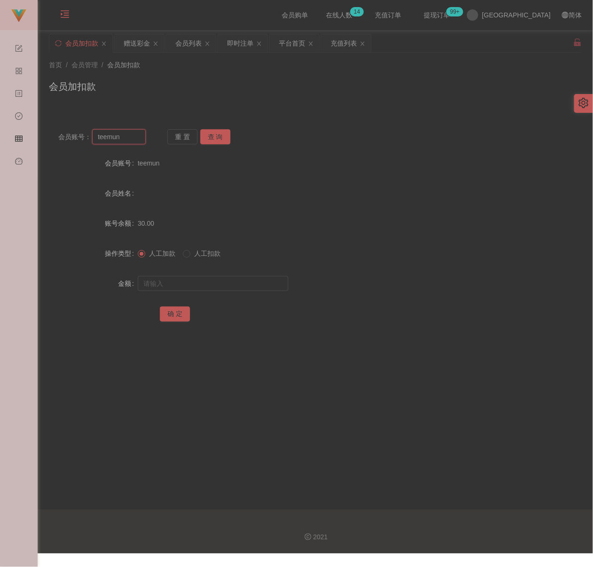
paste input "0136629933"
type input "0136629933"
drag, startPoint x: 209, startPoint y: 137, endPoint x: 207, endPoint y: 144, distance: 7.3
click at [209, 137] on button "查 询" at bounding box center [215, 136] width 30 height 15
drag, startPoint x: 200, startPoint y: 283, endPoint x: 206, endPoint y: 281, distance: 6.5
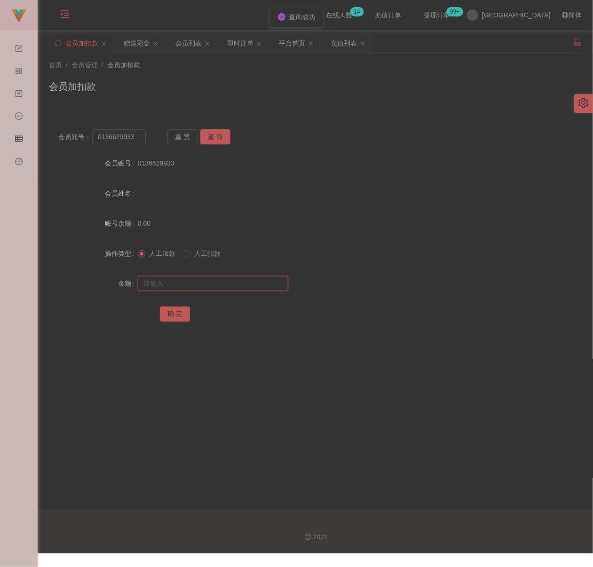
click at [200, 283] on input "text" at bounding box center [213, 283] width 150 height 15
click at [246, 287] on input "text" at bounding box center [213, 283] width 150 height 15
paste input "30"
type input "30"
click at [169, 314] on button "确 定" at bounding box center [175, 313] width 30 height 15
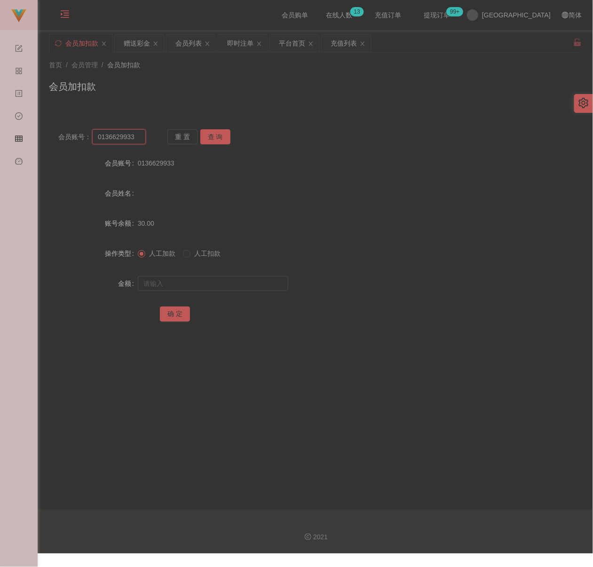
click at [135, 138] on input "0136629933" at bounding box center [118, 136] width 53 height 15
paste input "yaya2635"
type input "yaya2635"
click at [216, 135] on button "查 询" at bounding box center [215, 136] width 30 height 15
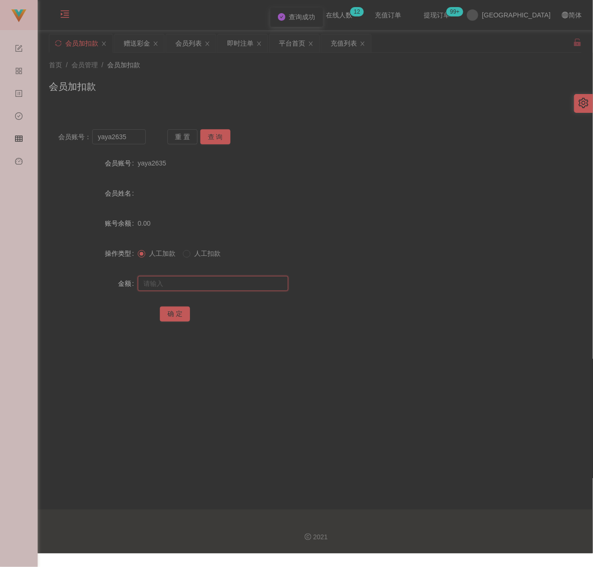
click at [198, 283] on input "text" at bounding box center [213, 283] width 150 height 15
click at [192, 281] on input "text" at bounding box center [213, 283] width 150 height 15
paste input "30"
type input "30"
click at [171, 313] on button "确 定" at bounding box center [175, 313] width 30 height 15
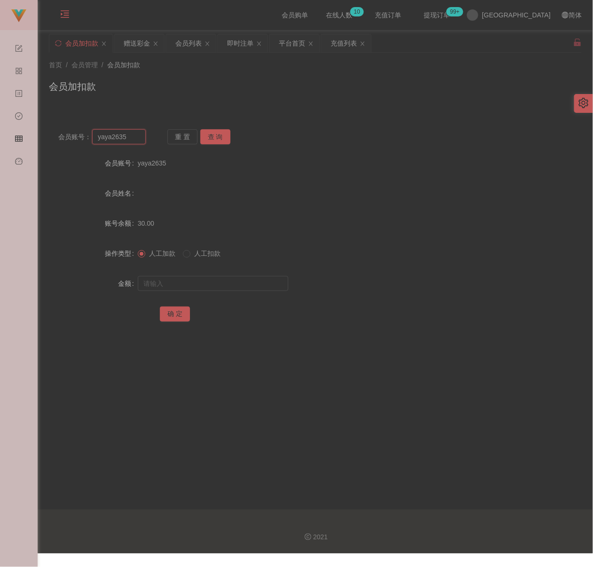
click at [133, 138] on input "yaya2635" at bounding box center [118, 136] width 53 height 15
paste input "wantanmee"
type input "wantanmee"
click at [222, 137] on button "查 询" at bounding box center [215, 136] width 30 height 15
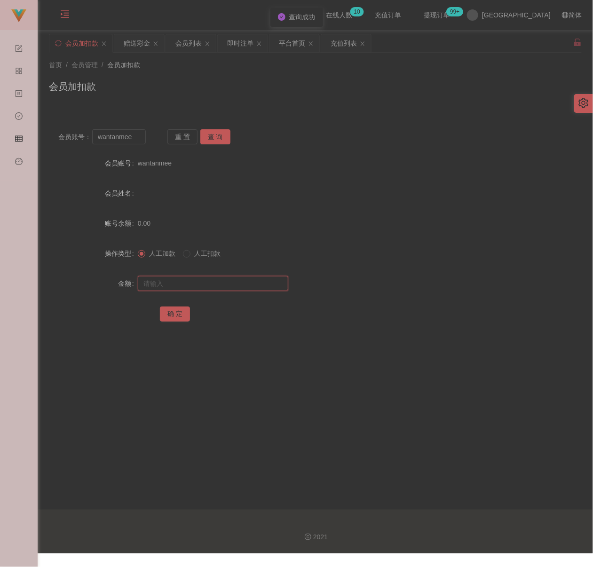
click at [204, 287] on input "text" at bounding box center [213, 283] width 150 height 15
type input "30"
click at [179, 312] on button "确 定" at bounding box center [175, 313] width 30 height 15
click at [135, 139] on input "wantanmee" at bounding box center [118, 136] width 53 height 15
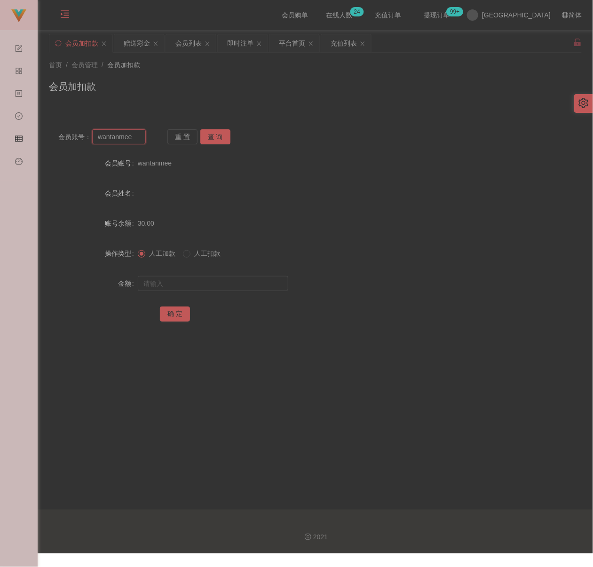
paste input "Ylchuh"
type input "Ylchuh"
drag, startPoint x: 229, startPoint y: 137, endPoint x: 224, endPoint y: 137, distance: 4.7
click at [229, 137] on button "查 询" at bounding box center [215, 136] width 30 height 15
click at [206, 282] on input "text" at bounding box center [213, 283] width 150 height 15
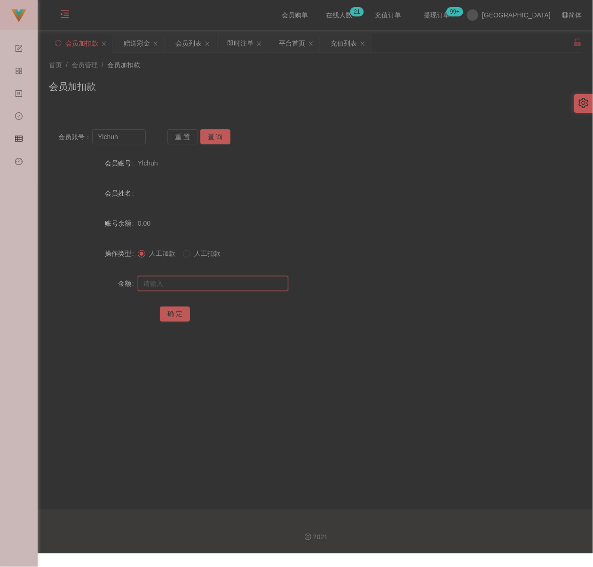
click at [188, 280] on input "text" at bounding box center [213, 283] width 150 height 15
paste input "30"
type input "30"
click at [174, 313] on button "确 定" at bounding box center [175, 313] width 30 height 15
click at [130, 141] on input "Ylchuh" at bounding box center [118, 136] width 53 height 15
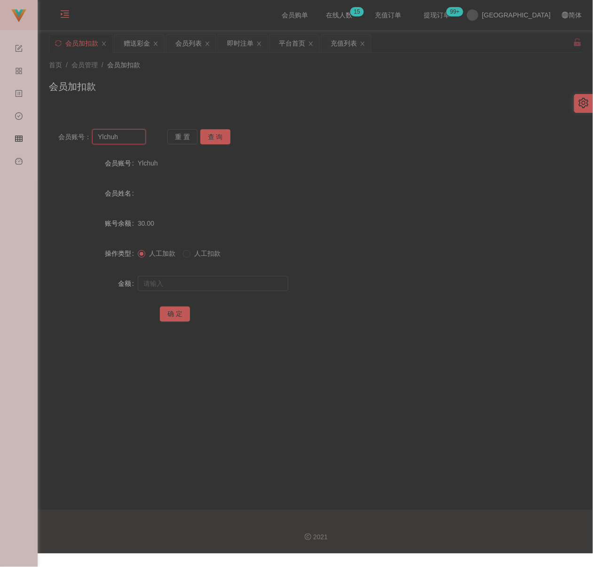
click at [130, 141] on input "Ylchuh" at bounding box center [118, 136] width 53 height 15
paste input "yt00778"
type input "yt00778"
click at [213, 137] on button "查 询" at bounding box center [215, 136] width 30 height 15
click at [216, 285] on input "text" at bounding box center [213, 283] width 150 height 15
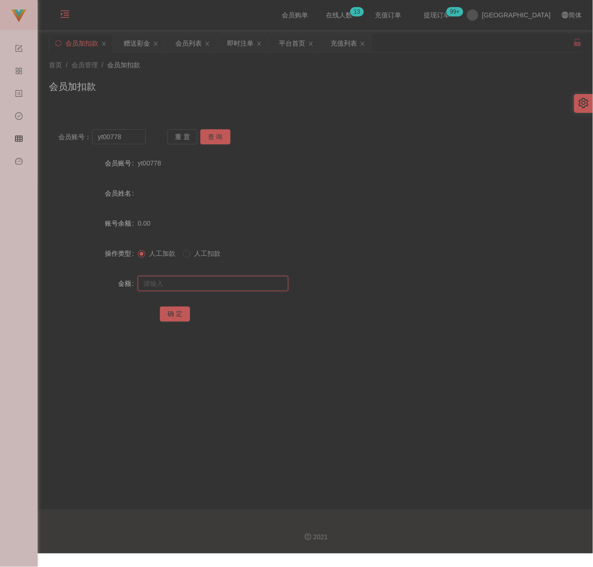
click at [184, 284] on input "text" at bounding box center [213, 283] width 150 height 15
paste input "30"
type input "30"
click at [173, 312] on button "确 定" at bounding box center [175, 313] width 30 height 15
click at [197, 41] on div "会员列表" at bounding box center [188, 43] width 26 height 18
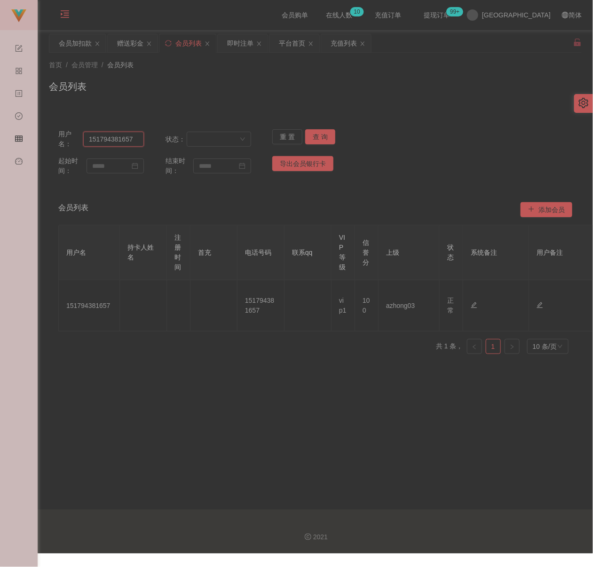
click at [130, 140] on input "151794381657" at bounding box center [113, 139] width 61 height 15
paste input "0136695014"
type input "0136695014"
drag, startPoint x: 315, startPoint y: 136, endPoint x: 321, endPoint y: 140, distance: 7.8
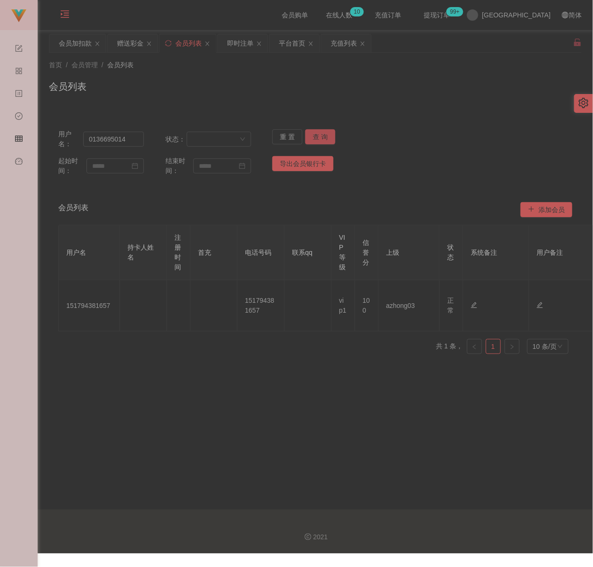
click at [315, 136] on button "查 询" at bounding box center [320, 136] width 30 height 15
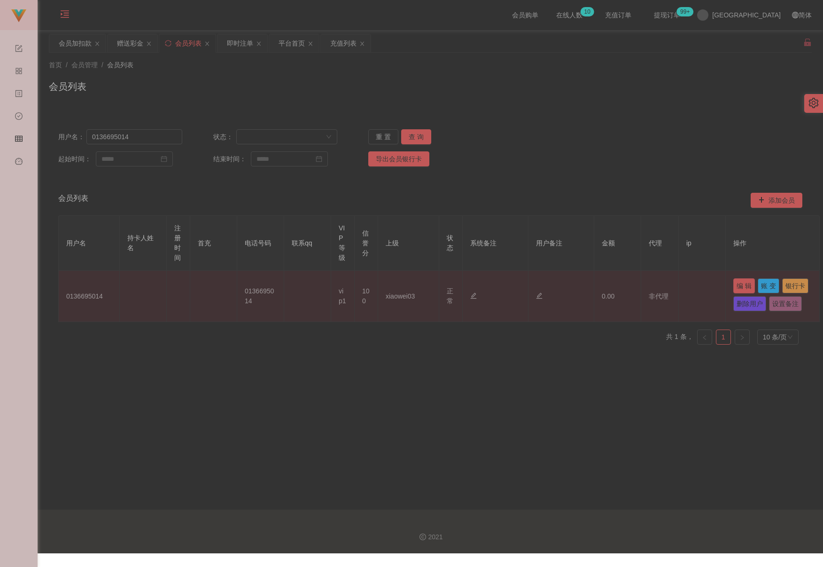
click at [582, 288] on button "编 辑" at bounding box center [744, 285] width 22 height 15
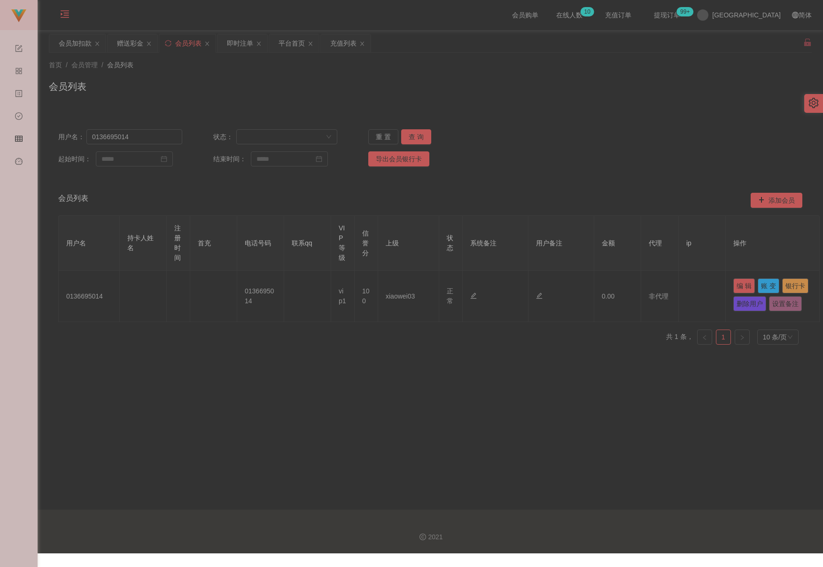
type input "0136695014"
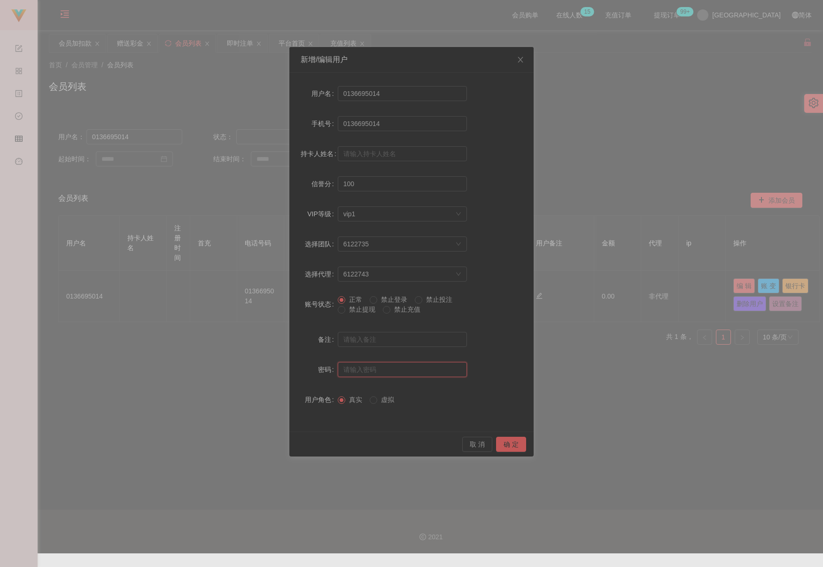
click at [396, 368] on input "text" at bounding box center [402, 369] width 129 height 15
type input "aaa123"
click at [509, 447] on button "确 定" at bounding box center [511, 444] width 30 height 15
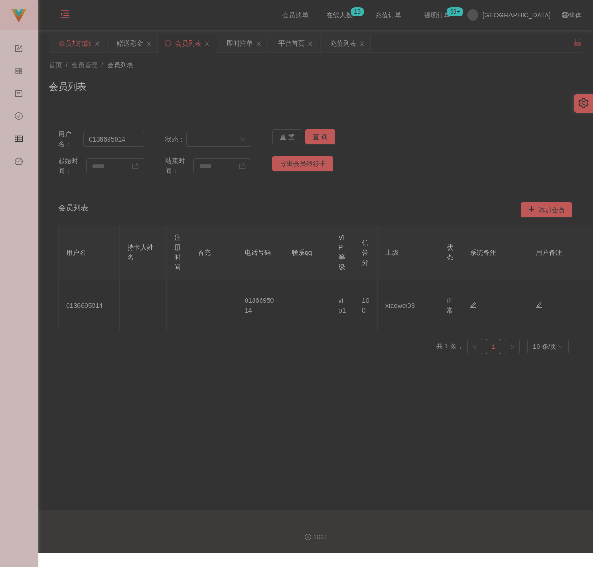
click at [79, 46] on div "会员加扣款" at bounding box center [75, 43] width 33 height 18
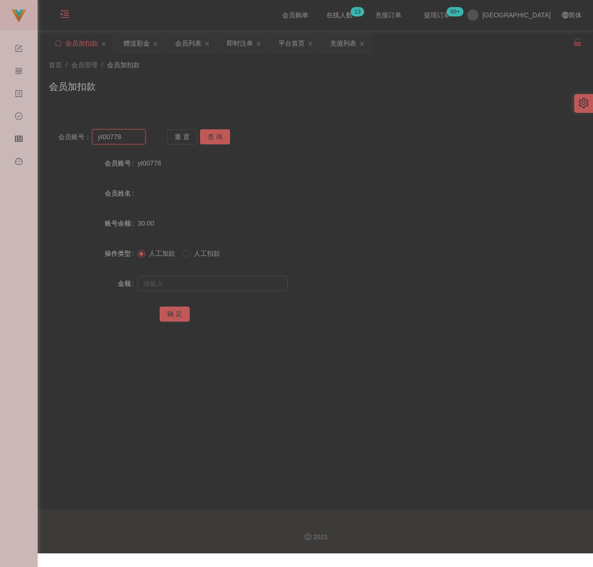
click at [133, 137] on input "yt00778" at bounding box center [119, 136] width 54 height 15
paste input "meow"
type input "meow"
click at [218, 137] on button "查 询" at bounding box center [215, 136] width 30 height 15
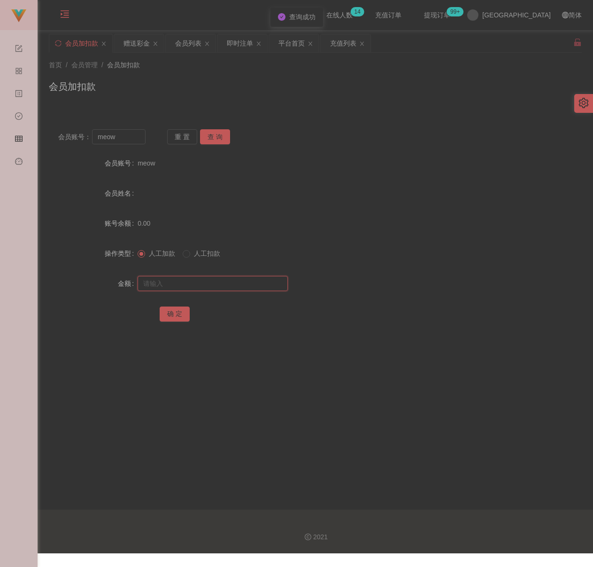
click at [202, 285] on input "text" at bounding box center [213, 283] width 150 height 15
click at [257, 281] on input "text" at bounding box center [213, 283] width 150 height 15
paste input "500"
type input "500"
click at [169, 318] on button "确 定" at bounding box center [175, 313] width 30 height 15
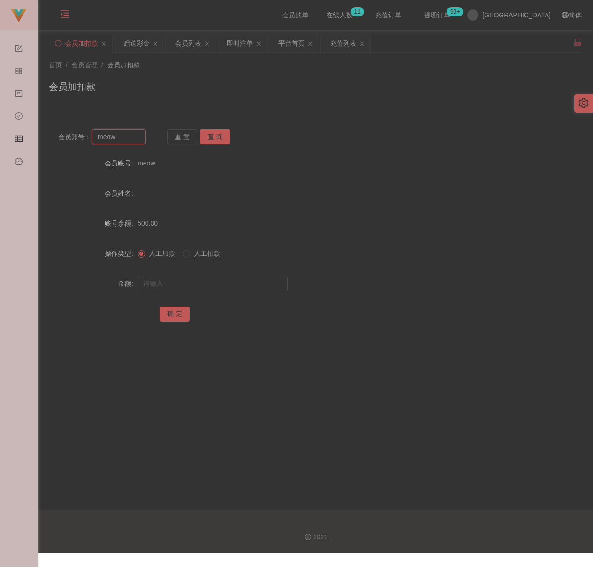
click at [129, 140] on input "meow" at bounding box center [119, 136] width 54 height 15
paste input "0175788596"
type input "0175788596"
click at [221, 133] on button "查 询" at bounding box center [215, 136] width 30 height 15
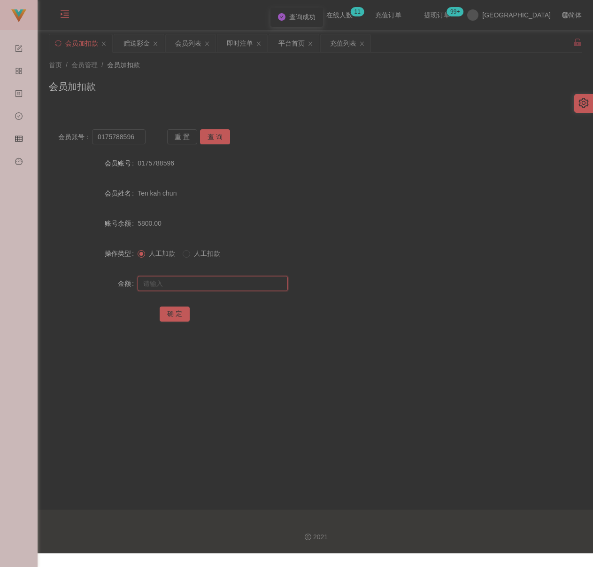
click at [206, 276] on input "text" at bounding box center [213, 283] width 150 height 15
click at [224, 278] on input "text" at bounding box center [213, 283] width 150 height 15
paste input "2500"
type input "2500"
click at [176, 310] on button "确 定" at bounding box center [175, 313] width 30 height 15
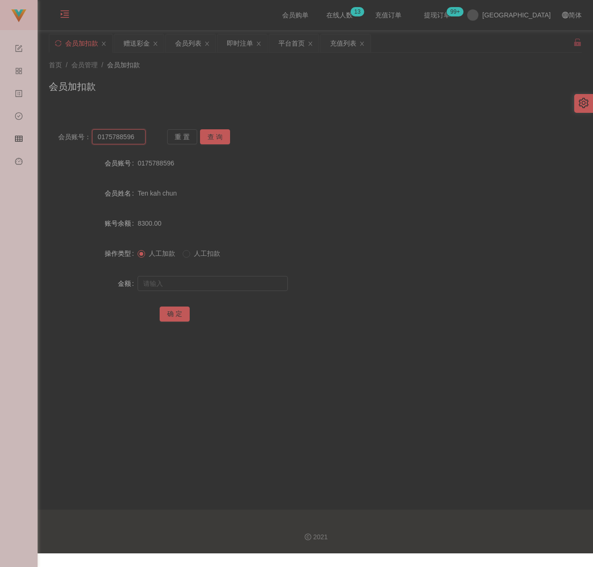
click at [138, 138] on input "0175788596" at bounding box center [119, 136] width 54 height 15
paste input "36695014"
type input "0136695014"
click at [223, 140] on button "查 询" at bounding box center [215, 136] width 30 height 15
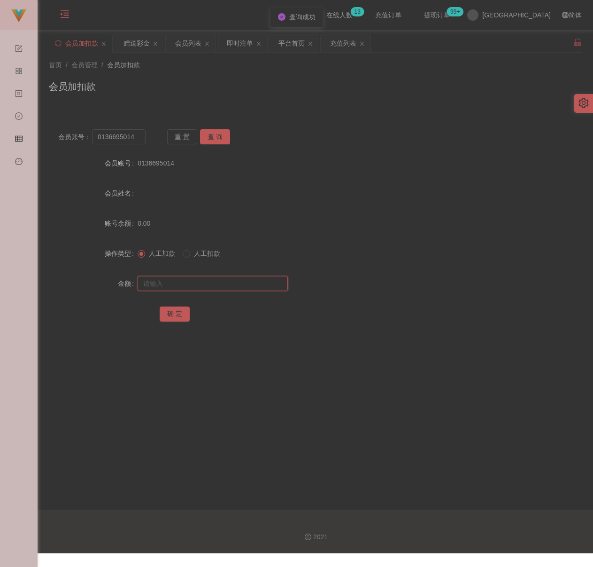
click at [216, 281] on input "text" at bounding box center [213, 283] width 150 height 15
type input "30"
click at [177, 316] on button "确 定" at bounding box center [175, 313] width 30 height 15
click at [258, 89] on div "会员加扣款" at bounding box center [315, 90] width 533 height 22
click at [134, 138] on input "0136695014" at bounding box center [119, 136] width 54 height 15
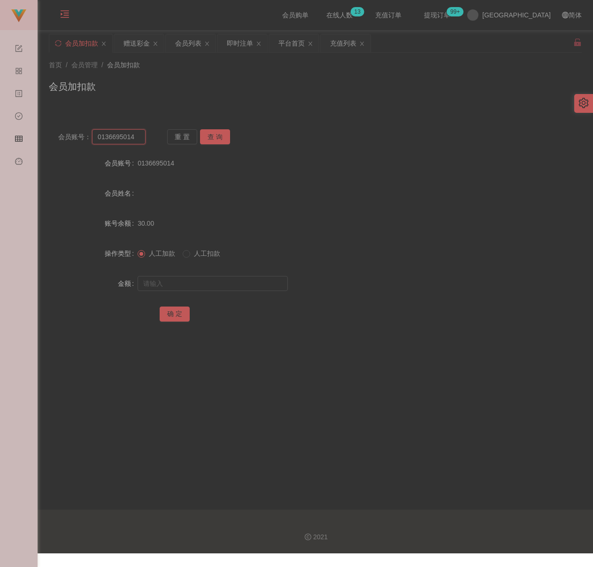
click at [134, 138] on input "0136695014" at bounding box center [119, 136] width 54 height 15
paste input "Stsnleyhuii"
click at [211, 135] on button "查 询" at bounding box center [215, 136] width 30 height 15
click at [134, 137] on input "Stsnleyhuii" at bounding box center [119, 136] width 54 height 15
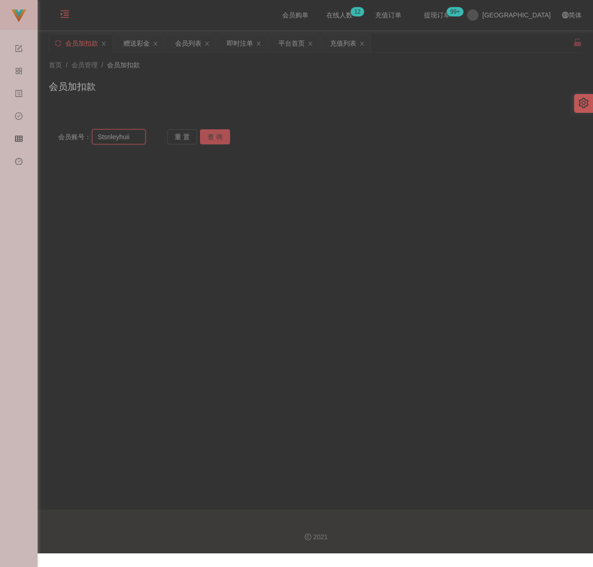
paste input "1831899380"
click at [220, 134] on button "查 询" at bounding box center [215, 136] width 30 height 15
click at [213, 141] on button "查 询" at bounding box center [215, 136] width 30 height 15
click at [136, 137] on input "1831899380" at bounding box center [119, 136] width 54 height 15
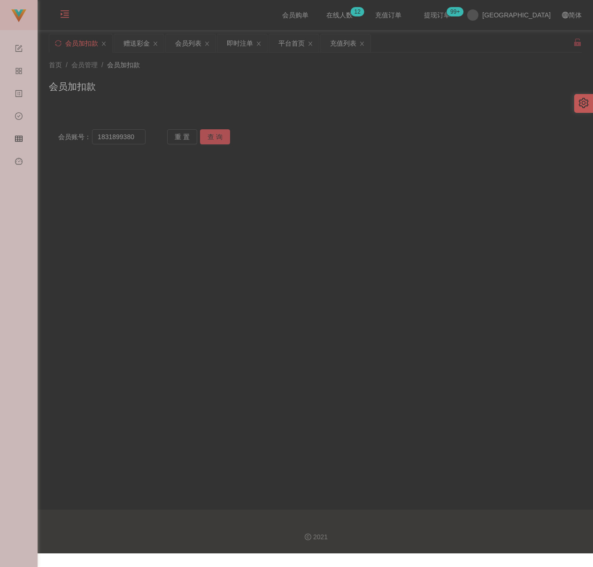
click at [206, 136] on button "查 询" at bounding box center [215, 136] width 30 height 15
click at [133, 137] on input "1831899380" at bounding box center [119, 136] width 54 height 15
paste
click at [216, 137] on button "查 询" at bounding box center [215, 136] width 30 height 15
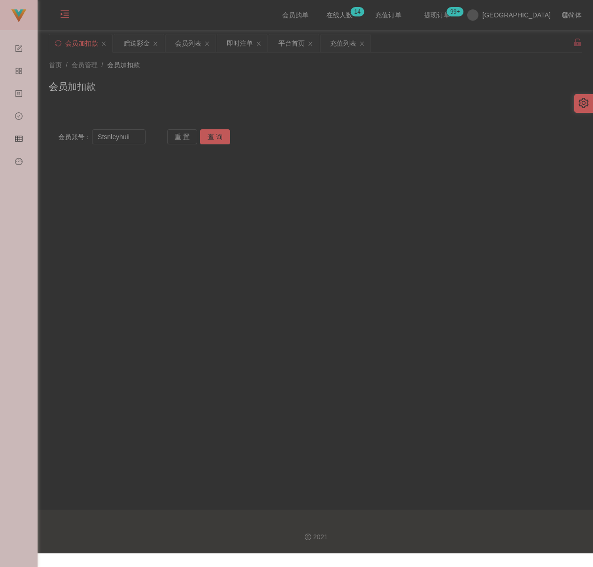
drag, startPoint x: 210, startPoint y: 83, endPoint x: 202, endPoint y: 83, distance: 8.0
click at [210, 83] on div "会员加扣款" at bounding box center [315, 90] width 533 height 22
click at [140, 138] on input "Stsnleyhuii" at bounding box center [119, 136] width 54 height 15
click at [213, 135] on button "查 询" at bounding box center [215, 136] width 30 height 15
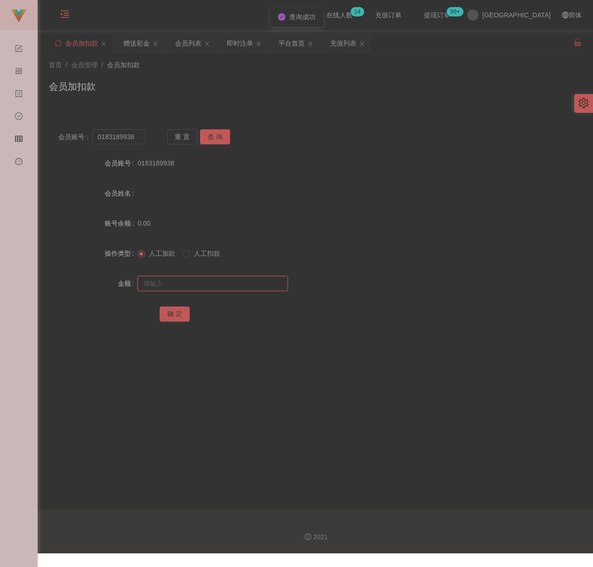
click at [211, 289] on input "text" at bounding box center [213, 283] width 150 height 15
click at [175, 312] on button "确 定" at bounding box center [175, 313] width 30 height 15
click at [135, 134] on input "0183189938" at bounding box center [119, 136] width 54 height 15
click at [225, 134] on button "查 询" at bounding box center [215, 136] width 30 height 15
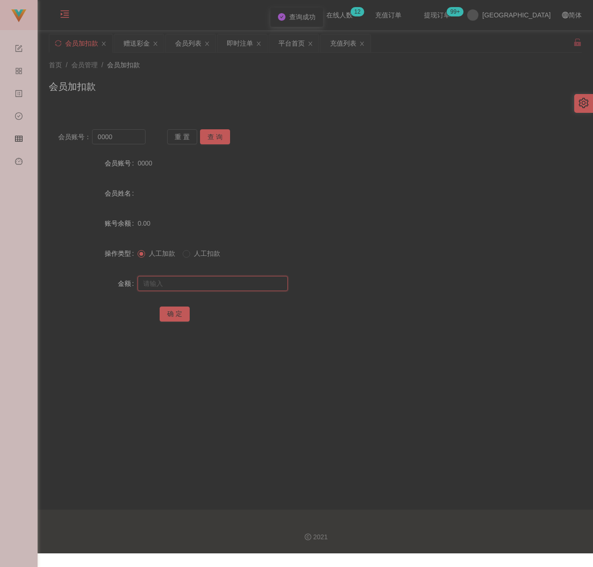
click at [216, 285] on input "text" at bounding box center [213, 283] width 150 height 15
click at [175, 312] on button "确 定" at bounding box center [175, 313] width 30 height 15
click at [127, 137] on input "0000" at bounding box center [119, 136] width 54 height 15
click at [207, 131] on button "查 询" at bounding box center [215, 136] width 30 height 15
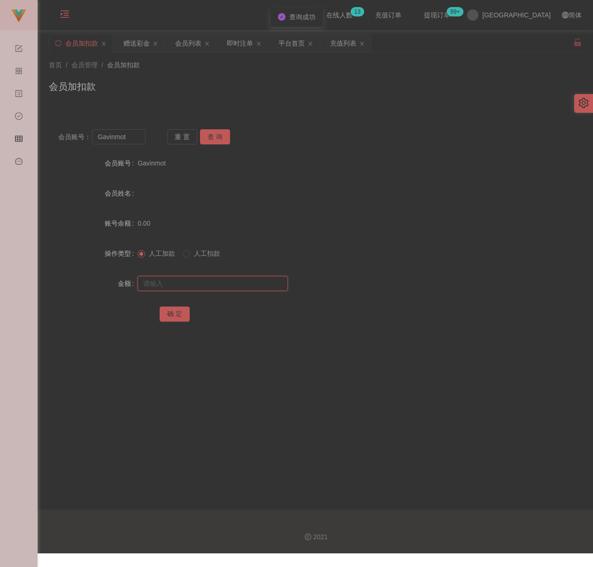
click at [210, 281] on input "text" at bounding box center [213, 283] width 150 height 15
click at [233, 289] on input "text" at bounding box center [213, 283] width 150 height 15
click at [187, 311] on button "确 定" at bounding box center [175, 313] width 30 height 15
click at [354, 103] on div "首页 / 会员管理 / 会员加扣款 / 会员加扣款" at bounding box center [316, 81] width 556 height 56
click at [126, 137] on input "Gavinmot" at bounding box center [119, 136] width 54 height 15
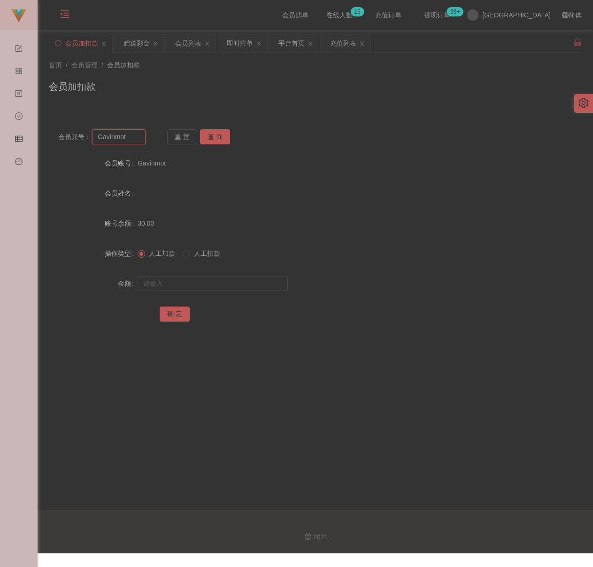
click at [126, 137] on input "Gavinmot" at bounding box center [119, 136] width 54 height 15
click at [209, 134] on button "查 询" at bounding box center [215, 136] width 30 height 15
click at [206, 278] on input "text" at bounding box center [213, 283] width 150 height 15
click at [179, 312] on button "确 定" at bounding box center [175, 313] width 30 height 15
click at [122, 133] on input "waycc" at bounding box center [119, 136] width 54 height 15
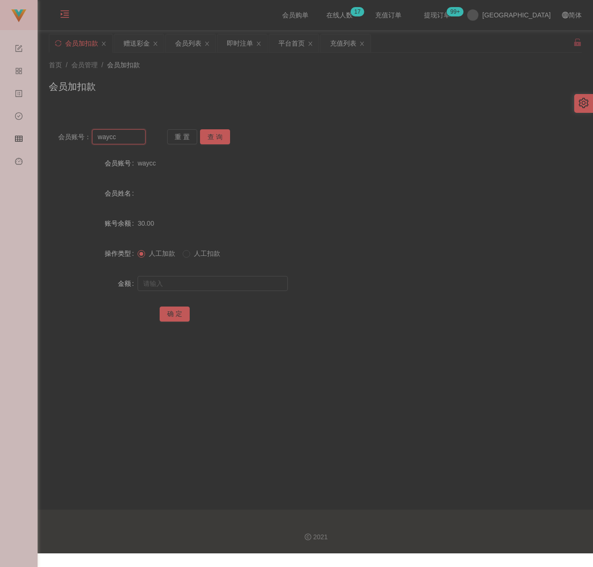
click at [122, 133] on input "waycc" at bounding box center [119, 136] width 54 height 15
click at [209, 141] on button "查 询" at bounding box center [215, 136] width 30 height 15
click at [201, 283] on input "text" at bounding box center [213, 283] width 150 height 15
click at [223, 284] on input "text" at bounding box center [213, 283] width 150 height 15
click at [178, 315] on button "确 定" at bounding box center [175, 313] width 30 height 15
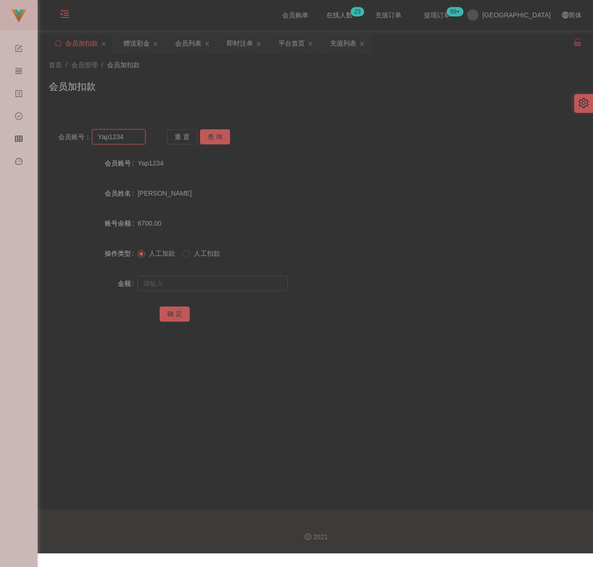
click at [138, 136] on input "Yap1234" at bounding box center [119, 136] width 54 height 15
click at [222, 140] on button "查 询" at bounding box center [215, 136] width 30 height 15
click at [241, 282] on input "text" at bounding box center [213, 283] width 150 height 15
click at [178, 312] on button "确 定" at bounding box center [175, 313] width 30 height 15
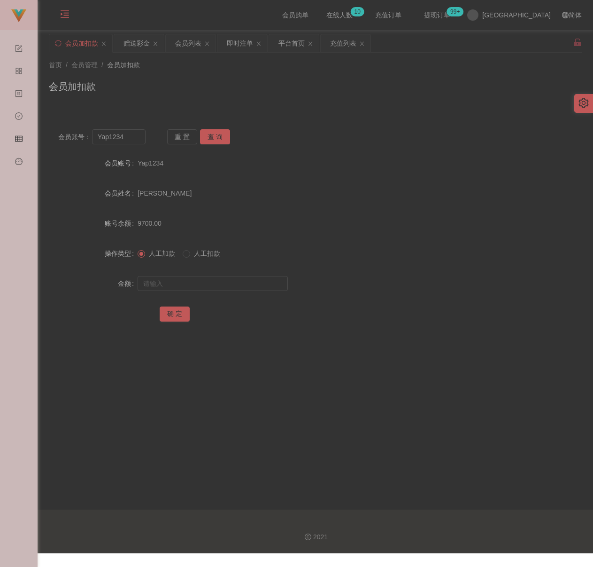
click at [265, 89] on div "会员加扣款" at bounding box center [315, 90] width 533 height 22
click at [134, 141] on input "Yap1234" at bounding box center [119, 136] width 54 height 15
click at [220, 137] on button "查 询" at bounding box center [215, 136] width 30 height 15
click at [132, 137] on input "Stsnleyhuii" at bounding box center [119, 136] width 54 height 15
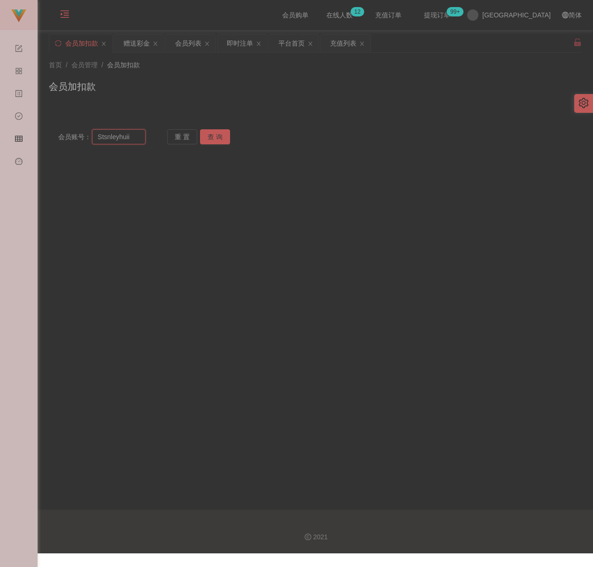
click at [132, 137] on input "Stsnleyhuii" at bounding box center [119, 136] width 54 height 15
click at [212, 137] on button "查 询" at bounding box center [215, 136] width 30 height 15
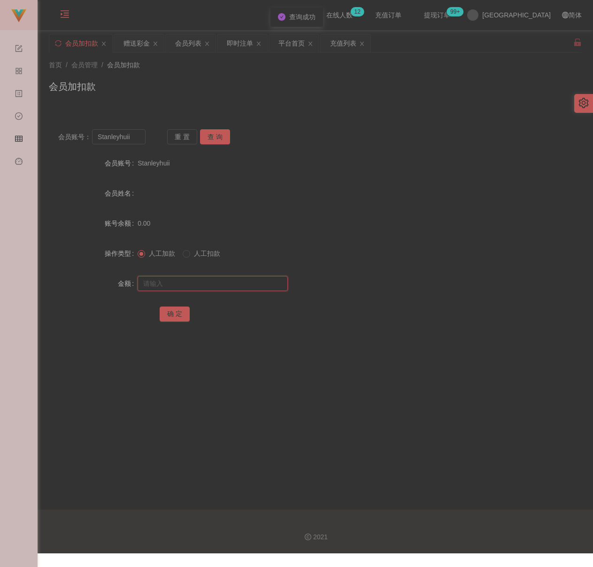
click at [202, 283] on input "text" at bounding box center [213, 283] width 150 height 15
drag, startPoint x: 167, startPoint y: 313, endPoint x: 185, endPoint y: 311, distance: 18.5
click at [167, 313] on button "确 定" at bounding box center [175, 313] width 30 height 15
click at [213, 89] on div "会员加扣款" at bounding box center [315, 90] width 533 height 22
click at [140, 141] on input "Stanleyhuii" at bounding box center [119, 136] width 54 height 15
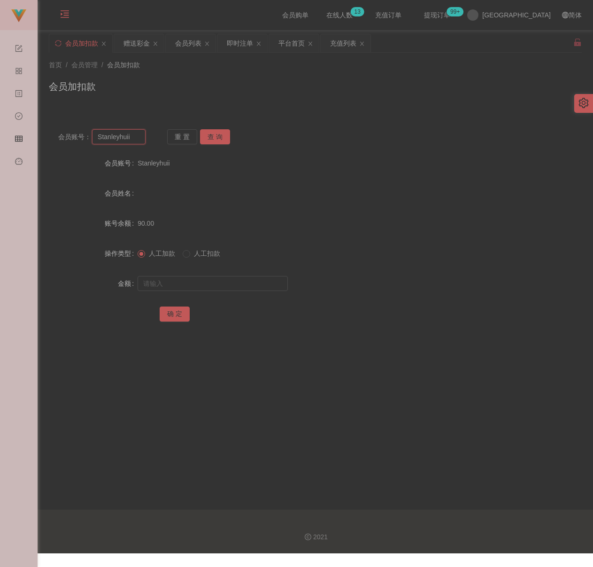
click at [140, 141] on input "Stanleyhuii" at bounding box center [119, 136] width 54 height 15
click at [216, 134] on button "查 询" at bounding box center [215, 136] width 30 height 15
click at [208, 286] on input "text" at bounding box center [213, 283] width 150 height 15
click at [241, 288] on input "text" at bounding box center [213, 283] width 150 height 15
click at [175, 310] on button "确 定" at bounding box center [175, 313] width 30 height 15
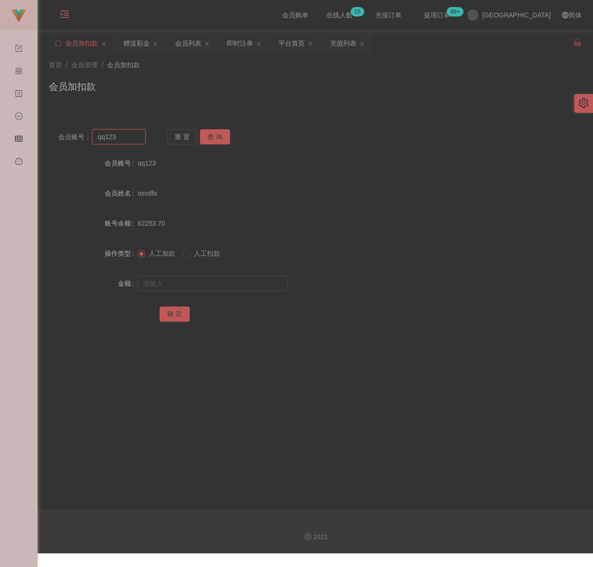
click at [130, 140] on input "qq123" at bounding box center [119, 136] width 54 height 15
drag, startPoint x: 215, startPoint y: 134, endPoint x: 207, endPoint y: 152, distance: 19.8
click at [215, 133] on button "查 询" at bounding box center [215, 136] width 30 height 15
click at [207, 285] on input "text" at bounding box center [213, 283] width 150 height 15
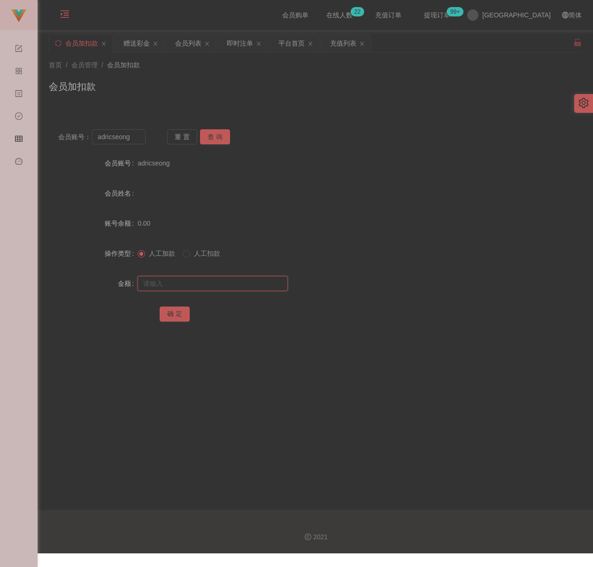
click at [202, 285] on input "text" at bounding box center [213, 283] width 150 height 15
drag, startPoint x: 165, startPoint y: 316, endPoint x: 172, endPoint y: 313, distance: 7.2
click at [167, 314] on button "确 定" at bounding box center [175, 313] width 30 height 15
click at [135, 141] on input "adricseong" at bounding box center [119, 136] width 54 height 15
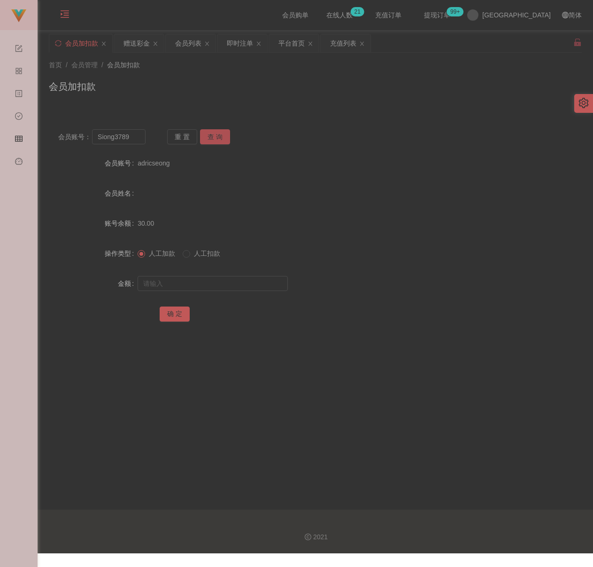
click at [216, 137] on button "查 询" at bounding box center [215, 136] width 30 height 15
click at [226, 278] on input "text" at bounding box center [213, 283] width 150 height 15
click at [261, 282] on input "text" at bounding box center [213, 283] width 150 height 15
click at [171, 317] on button "确 定" at bounding box center [175, 313] width 30 height 15
click at [226, 100] on div "会员加扣款" at bounding box center [315, 90] width 533 height 22
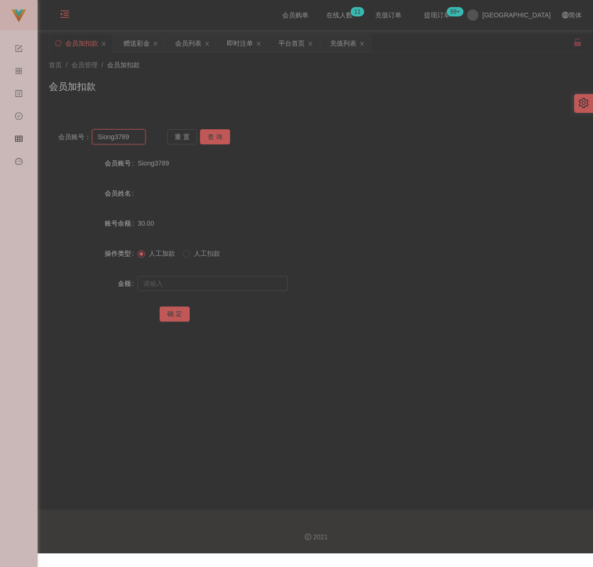
click at [132, 134] on input "Siong3789" at bounding box center [119, 136] width 54 height 15
click at [213, 137] on button "查 询" at bounding box center [215, 136] width 30 height 15
click at [213, 281] on input "text" at bounding box center [213, 283] width 150 height 15
click at [265, 284] on input "text" at bounding box center [213, 283] width 150 height 15
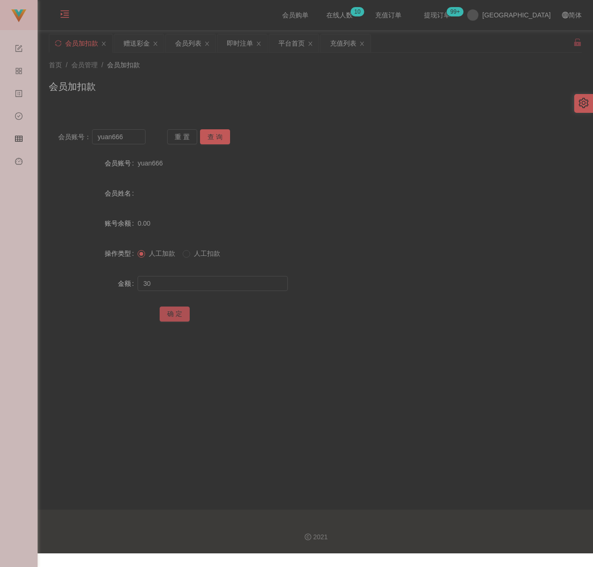
click at [168, 310] on button "确 定" at bounding box center [175, 313] width 30 height 15
click at [314, 89] on div "会员加扣款" at bounding box center [315, 90] width 533 height 22
click at [128, 133] on input "yuan666" at bounding box center [119, 136] width 54 height 15
click at [223, 133] on button "查 询" at bounding box center [215, 136] width 30 height 15
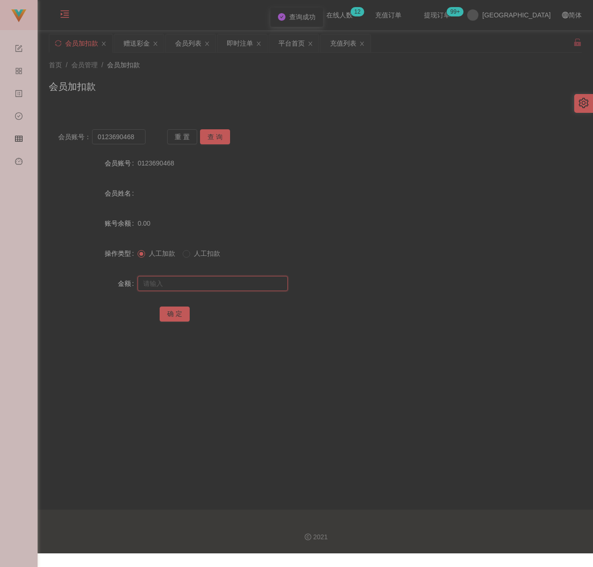
drag, startPoint x: 195, startPoint y: 287, endPoint x: 205, endPoint y: 289, distance: 10.7
click at [195, 287] on input "text" at bounding box center [213, 283] width 150 height 15
click at [240, 285] on input "text" at bounding box center [213, 283] width 150 height 15
click at [181, 314] on button "确 定" at bounding box center [175, 313] width 30 height 15
click at [191, 92] on div "会员加扣款" at bounding box center [315, 90] width 533 height 22
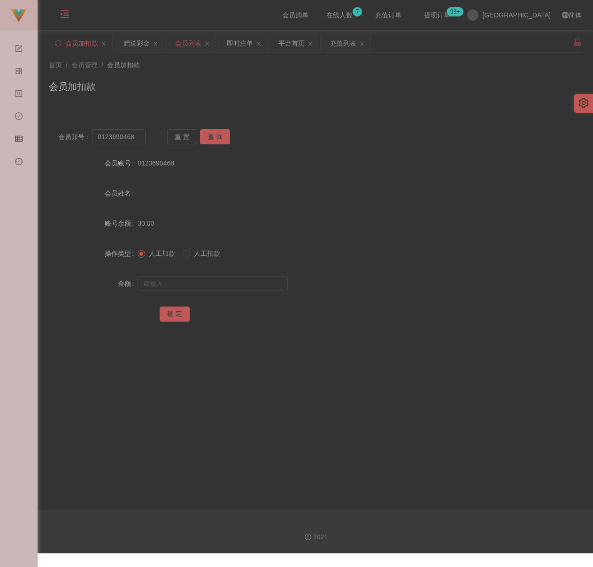
drag, startPoint x: 187, startPoint y: 42, endPoint x: 182, endPoint y: 45, distance: 6.3
click at [188, 42] on div "会员列表" at bounding box center [188, 43] width 26 height 18
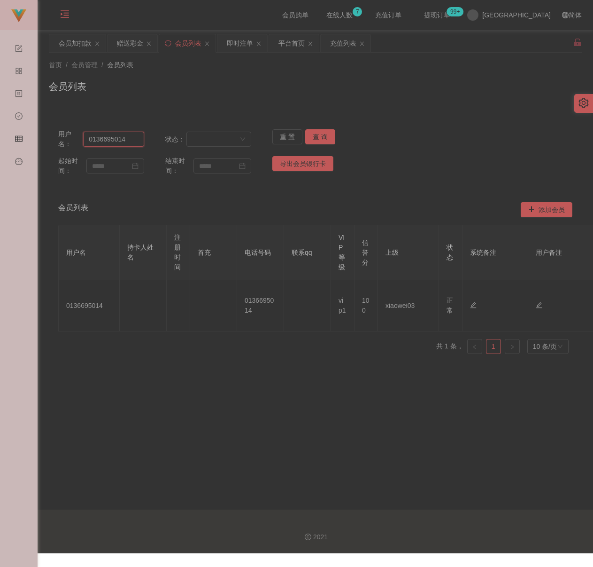
click at [134, 139] on input "0136695014" at bounding box center [113, 139] width 61 height 15
click at [316, 130] on button "查 询" at bounding box center [320, 136] width 30 height 15
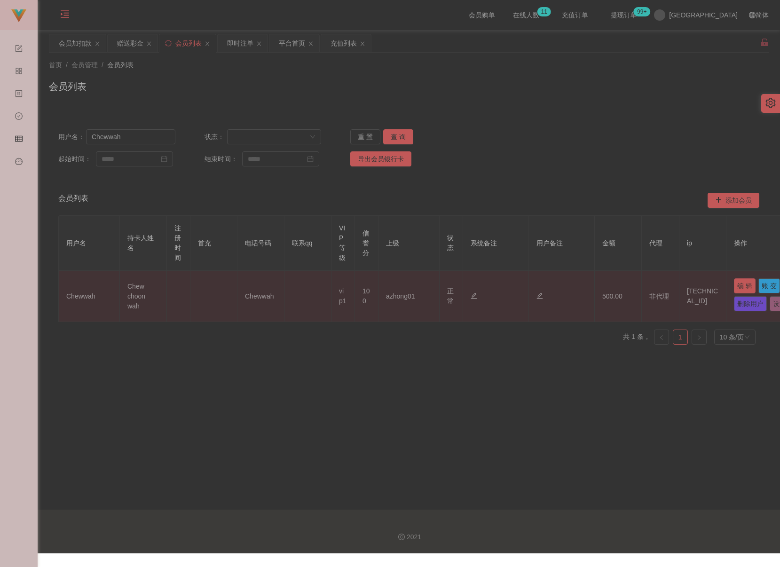
click at [582, 285] on button "编 辑" at bounding box center [744, 285] width 22 height 15
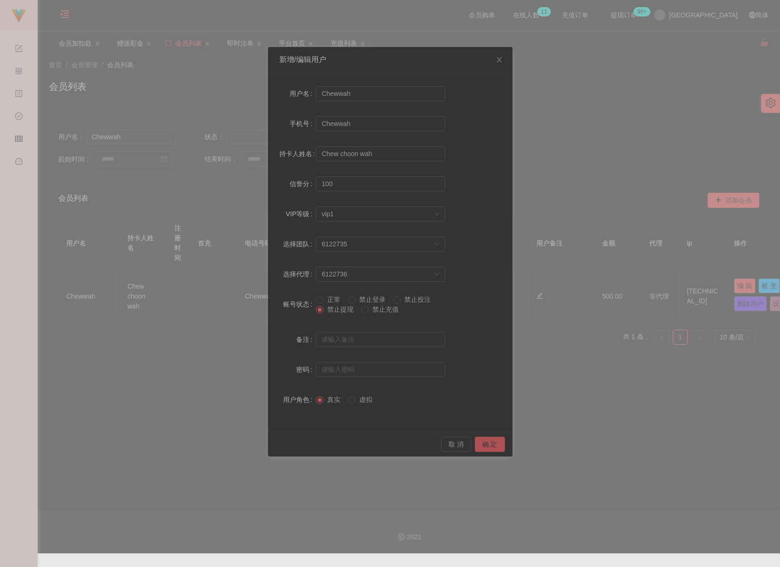
click at [491, 443] on button "确 定" at bounding box center [490, 444] width 30 height 15
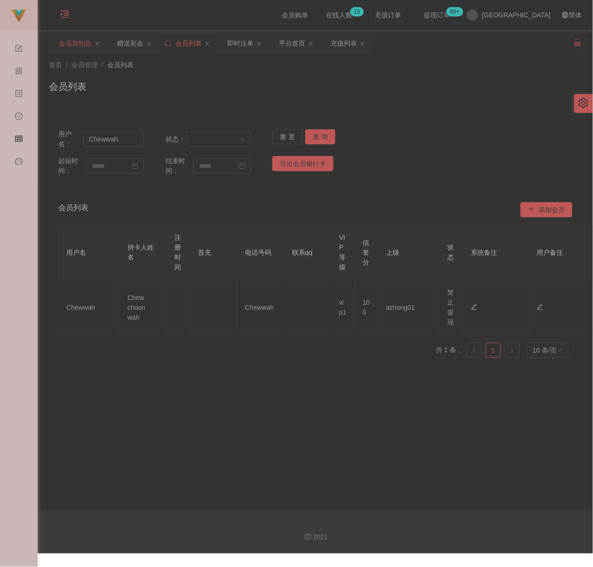
click at [72, 44] on div "会员加扣款" at bounding box center [75, 43] width 33 height 18
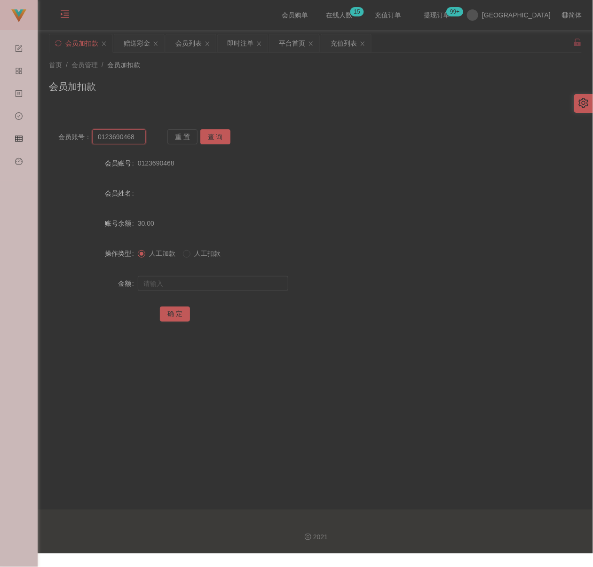
click at [138, 136] on input "0123690468" at bounding box center [118, 136] width 53 height 15
click at [223, 134] on button "查 询" at bounding box center [215, 136] width 30 height 15
click at [221, 279] on input "text" at bounding box center [213, 283] width 150 height 15
click at [237, 285] on input "text" at bounding box center [213, 283] width 150 height 15
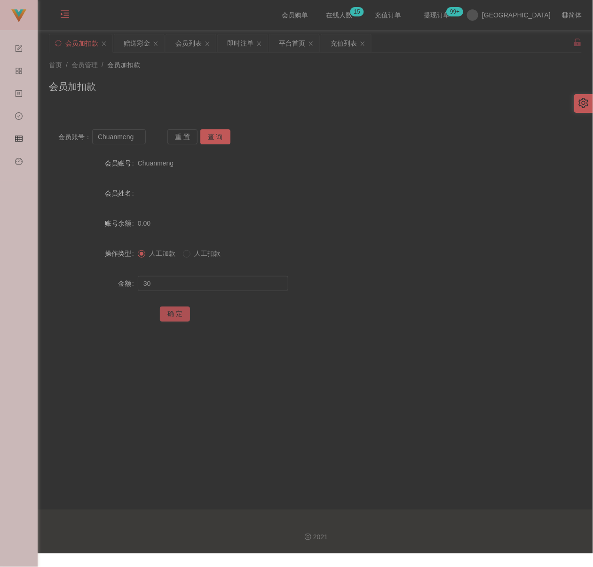
click at [174, 308] on button "确 定" at bounding box center [175, 313] width 30 height 15
click at [231, 82] on div "会员加扣款" at bounding box center [315, 90] width 532 height 22
click at [139, 137] on input "Chuanmeng" at bounding box center [118, 136] width 53 height 15
click at [213, 137] on button "查 询" at bounding box center [215, 136] width 30 height 15
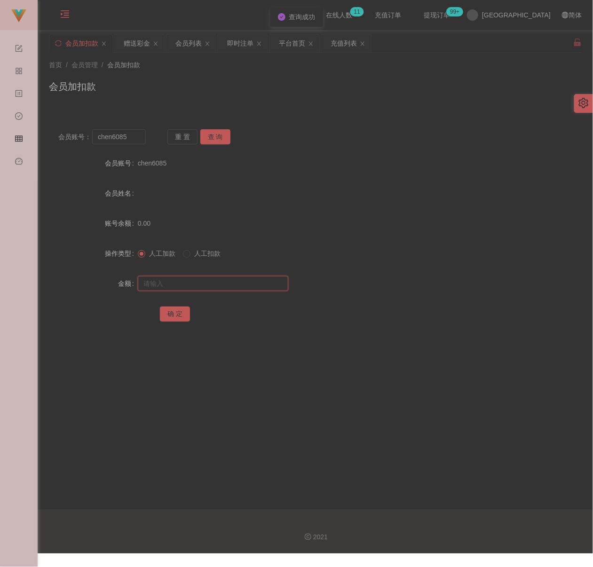
click at [246, 285] on input "text" at bounding box center [213, 283] width 150 height 15
click at [231, 289] on input "text" at bounding box center [213, 283] width 150 height 15
click at [178, 308] on button "确 定" at bounding box center [175, 313] width 30 height 15
click at [233, 86] on div "会员加扣款" at bounding box center [315, 90] width 532 height 22
click at [137, 135] on input "chen6085" at bounding box center [118, 136] width 53 height 15
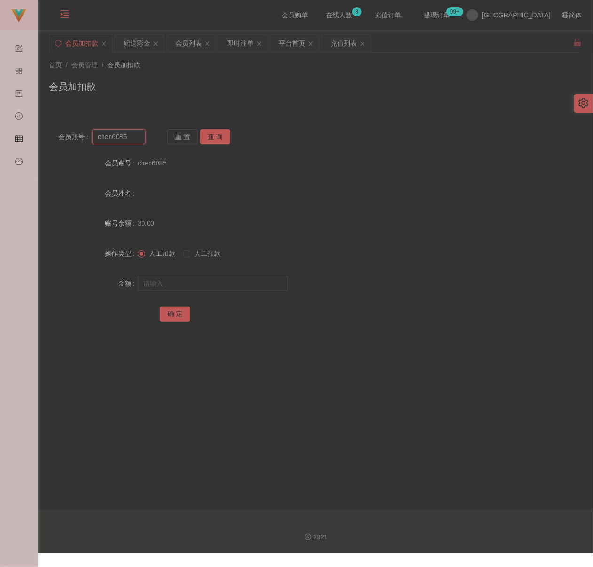
click at [137, 135] on input "chen6085" at bounding box center [118, 136] width 53 height 15
drag, startPoint x: 209, startPoint y: 136, endPoint x: 210, endPoint y: 141, distance: 5.7
click at [209, 136] on button "查 询" at bounding box center [215, 136] width 30 height 15
click at [228, 282] on input "text" at bounding box center [213, 283] width 150 height 15
click at [245, 289] on input "text" at bounding box center [213, 283] width 150 height 15
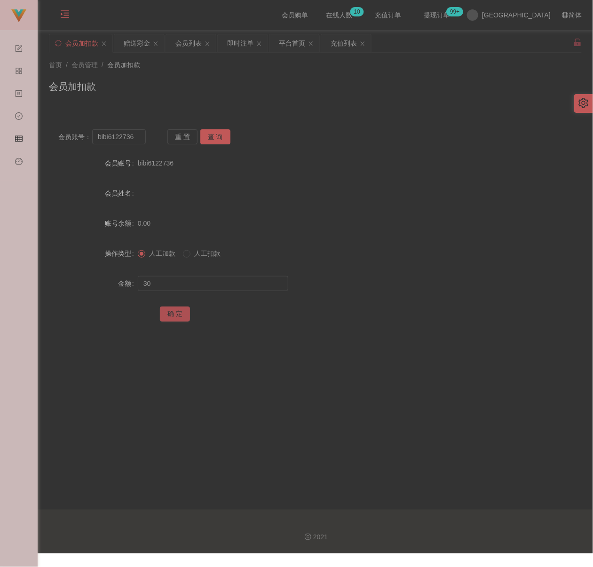
click at [178, 313] on button "确 定" at bounding box center [175, 313] width 30 height 15
